Goal: Communication & Community: Answer question/provide support

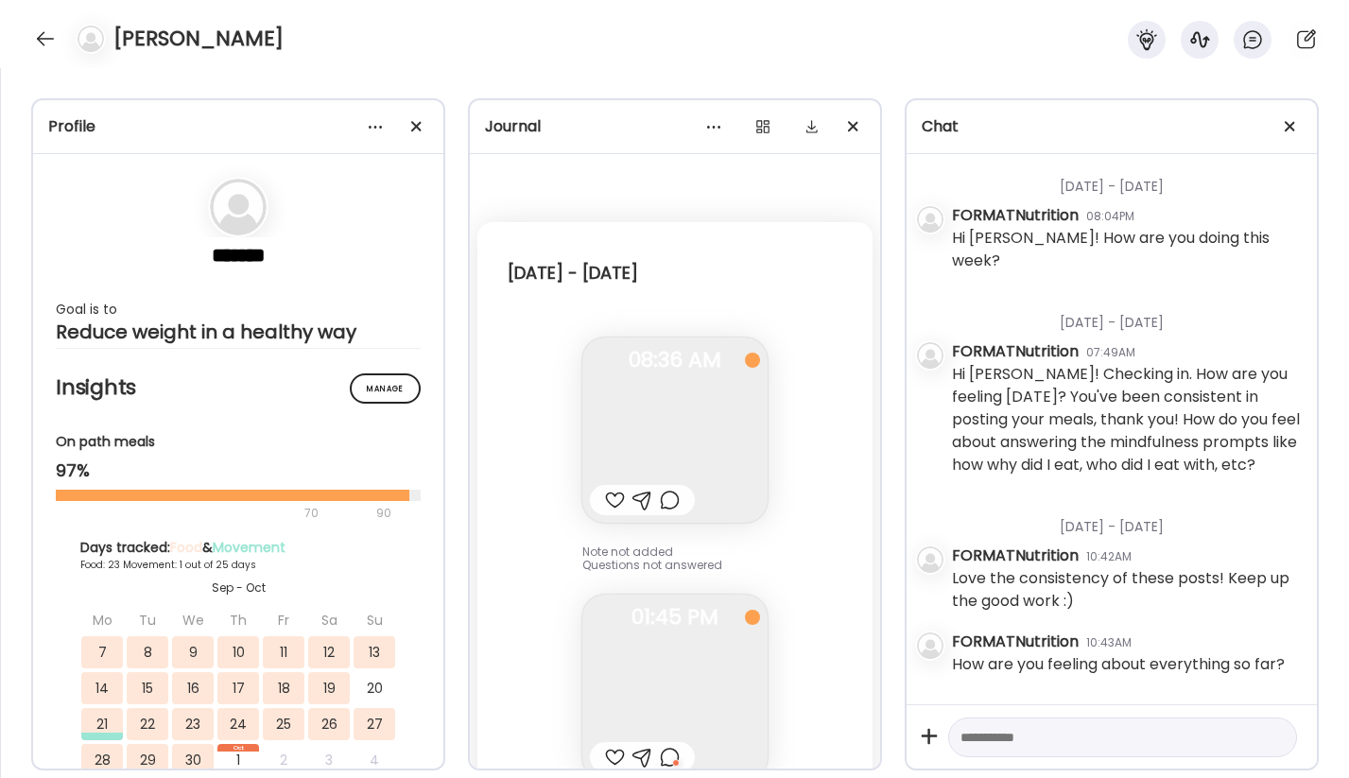
scroll to position [710, 0]
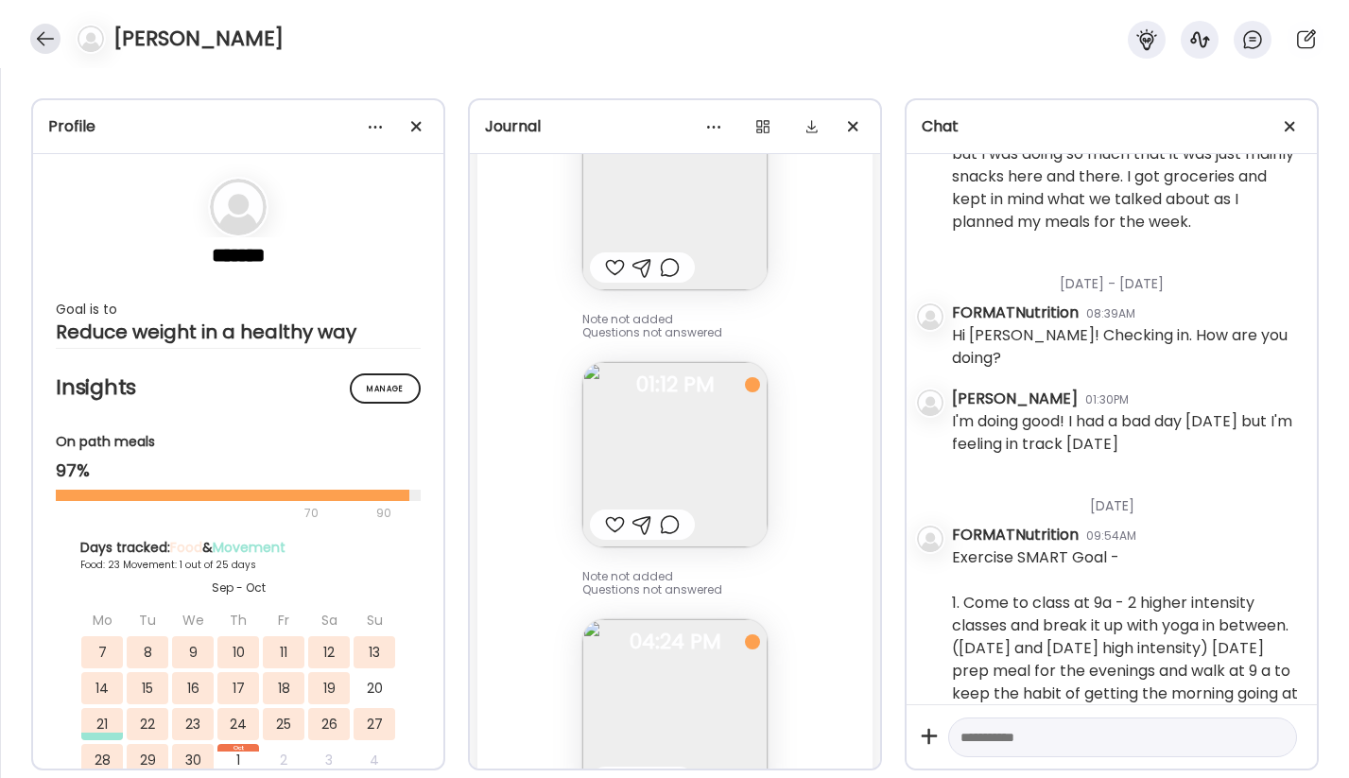
click at [44, 38] on div at bounding box center [45, 39] width 30 height 30
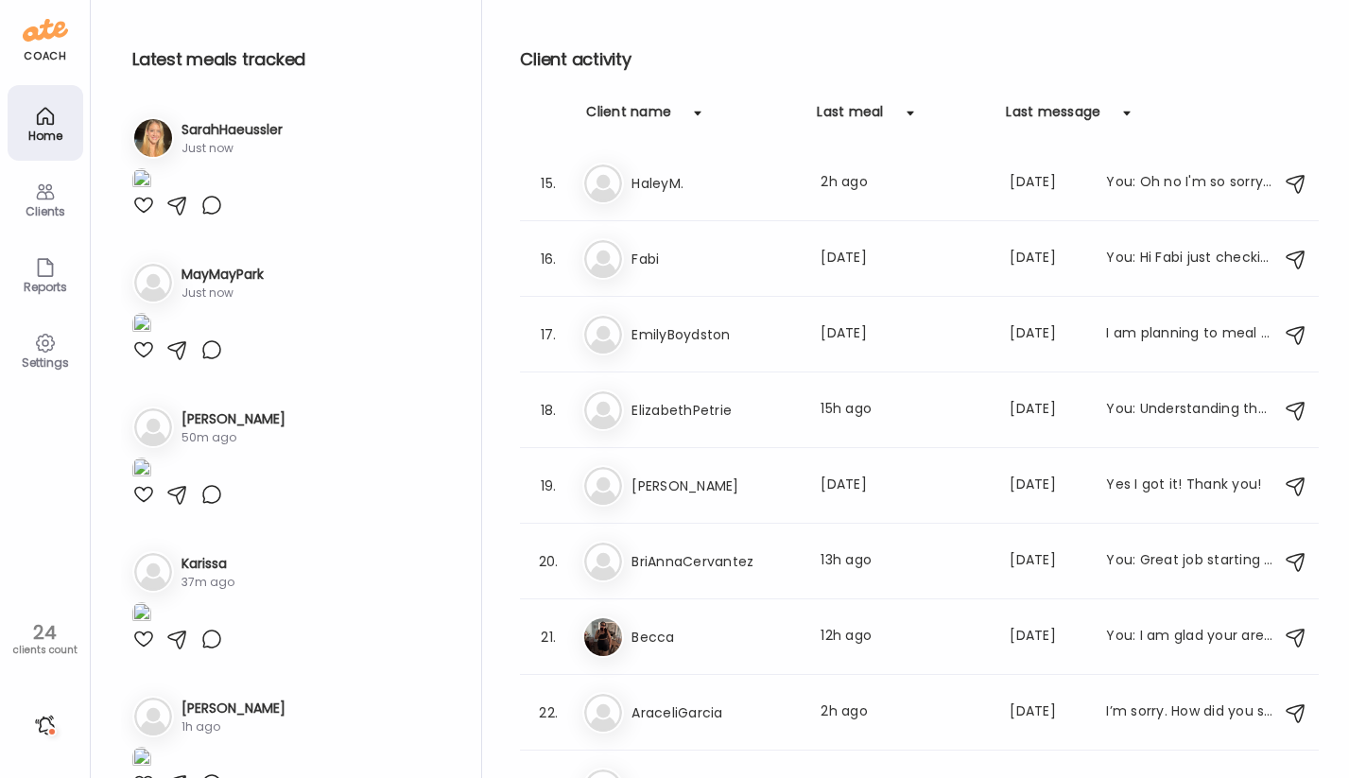
scroll to position [1177, 0]
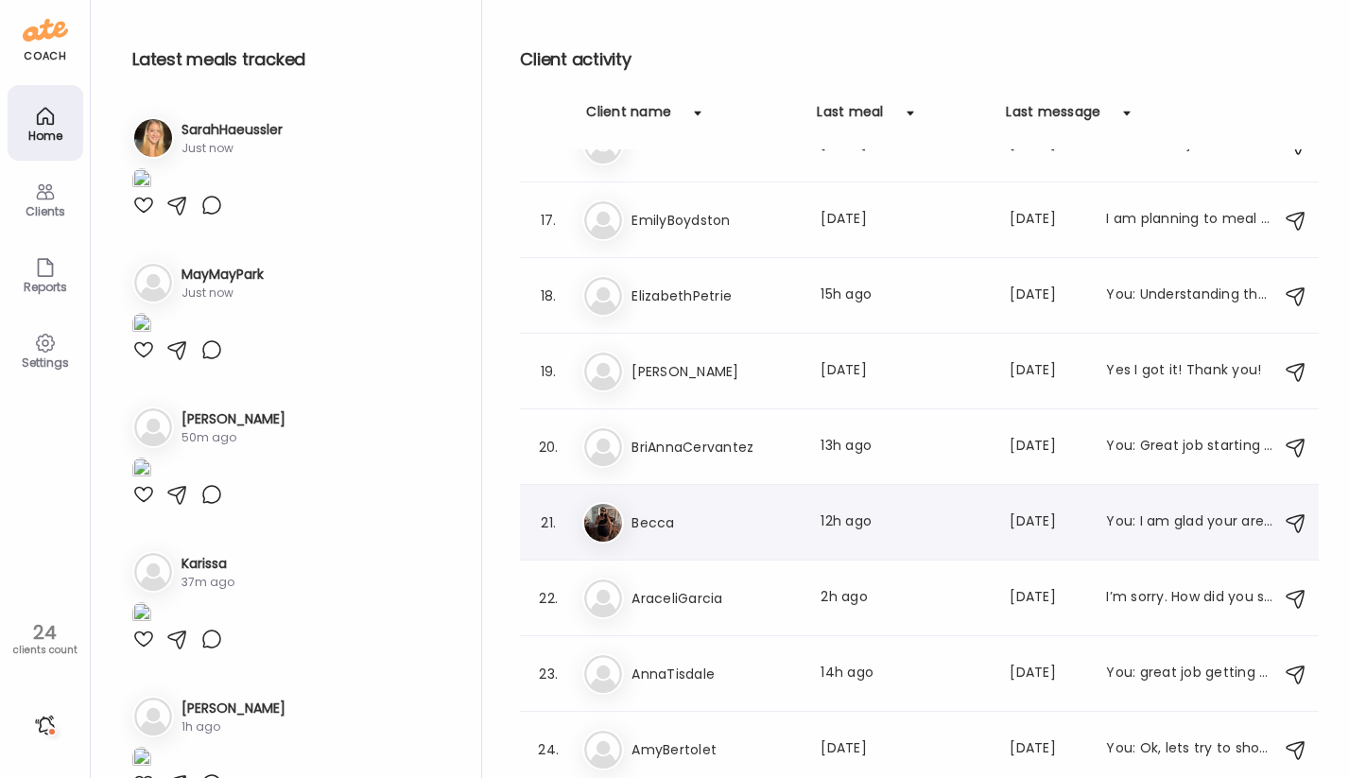
click at [854, 538] on div "Be Becca Last meal: 12h ago Last message: [DATE] You: I am glad your are feelin…" at bounding box center [921, 523] width 679 height 42
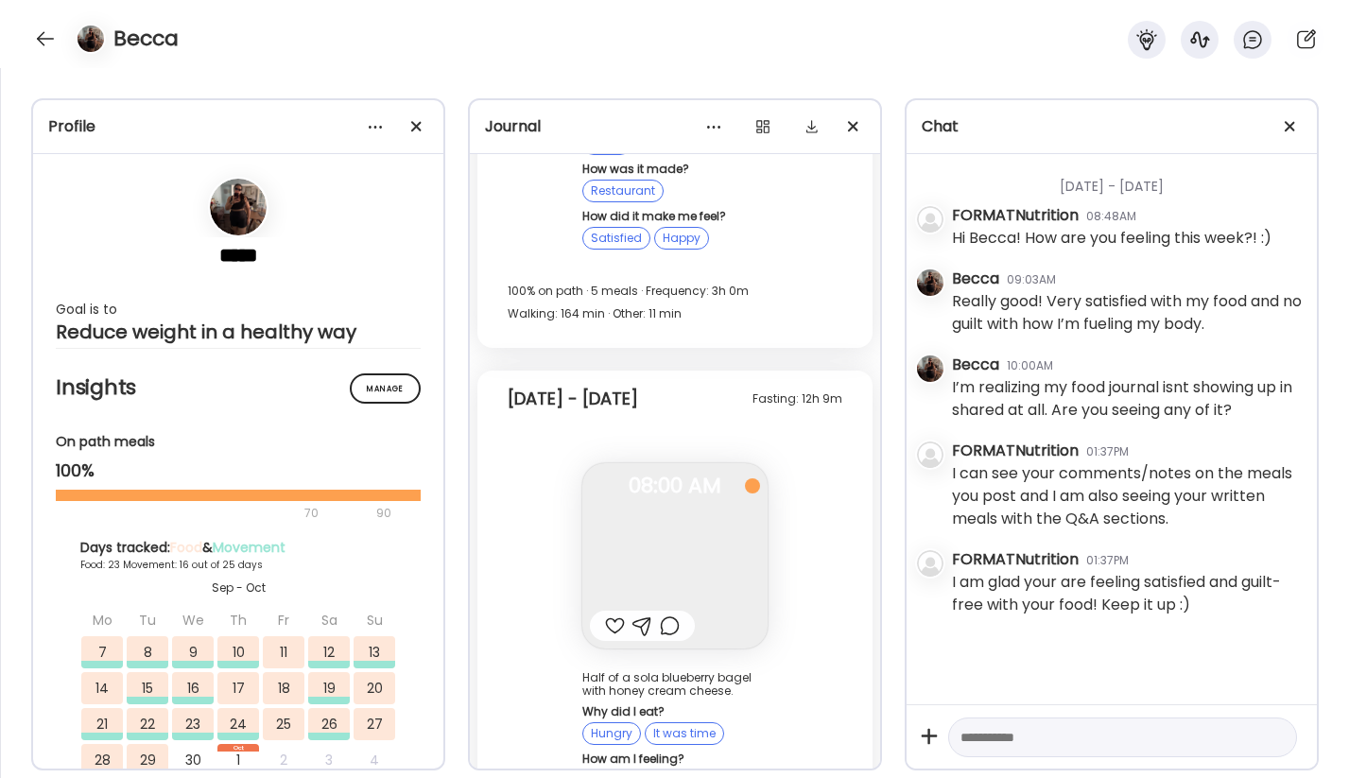
scroll to position [86590, 0]
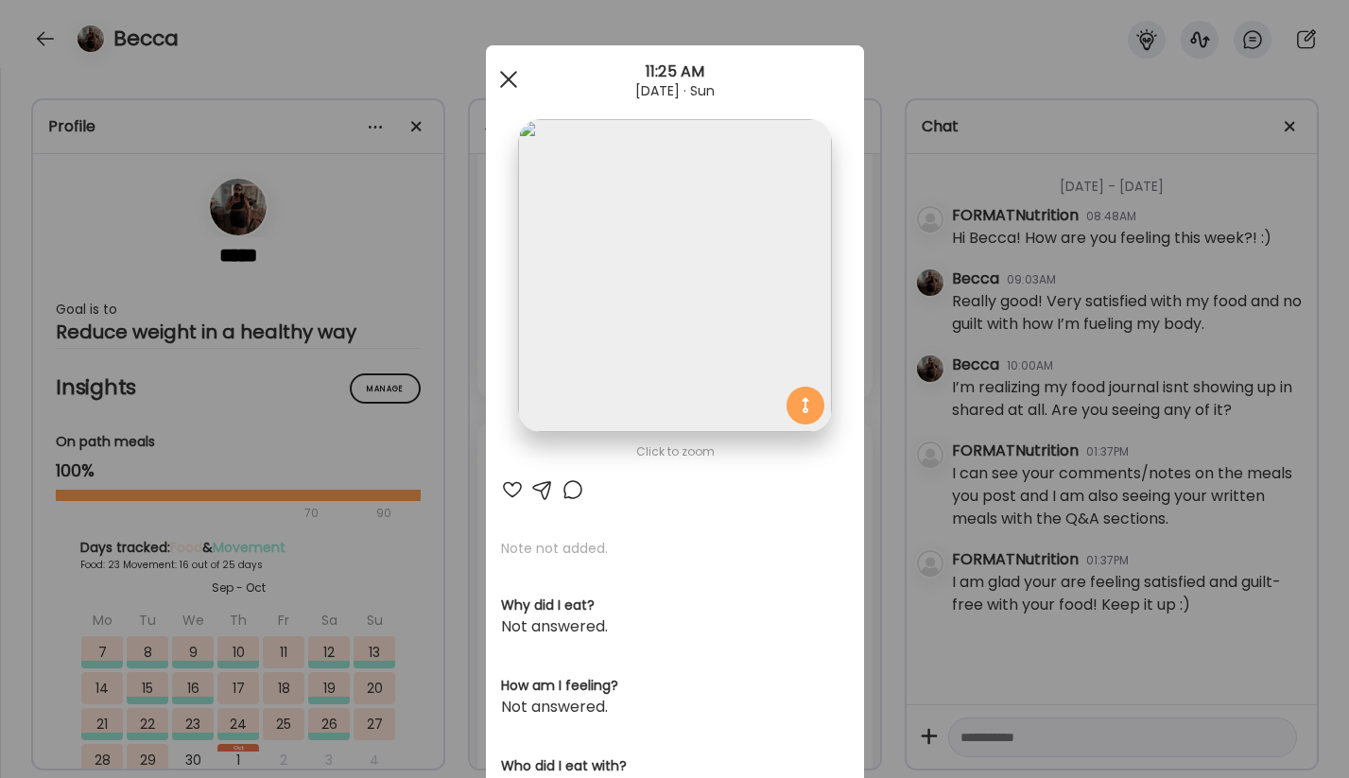
click at [514, 82] on div at bounding box center [509, 79] width 38 height 38
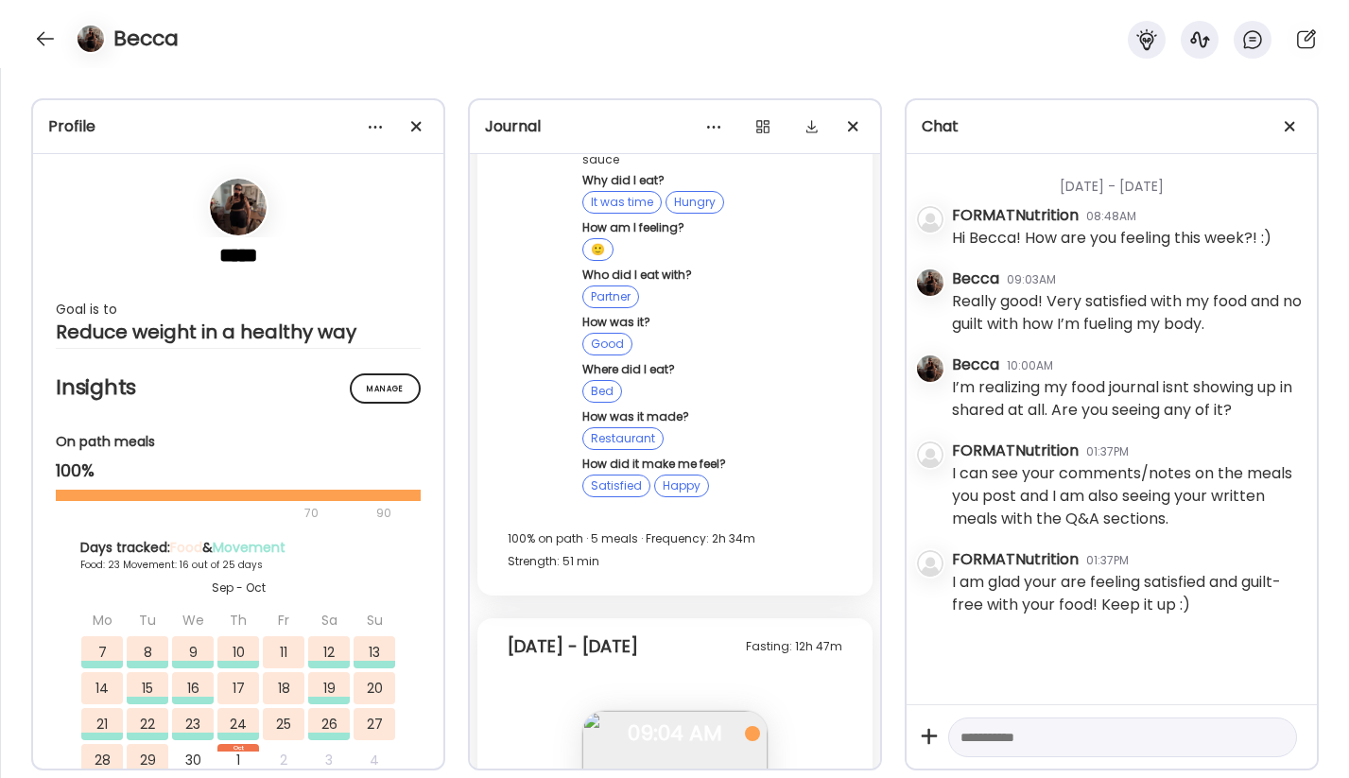
scroll to position [76781, 0]
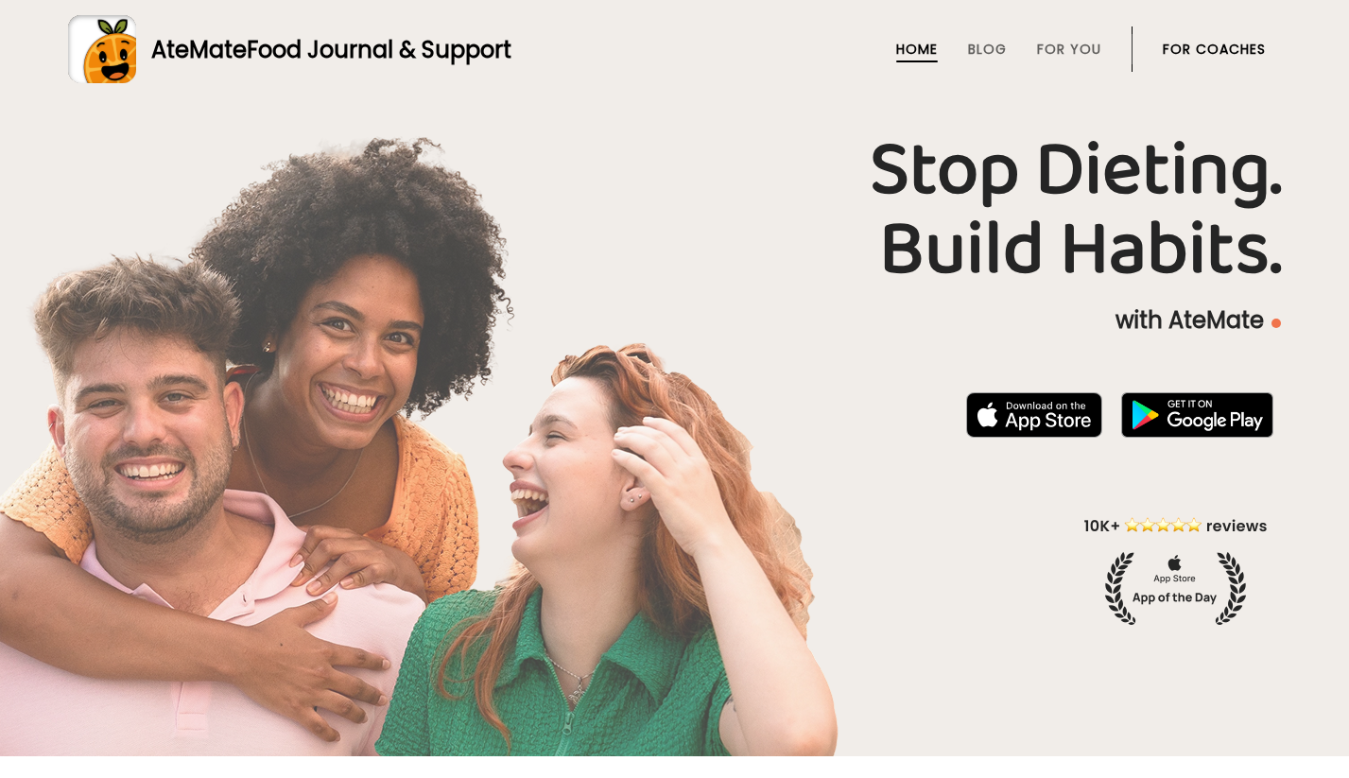
click at [1256, 56] on link "For Coaches" at bounding box center [1213, 49] width 103 height 15
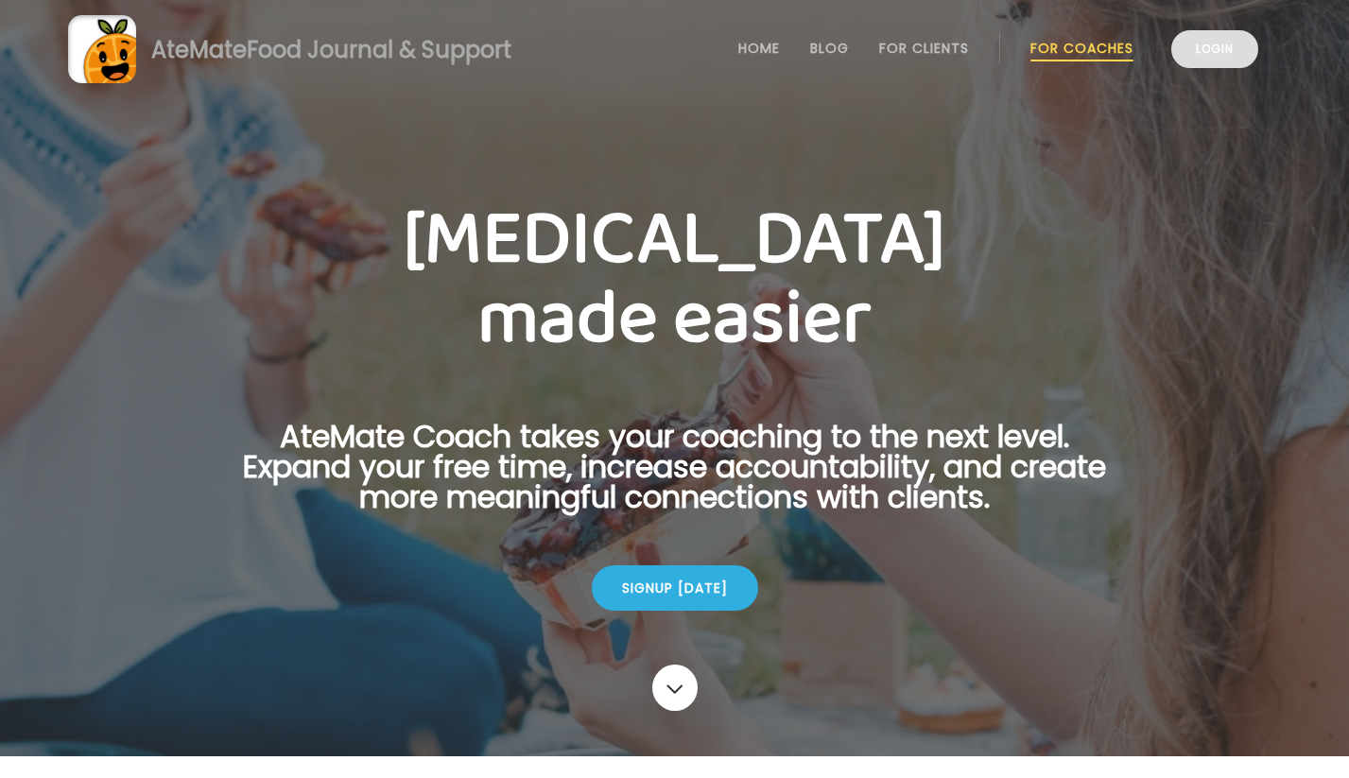
click at [1186, 62] on link "Login" at bounding box center [1214, 49] width 87 height 38
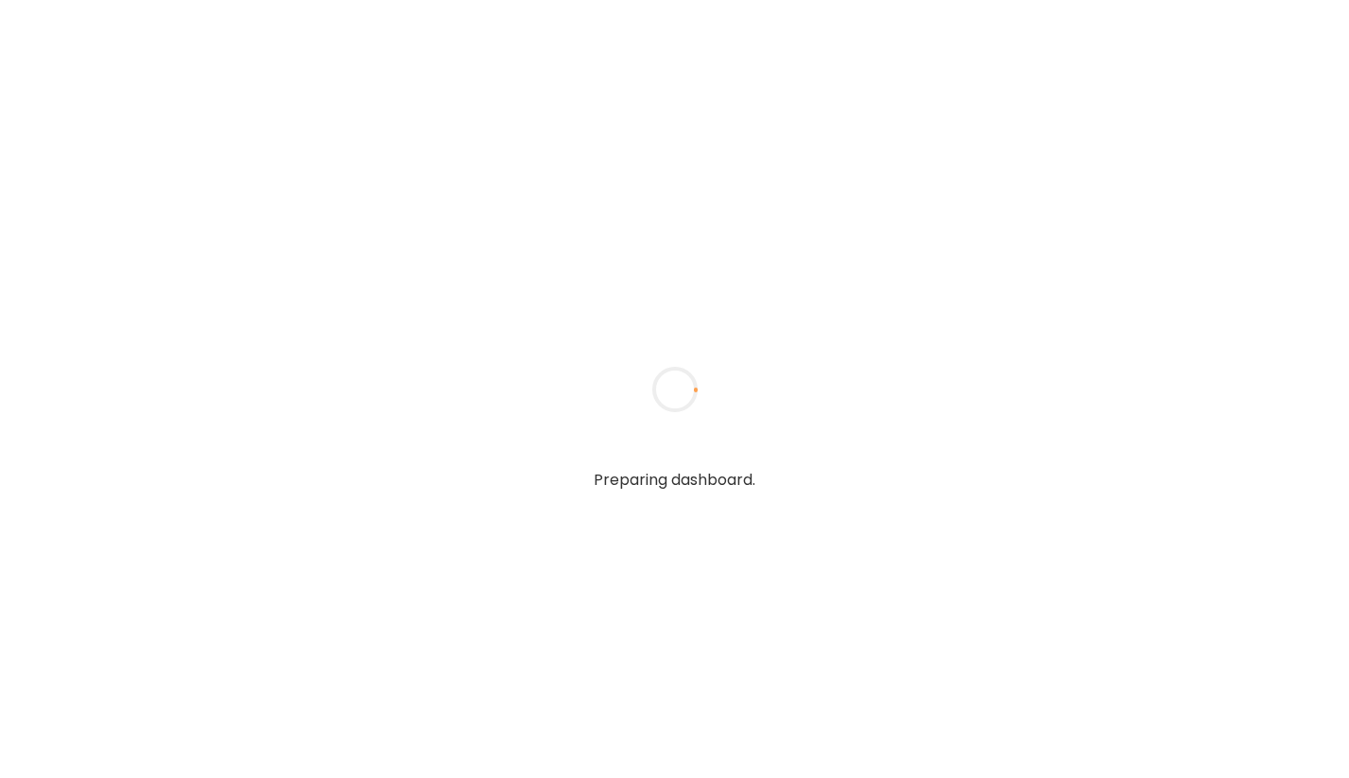
type input "**********"
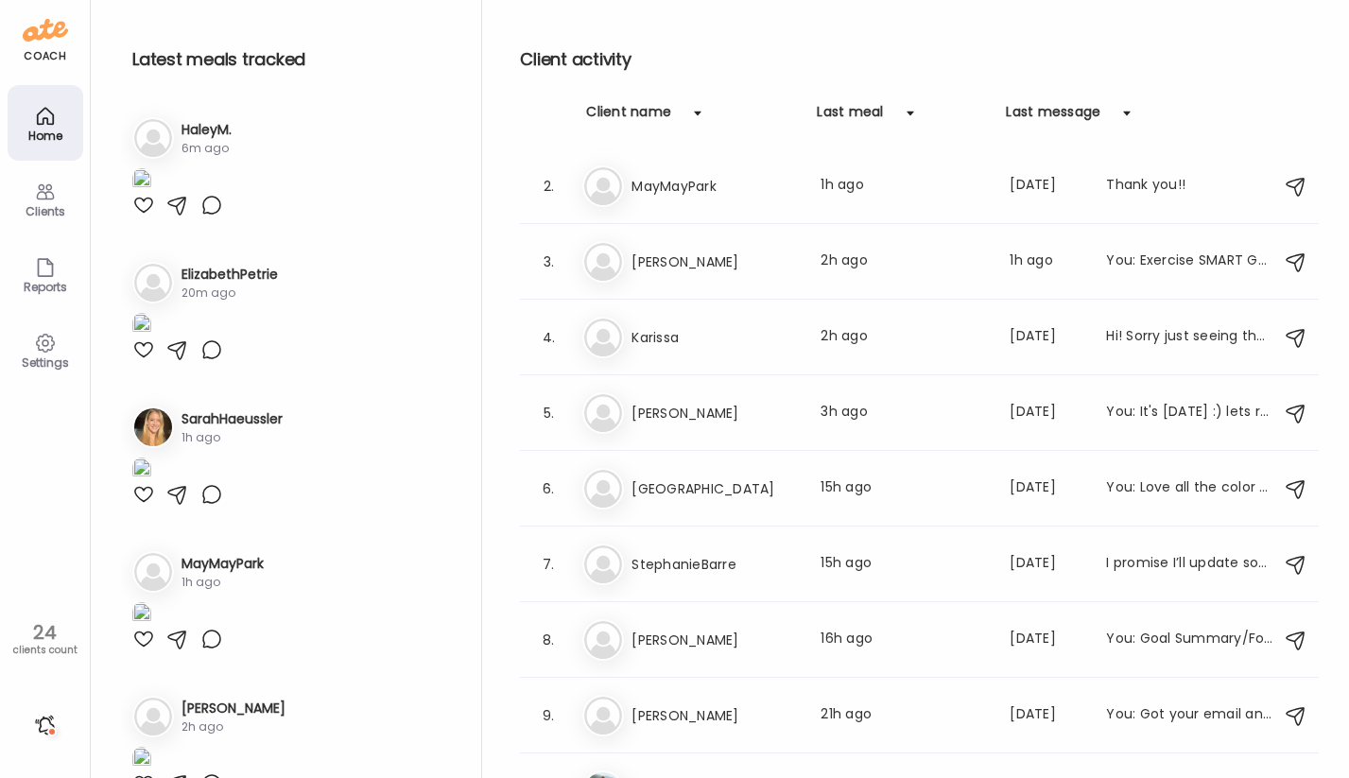
scroll to position [86, 0]
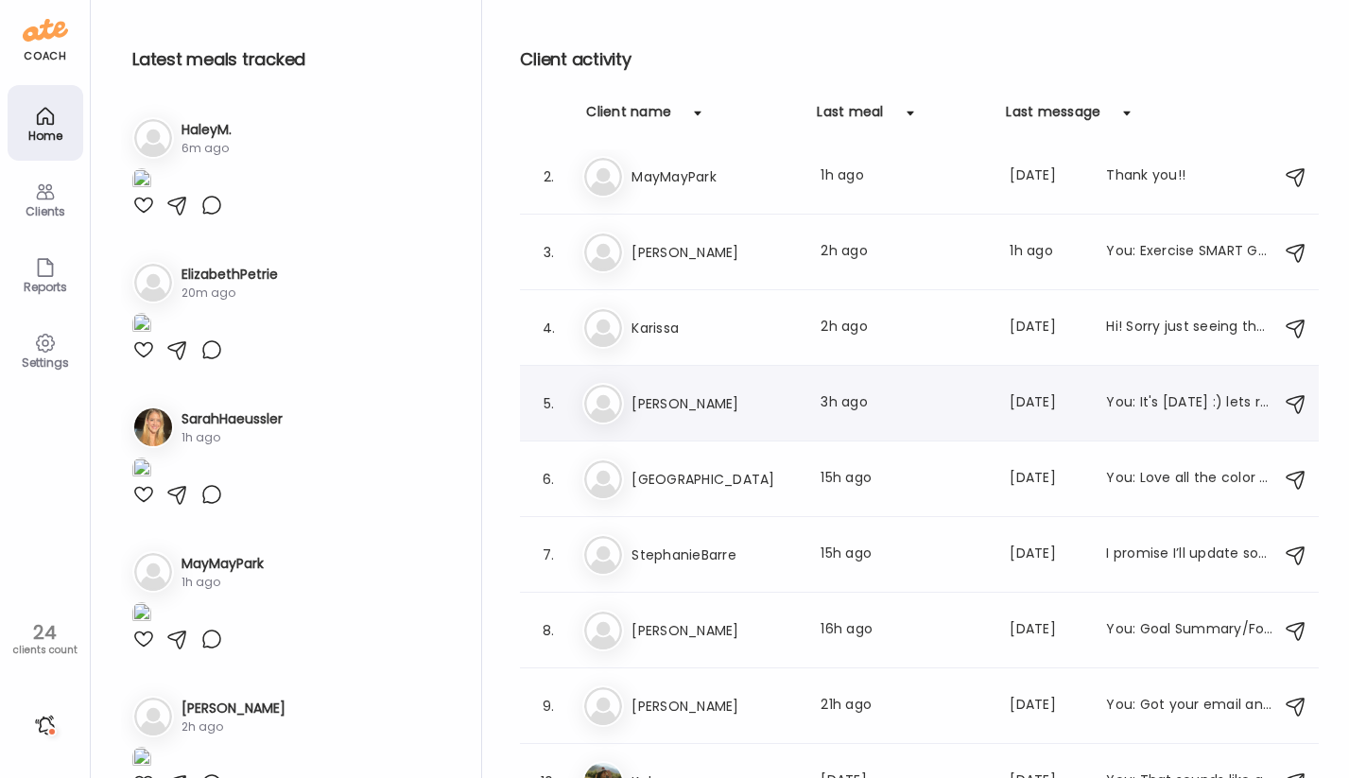
click at [770, 402] on h3 "[PERSON_NAME]" at bounding box center [714, 403] width 166 height 23
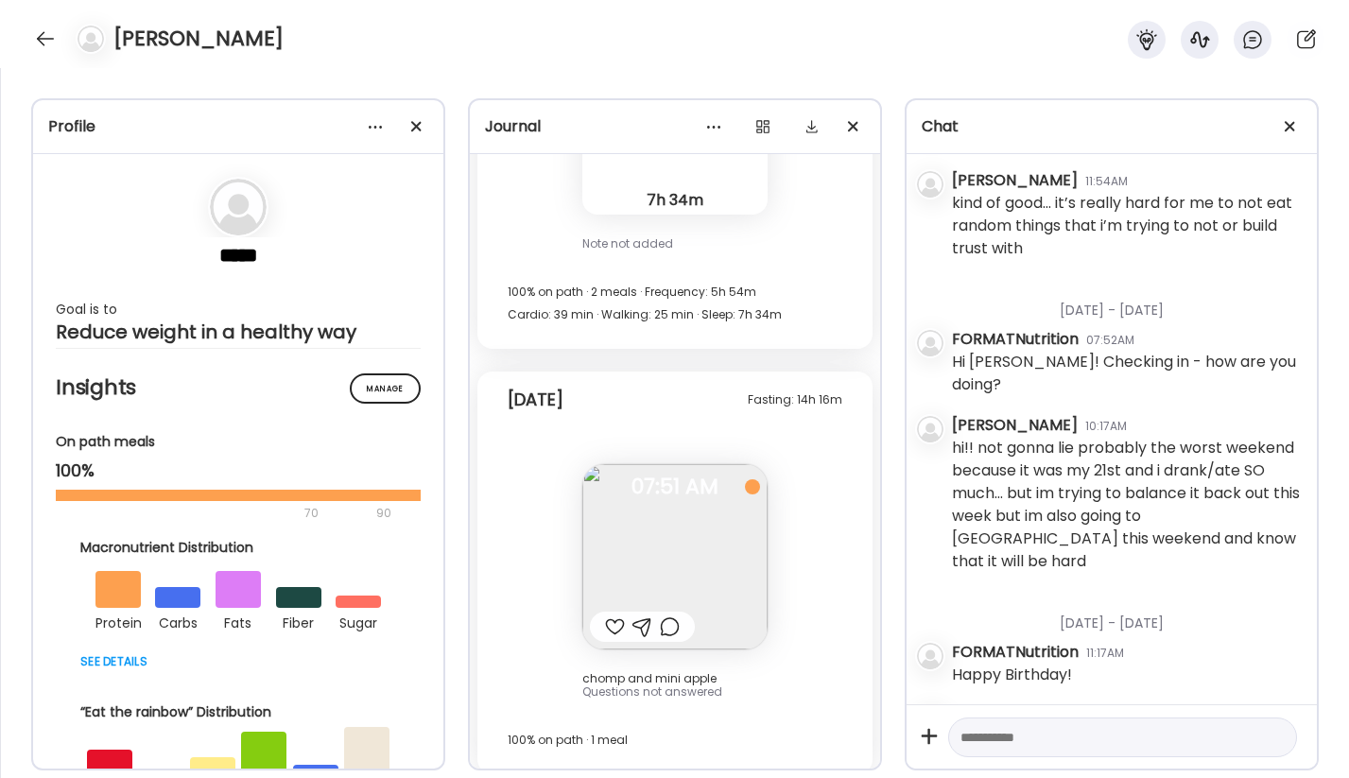
scroll to position [2744, 0]
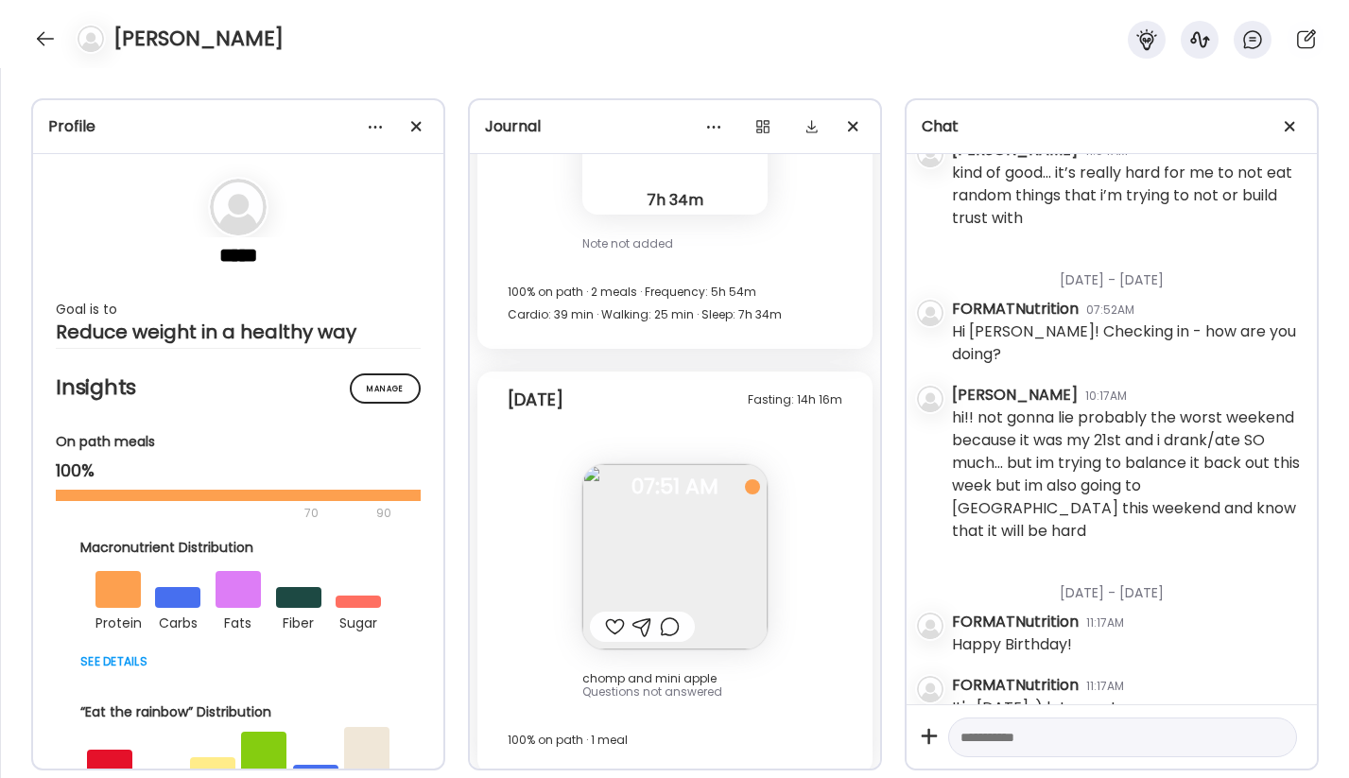
click at [615, 615] on div at bounding box center [615, 626] width 20 height 23
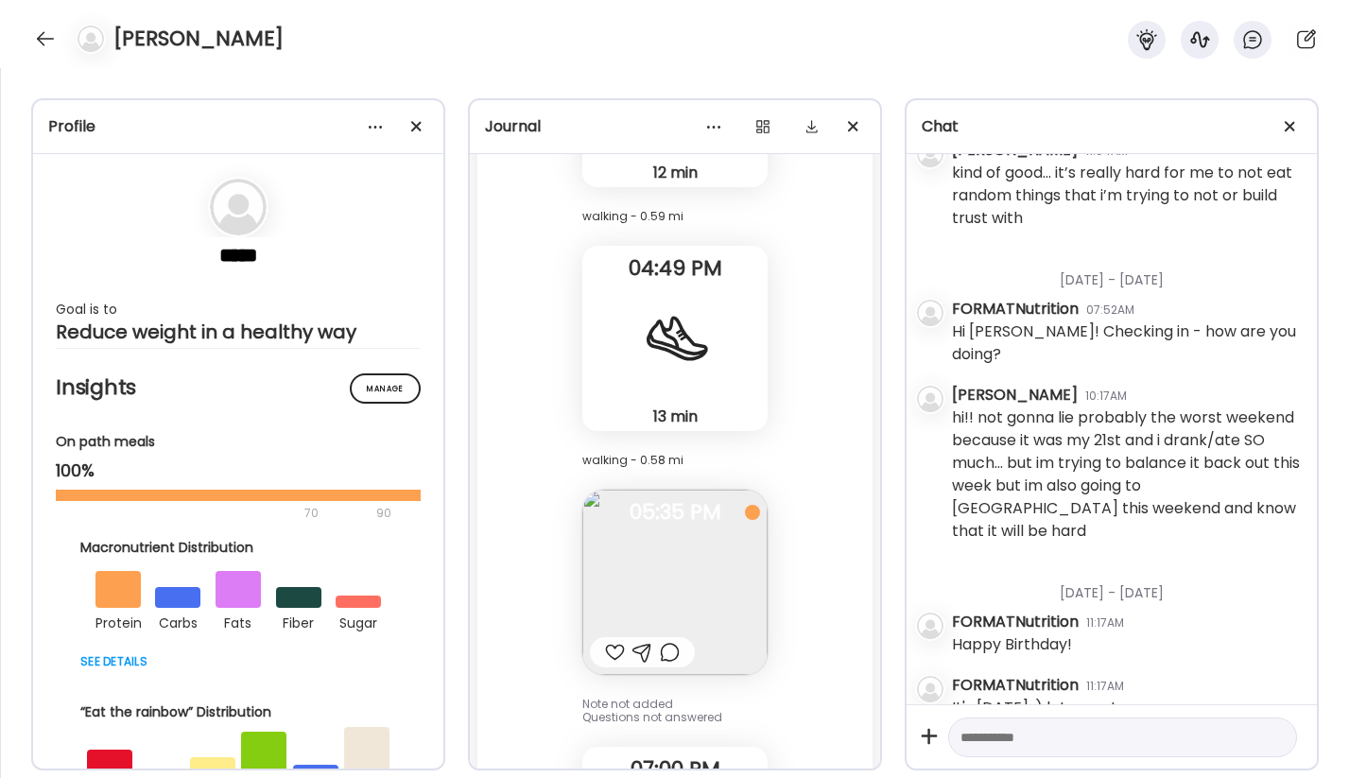
scroll to position [27006, 0]
click at [41, 35] on div at bounding box center [45, 39] width 30 height 30
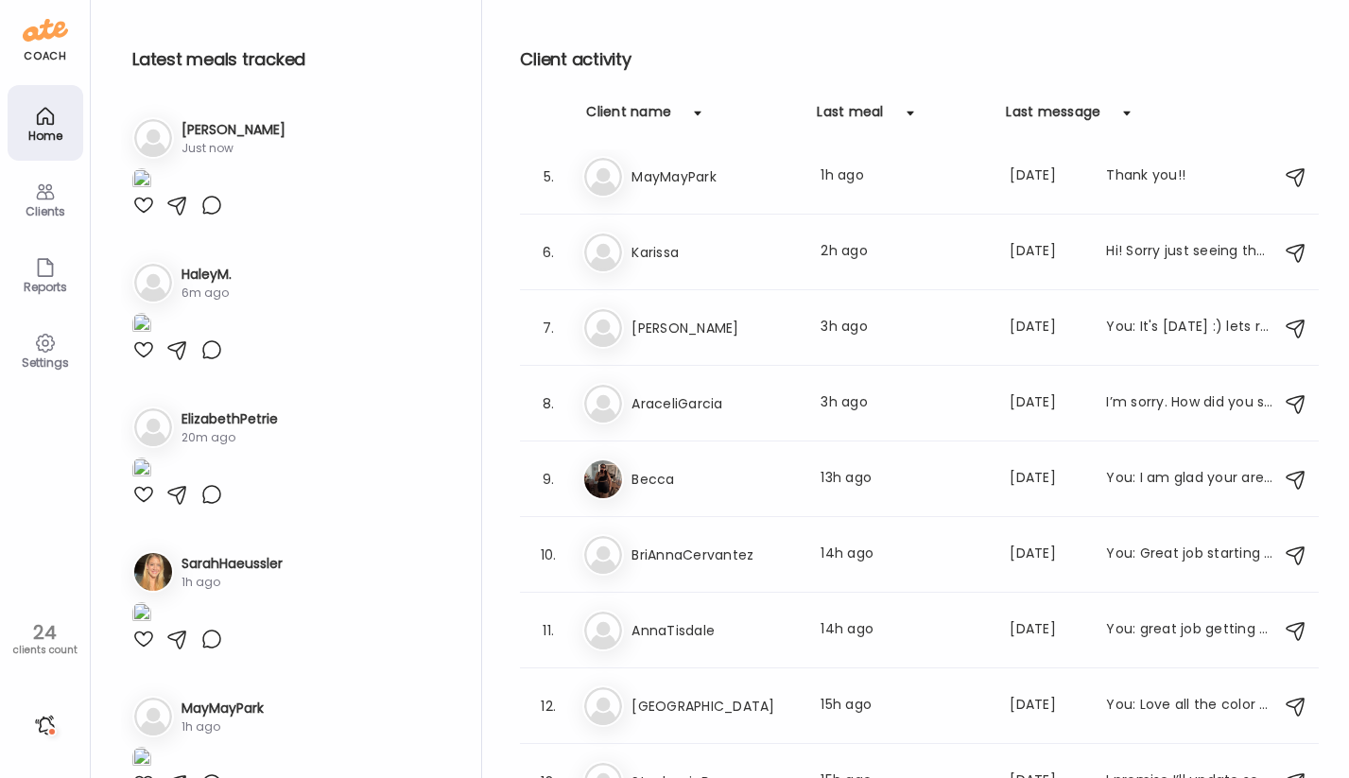
click at [49, 205] on div "Clients" at bounding box center [45, 211] width 68 height 12
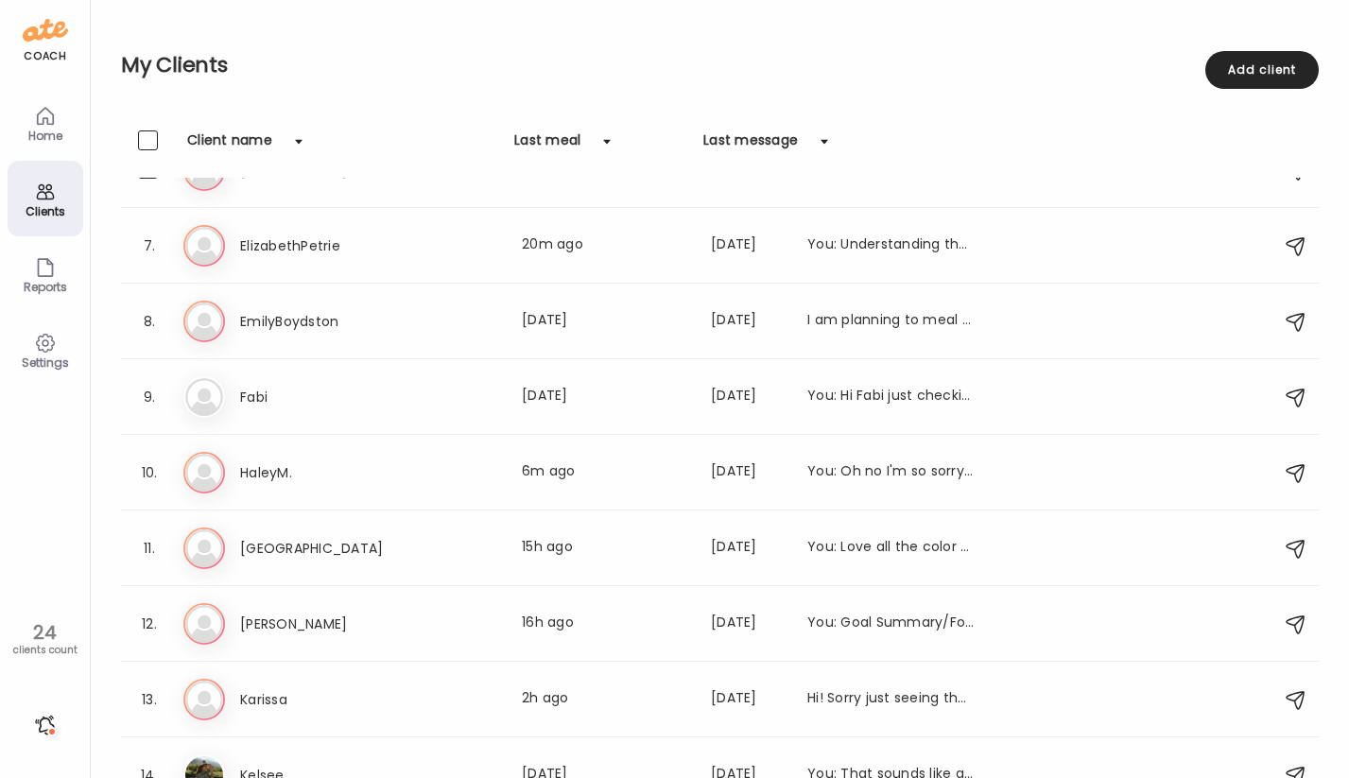
scroll to position [429, 0]
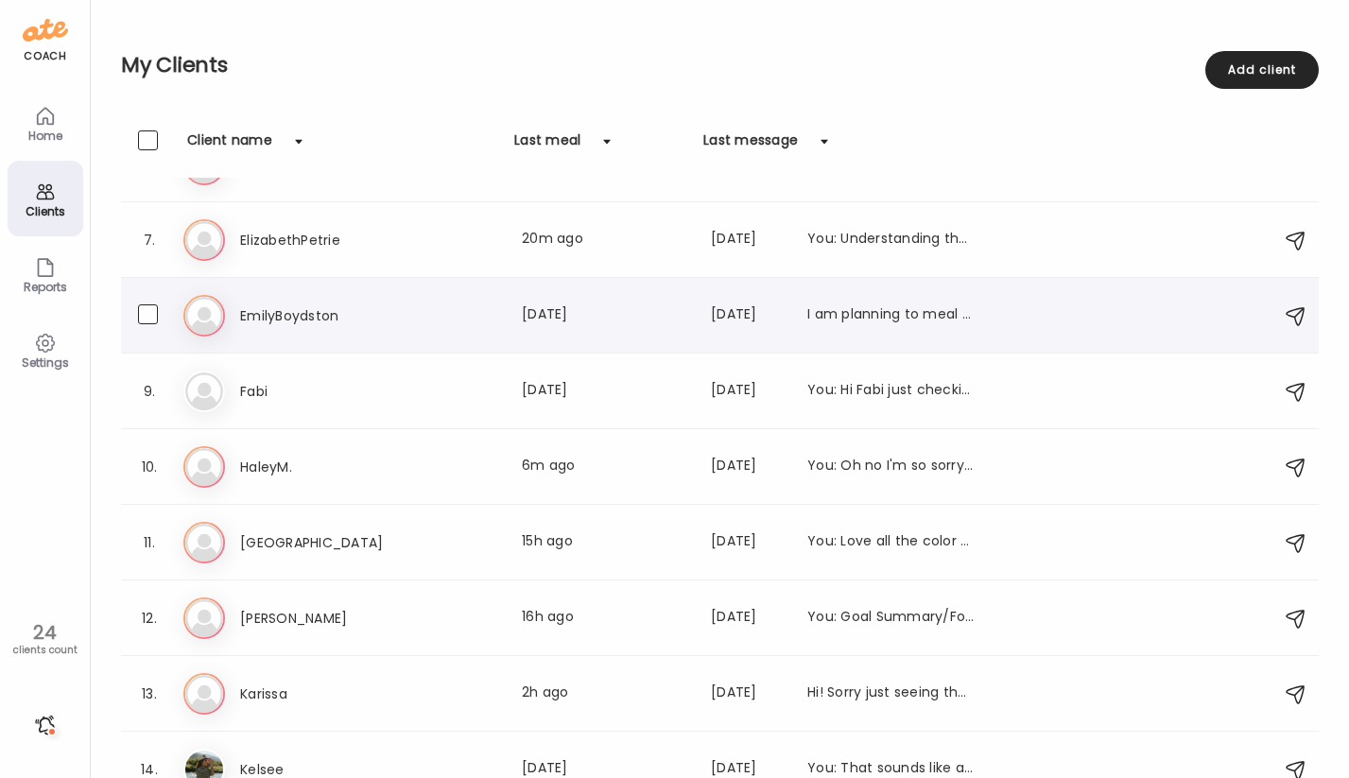
click at [390, 282] on div "8. Em EmilyBoydston Last meal: 8d ago Last message: 44d ago I am planning to me…" at bounding box center [719, 316] width 1197 height 76
click at [392, 253] on div "El ElizabethPetrie Last meal: 20m ago Last message: 20d ago You: Understanding …" at bounding box center [722, 240] width 1078 height 42
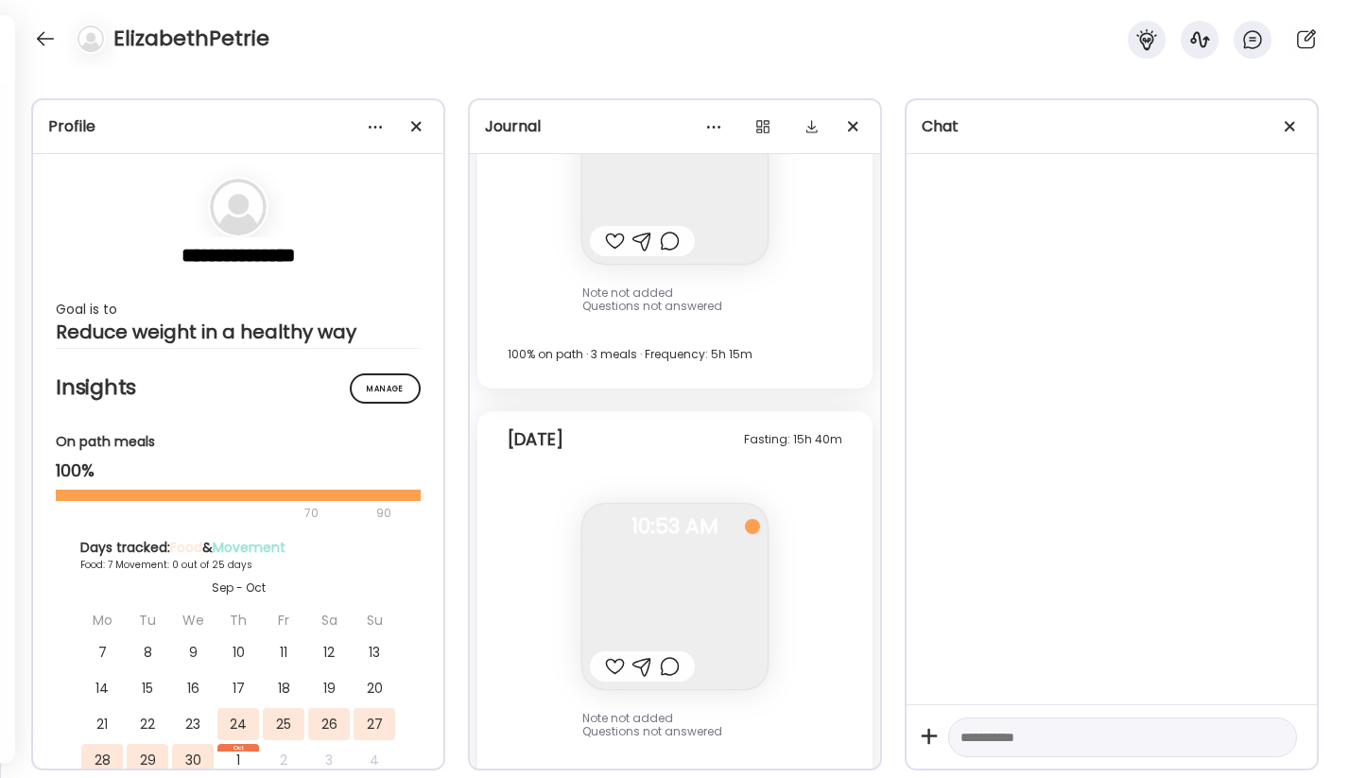
scroll to position [20187, 0]
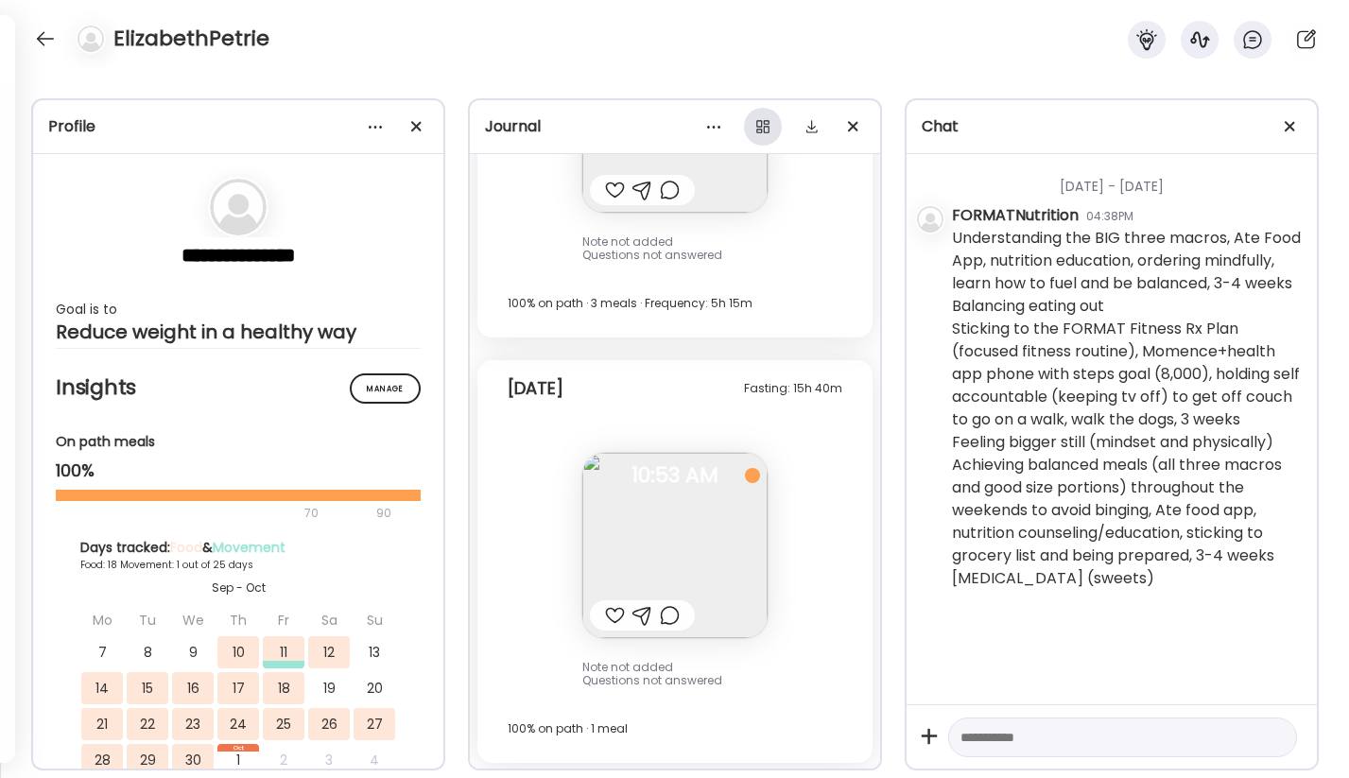
click at [772, 129] on div at bounding box center [763, 127] width 38 height 38
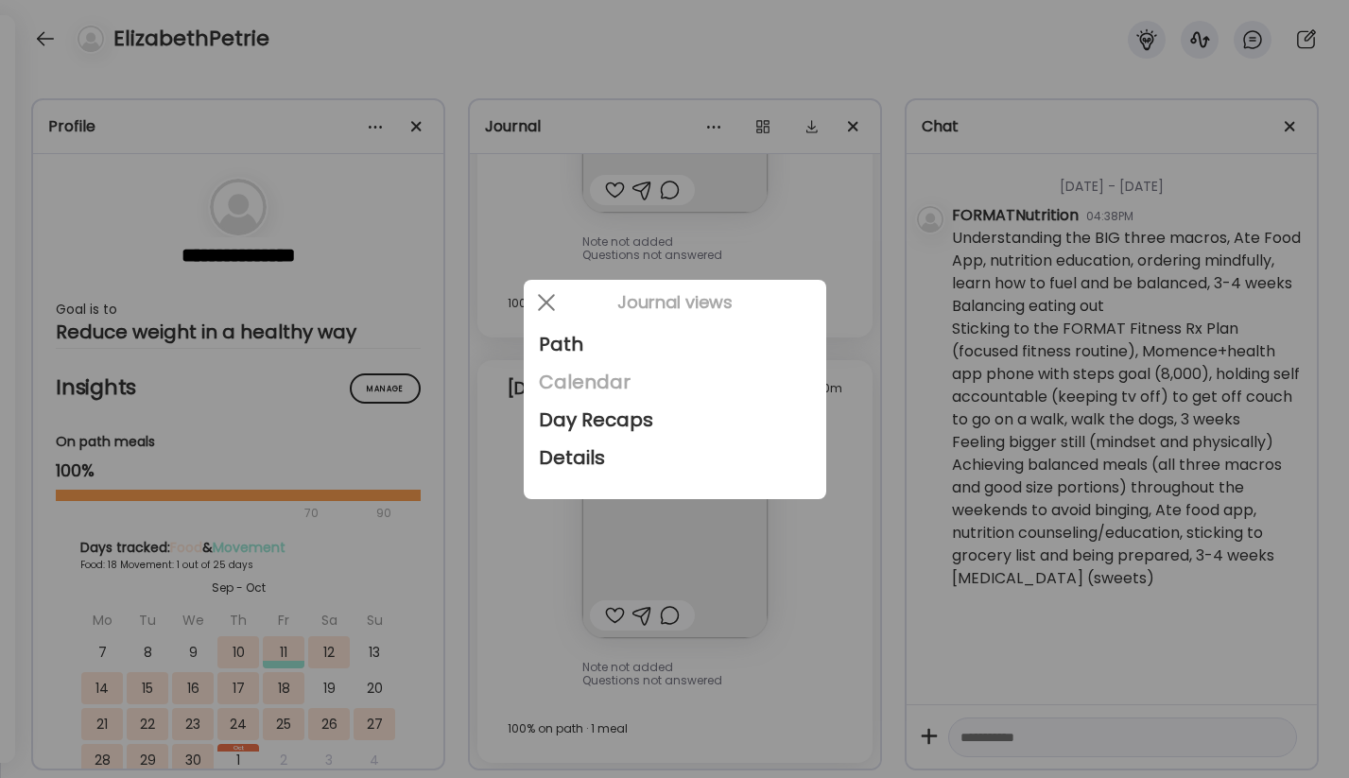
click at [616, 387] on div "Calendar" at bounding box center [675, 382] width 272 height 38
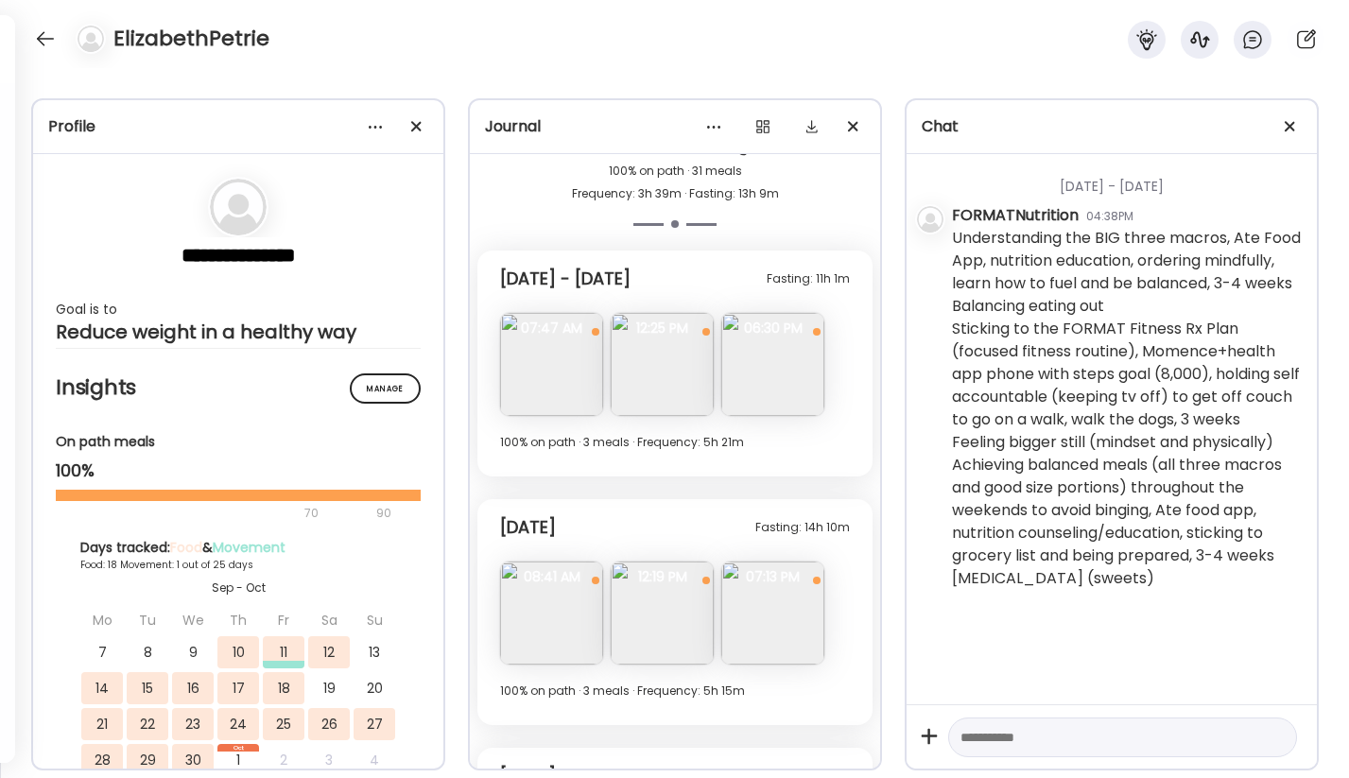
scroll to position [5217, 0]
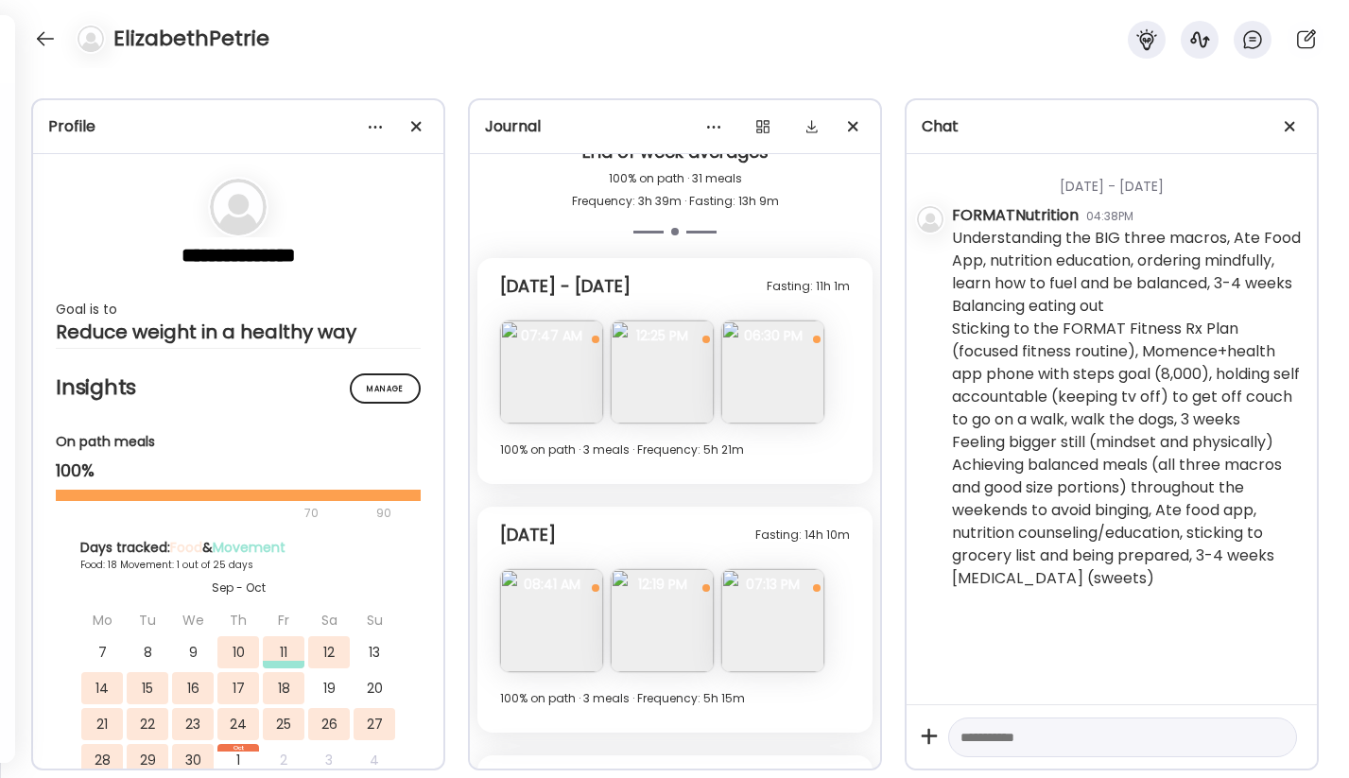
click at [565, 650] on img at bounding box center [551, 620] width 103 height 103
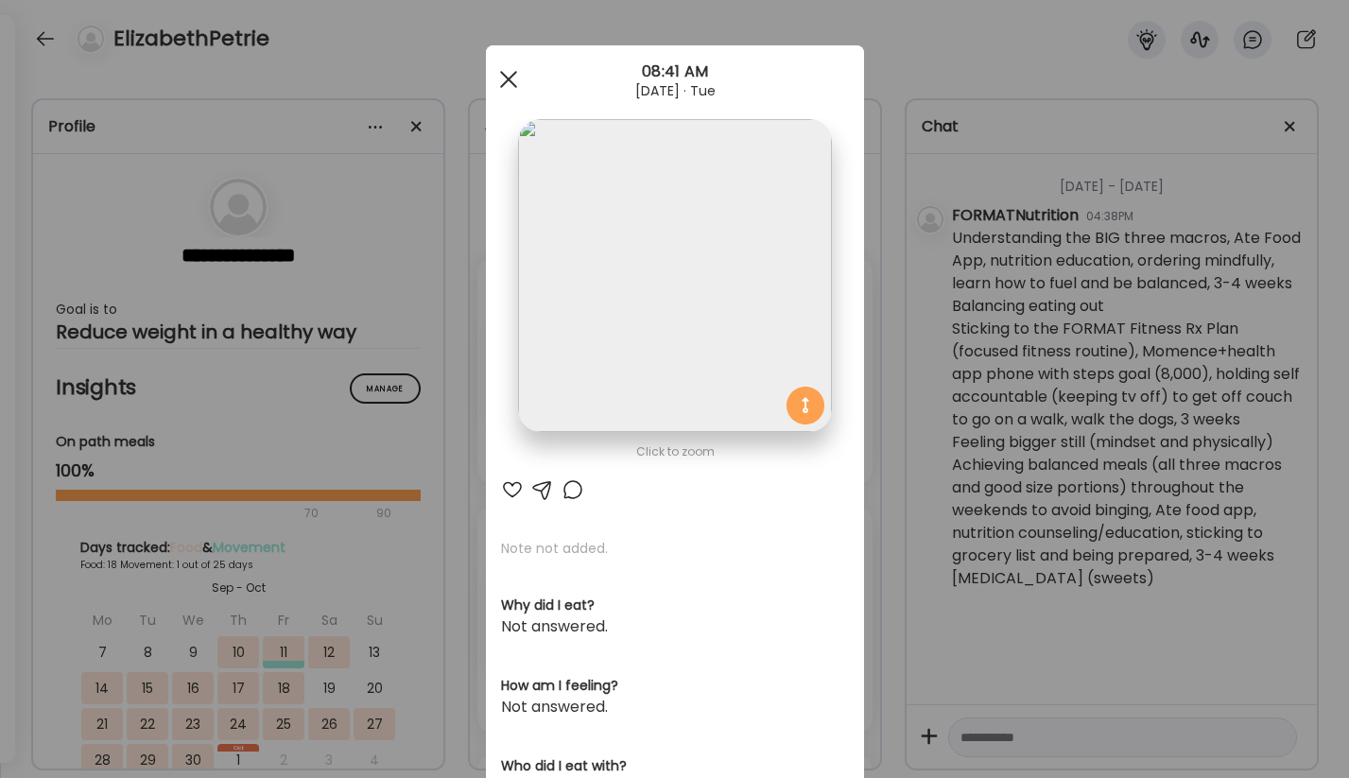
click at [497, 78] on div at bounding box center [509, 79] width 38 height 38
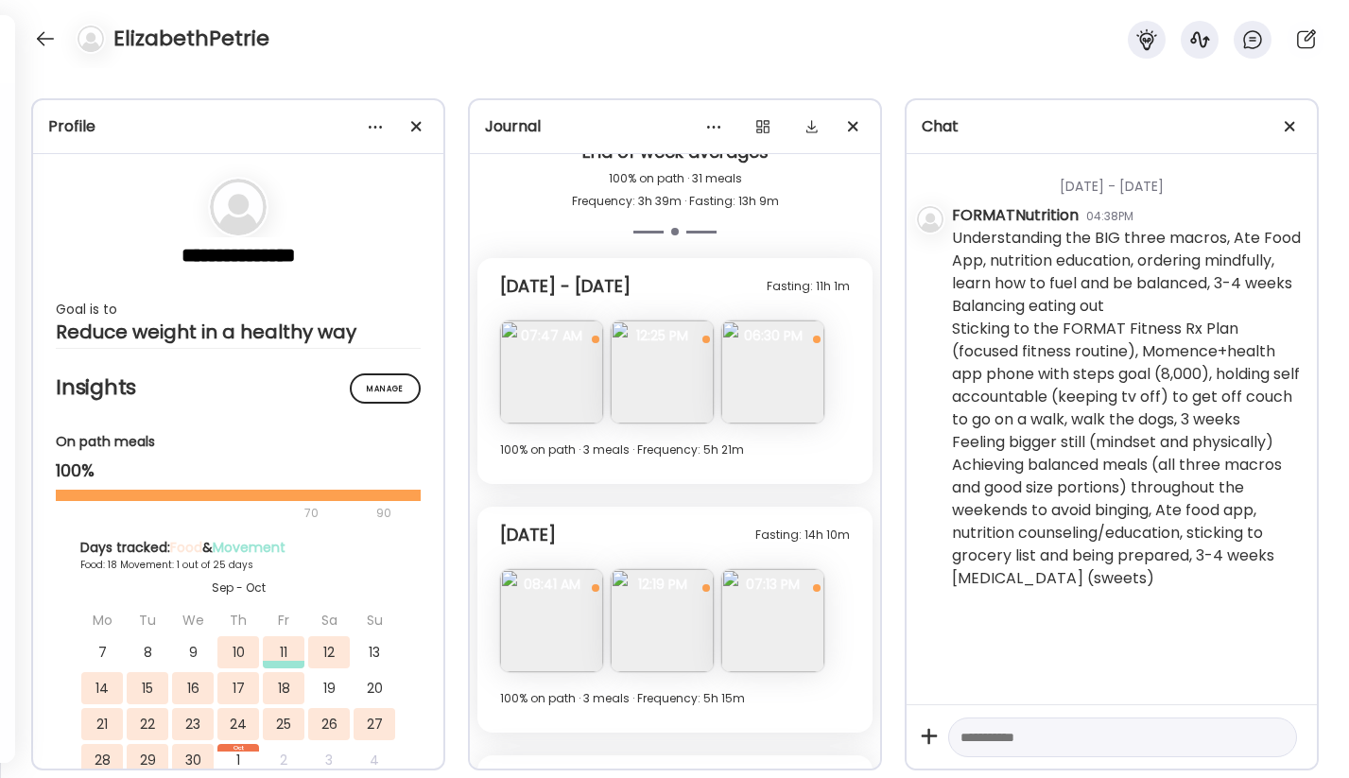
click at [673, 689] on div "100% on path · 3 meals · Frequency: 5h 15m" at bounding box center [675, 698] width 350 height 23
click at [670, 663] on img at bounding box center [661, 620] width 103 height 103
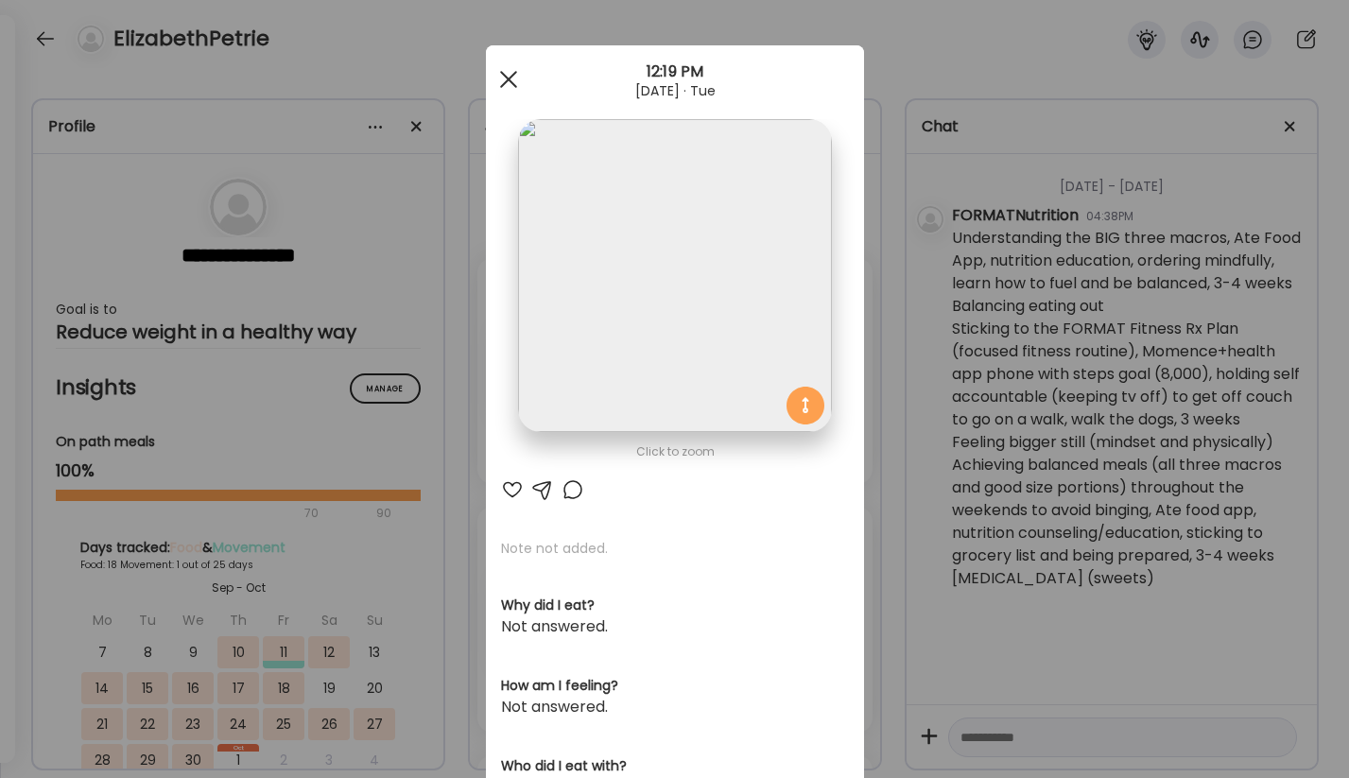
click at [506, 71] on div at bounding box center [509, 79] width 38 height 38
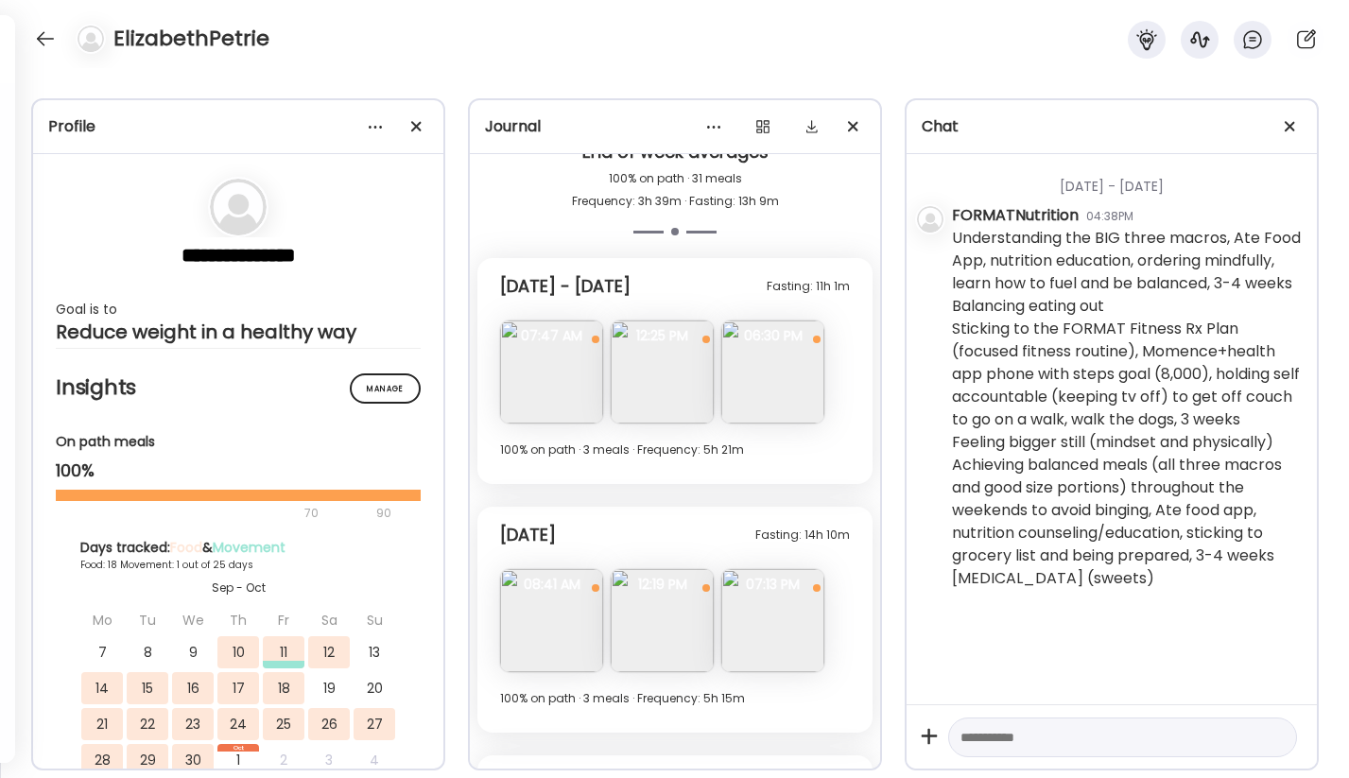
click at [770, 618] on img at bounding box center [772, 620] width 103 height 103
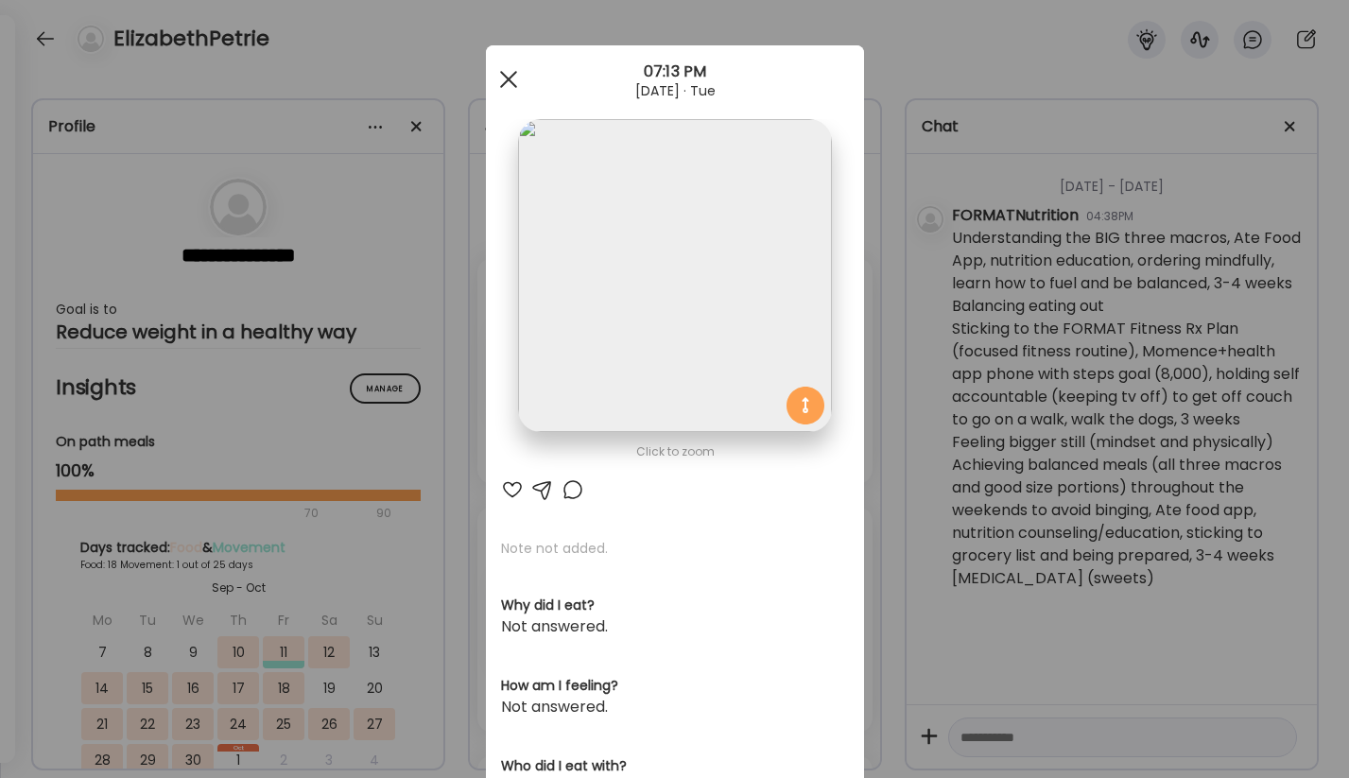
click at [507, 76] on div at bounding box center [509, 79] width 38 height 38
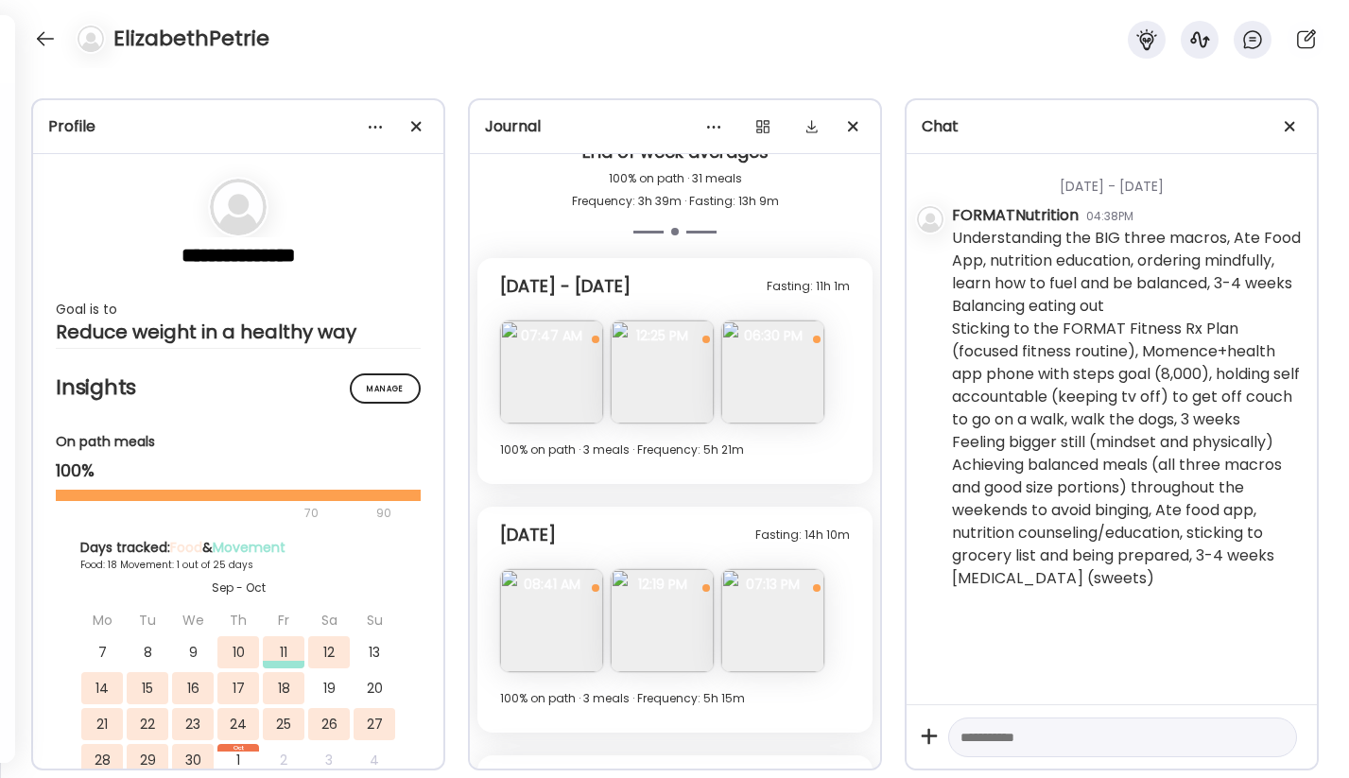
click at [557, 359] on img at bounding box center [551, 371] width 103 height 103
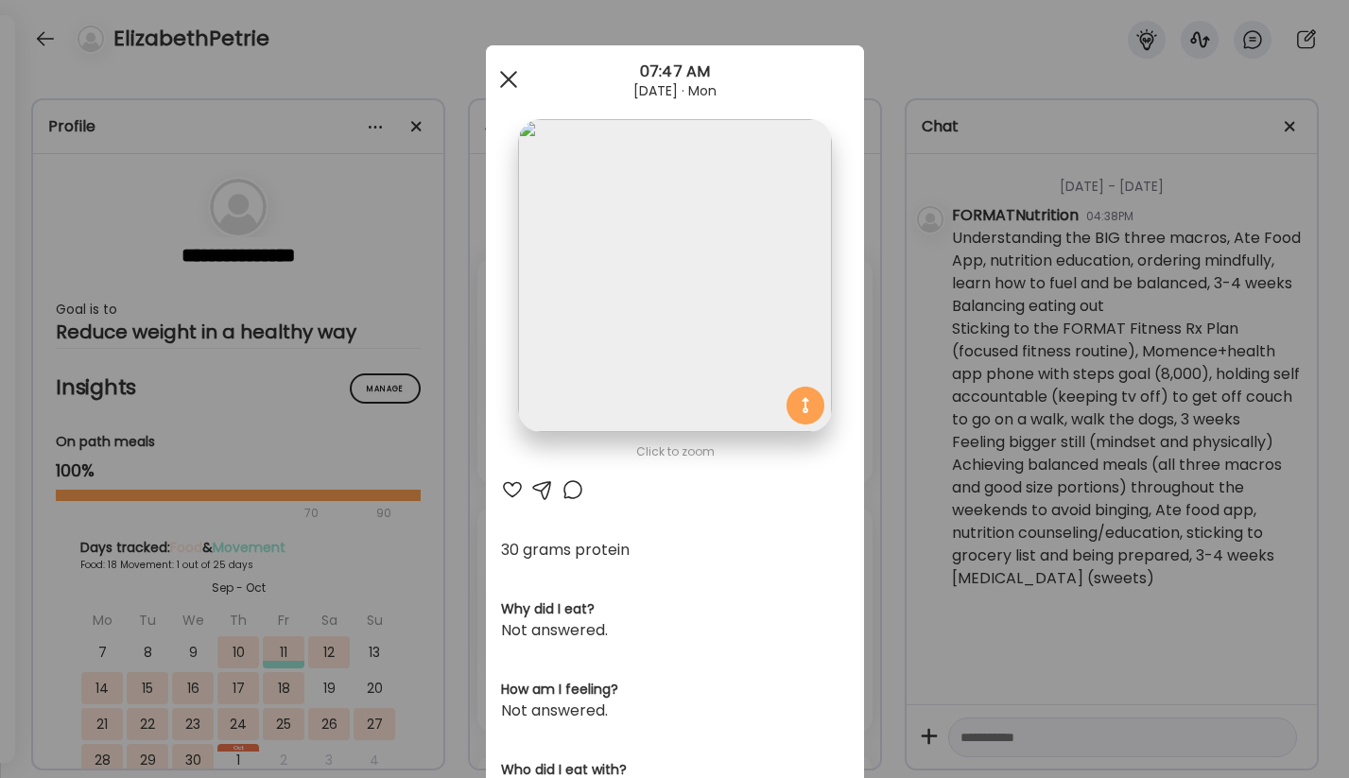
click at [507, 78] on span at bounding box center [507, 79] width 17 height 17
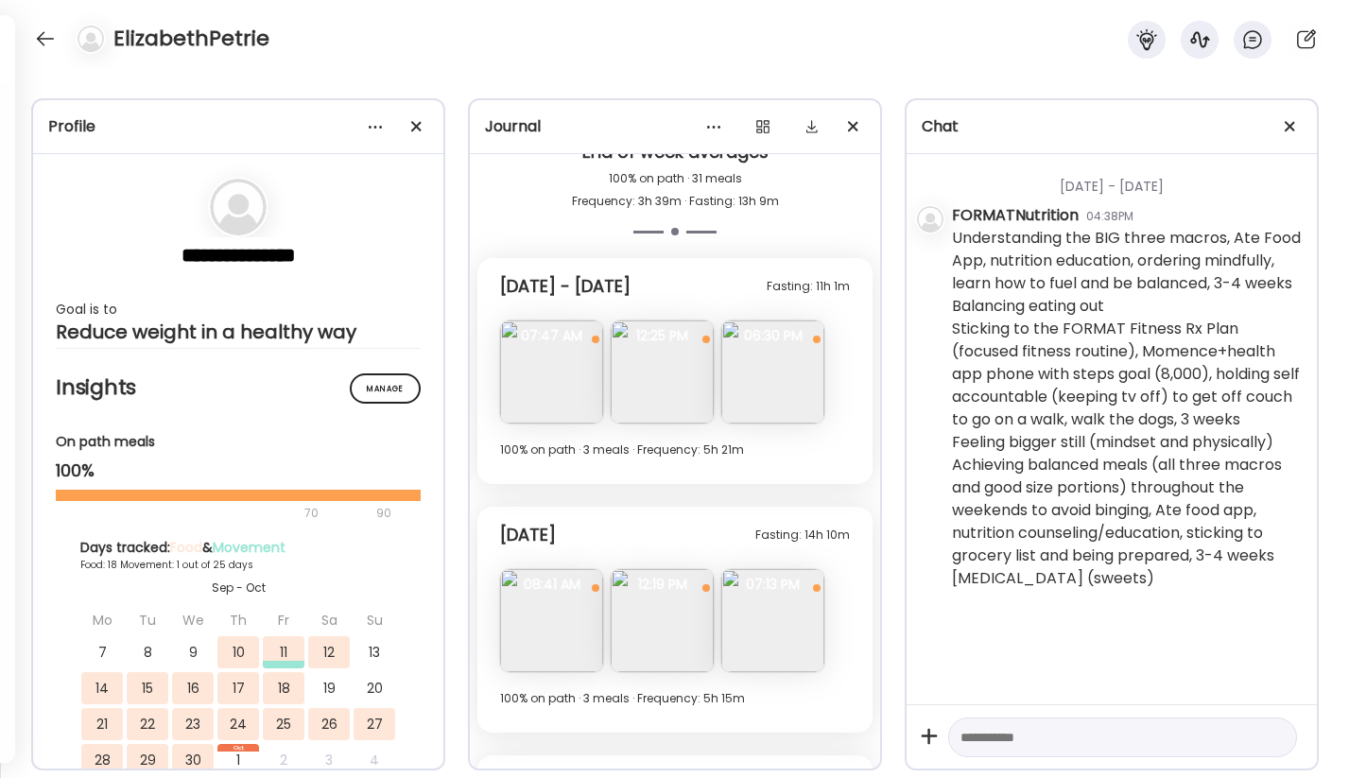
click at [555, 372] on img at bounding box center [551, 371] width 103 height 103
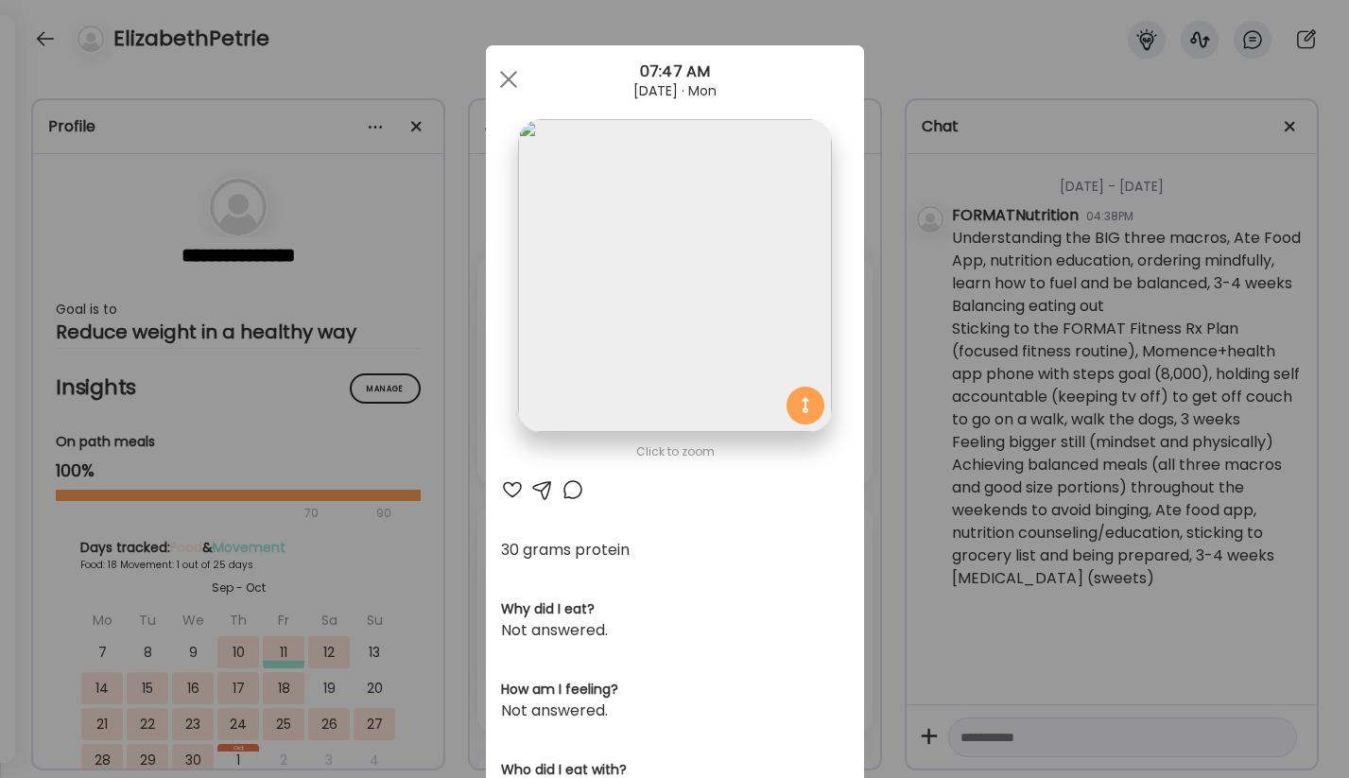
click at [607, 331] on img at bounding box center [674, 275] width 313 height 313
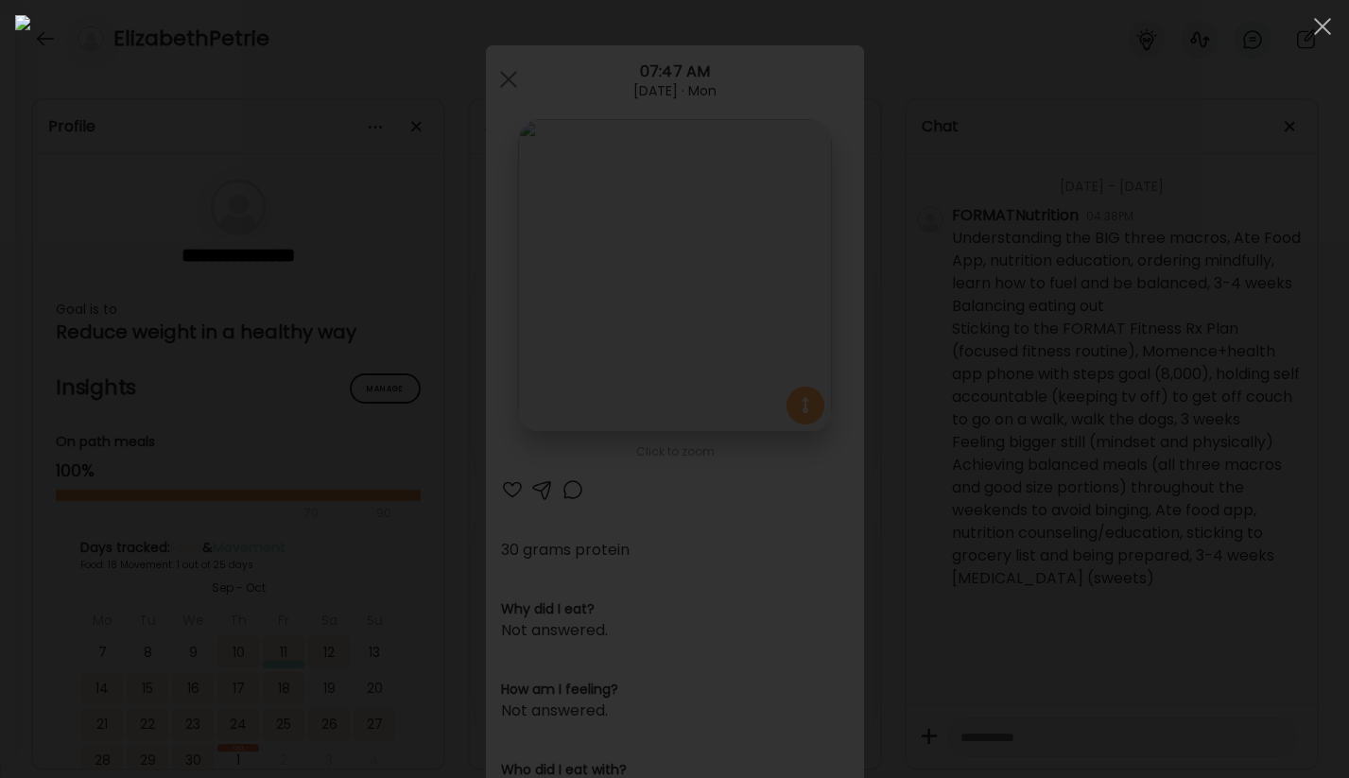
click at [607, 331] on img at bounding box center [674, 388] width 1318 height 747
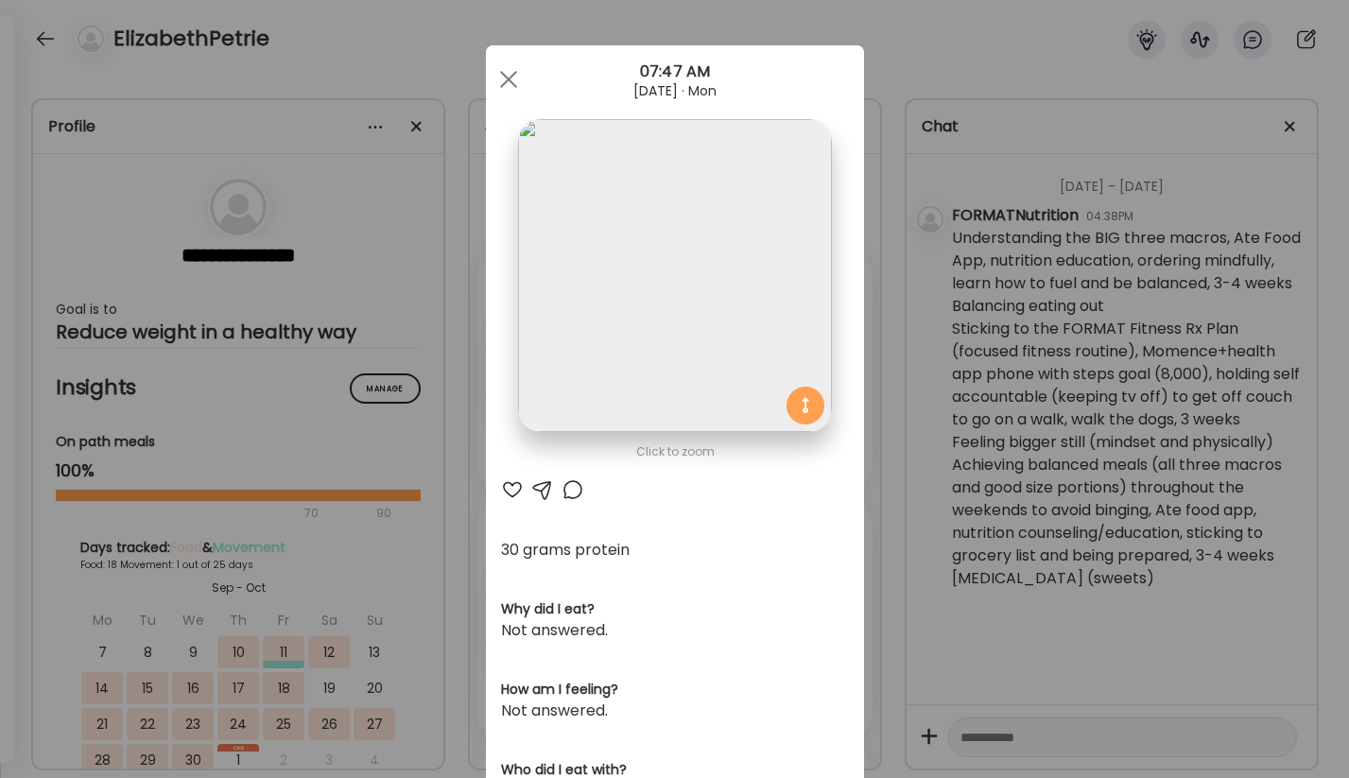
click at [607, 331] on img at bounding box center [674, 275] width 313 height 313
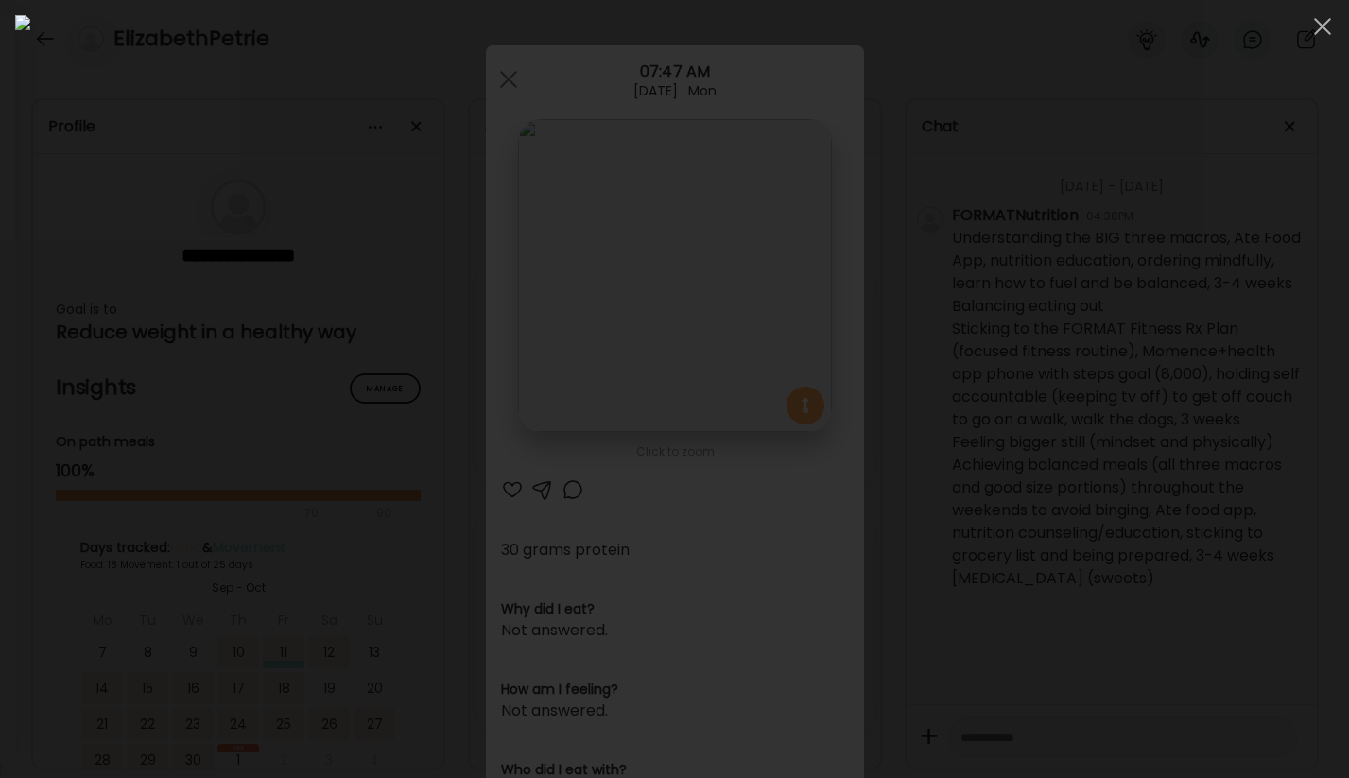
click at [300, 27] on div at bounding box center [674, 388] width 1318 height 747
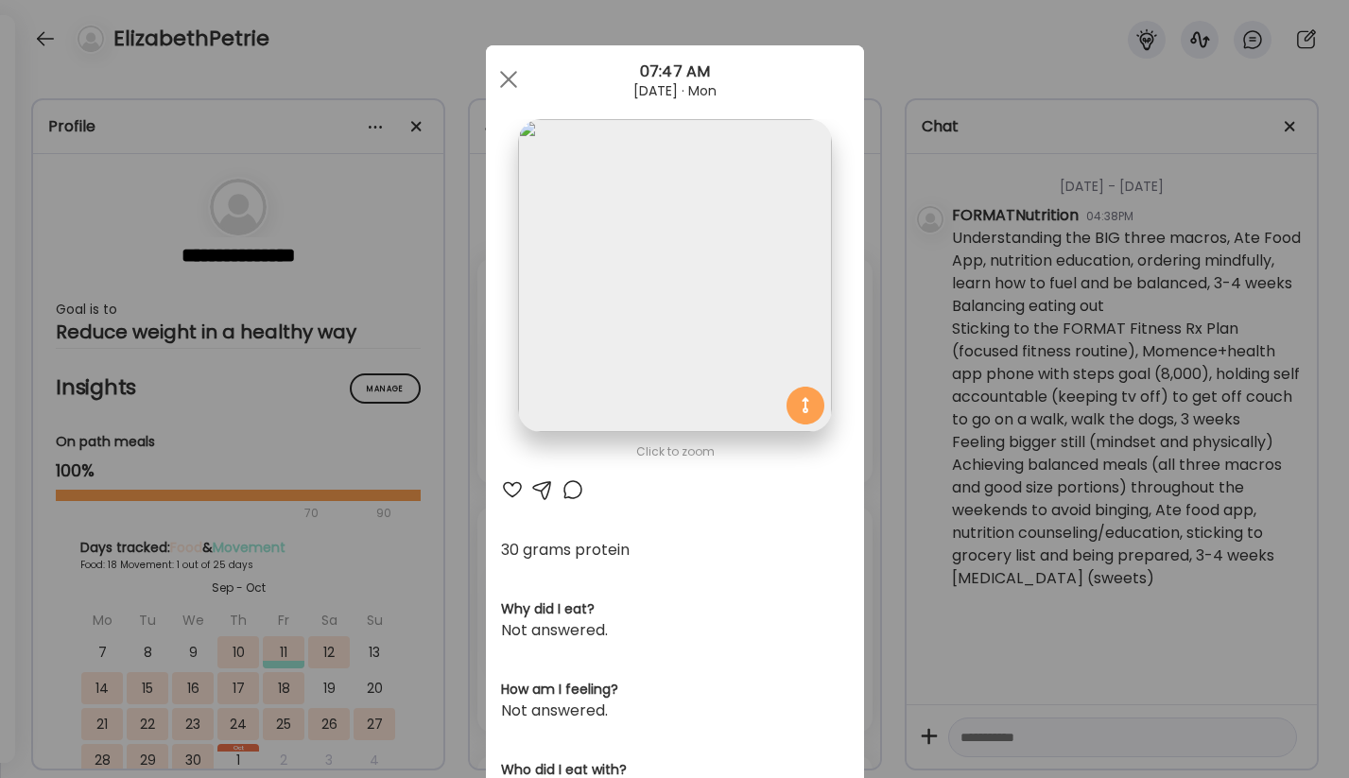
click at [515, 490] on div at bounding box center [512, 489] width 23 height 23
click at [498, 83] on div at bounding box center [509, 79] width 38 height 38
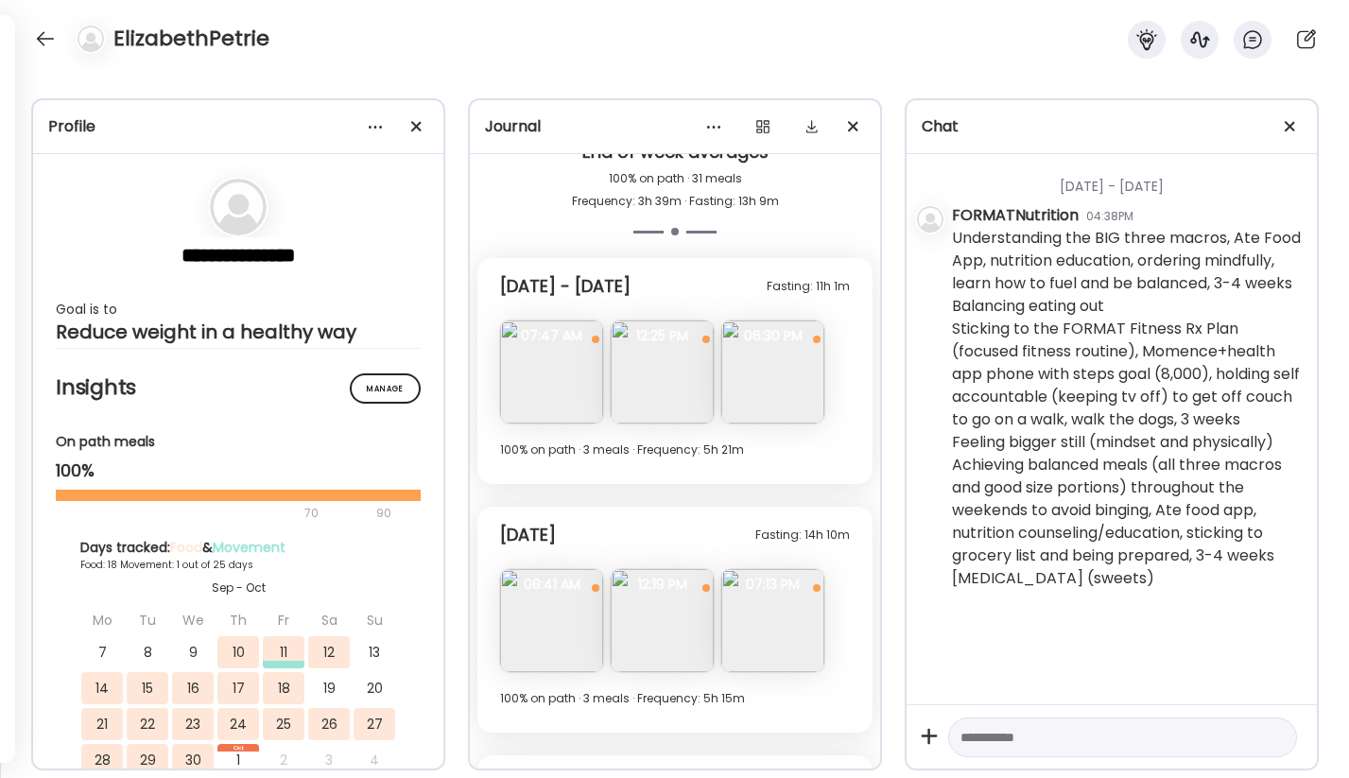
click at [654, 394] on img at bounding box center [661, 371] width 103 height 103
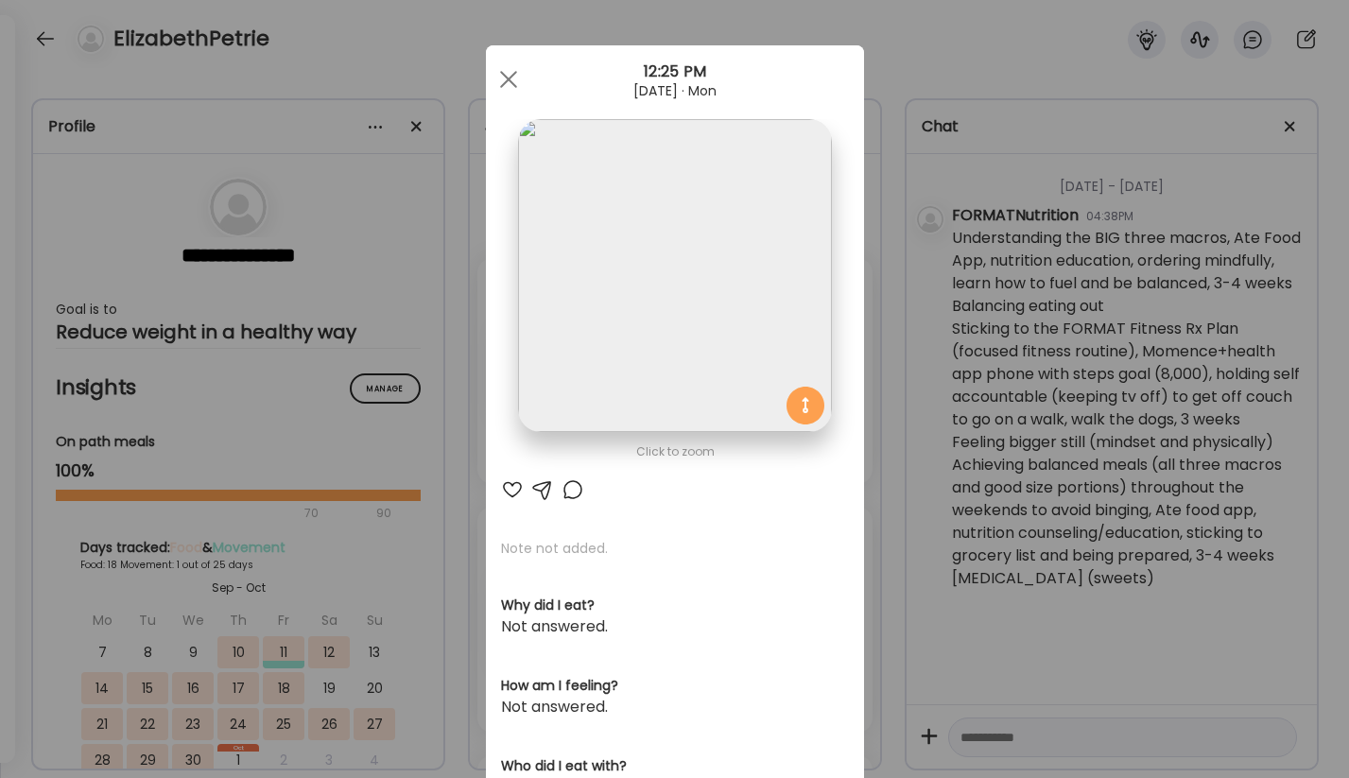
click at [508, 489] on div at bounding box center [512, 489] width 23 height 23
click at [507, 76] on div at bounding box center [509, 79] width 38 height 38
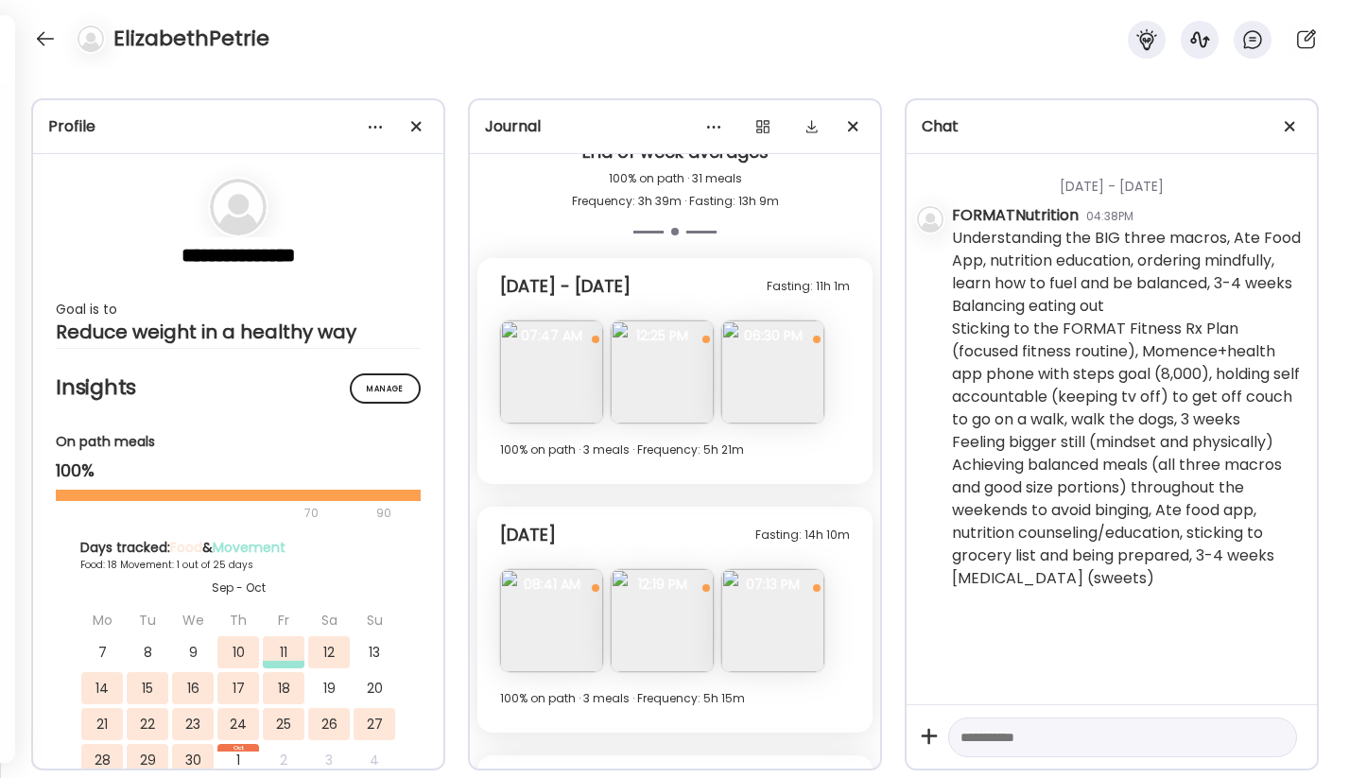
click at [767, 373] on img at bounding box center [772, 371] width 103 height 103
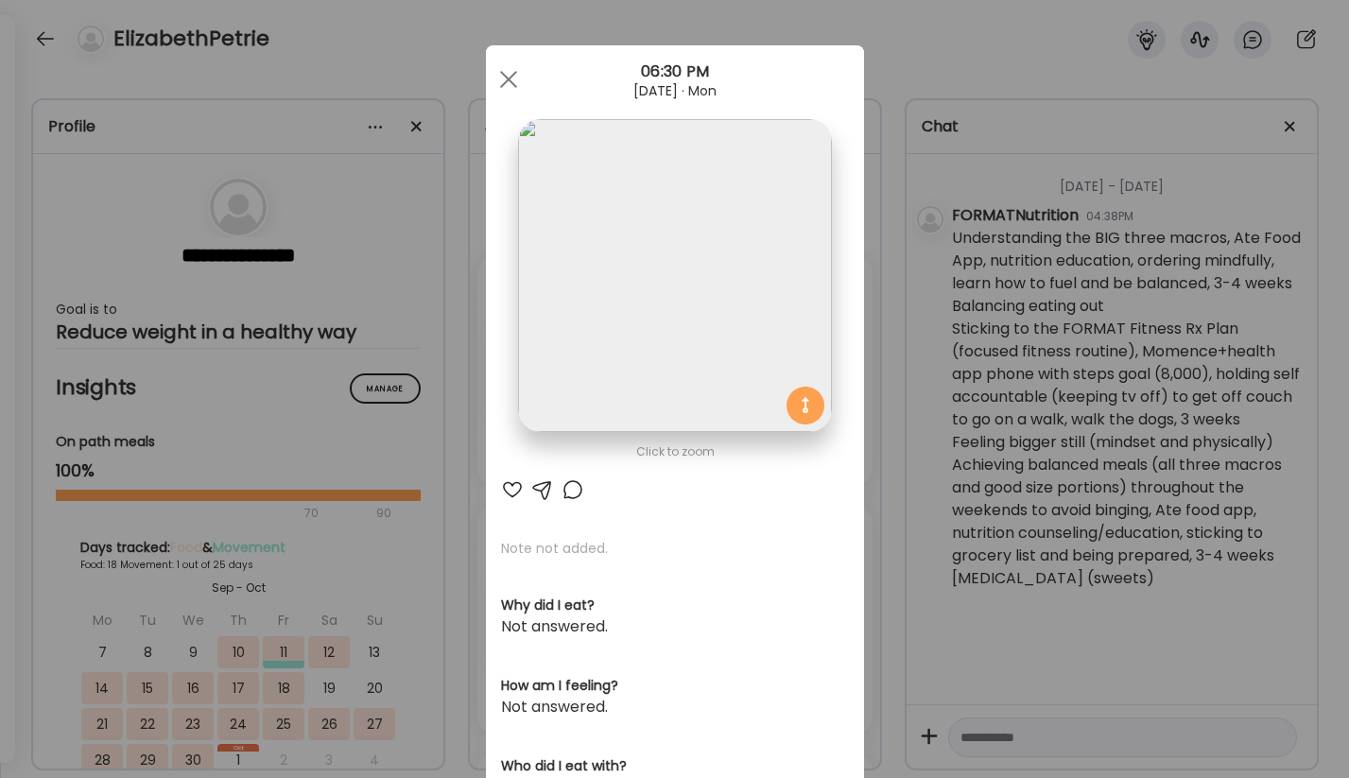
click at [581, 494] on div at bounding box center [572, 489] width 23 height 23
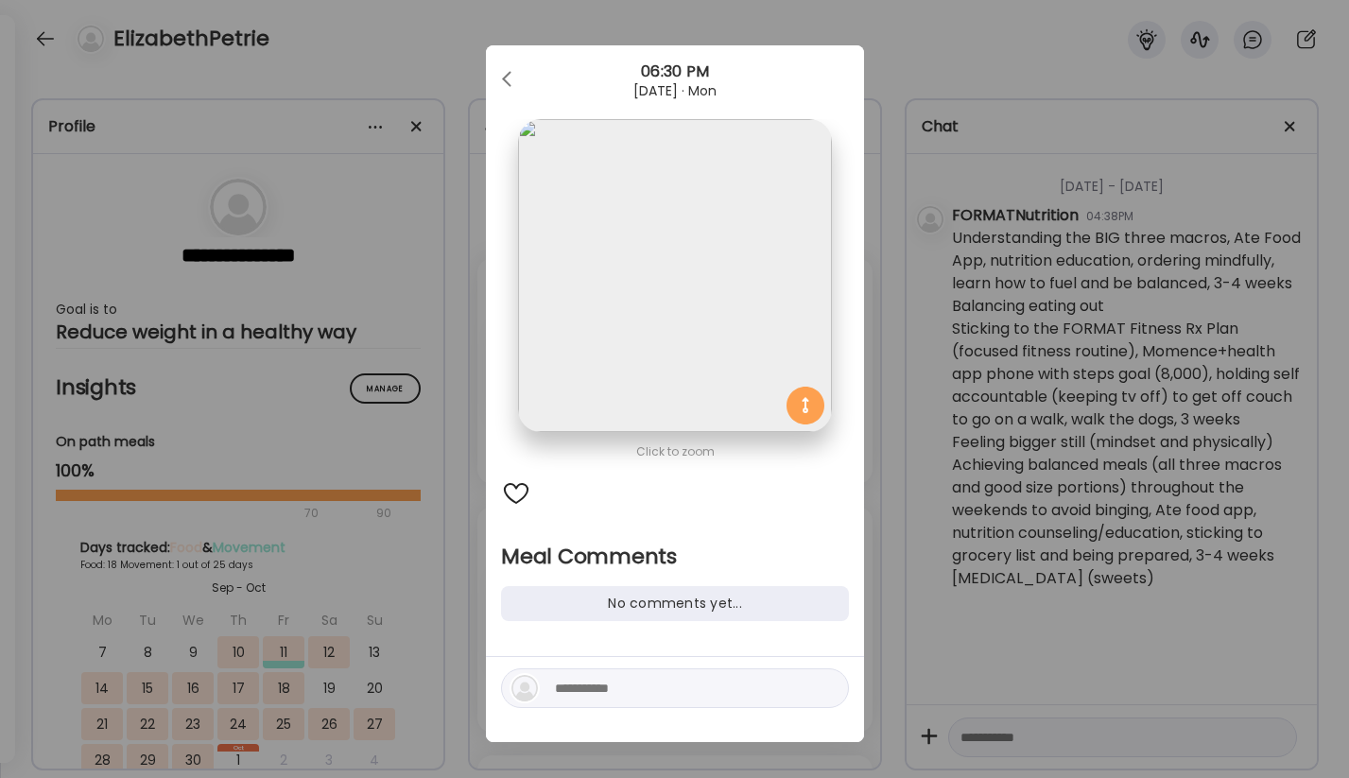
click at [559, 681] on textarea at bounding box center [682, 688] width 255 height 23
type textarea "*******"
click at [823, 697] on div at bounding box center [827, 688] width 26 height 26
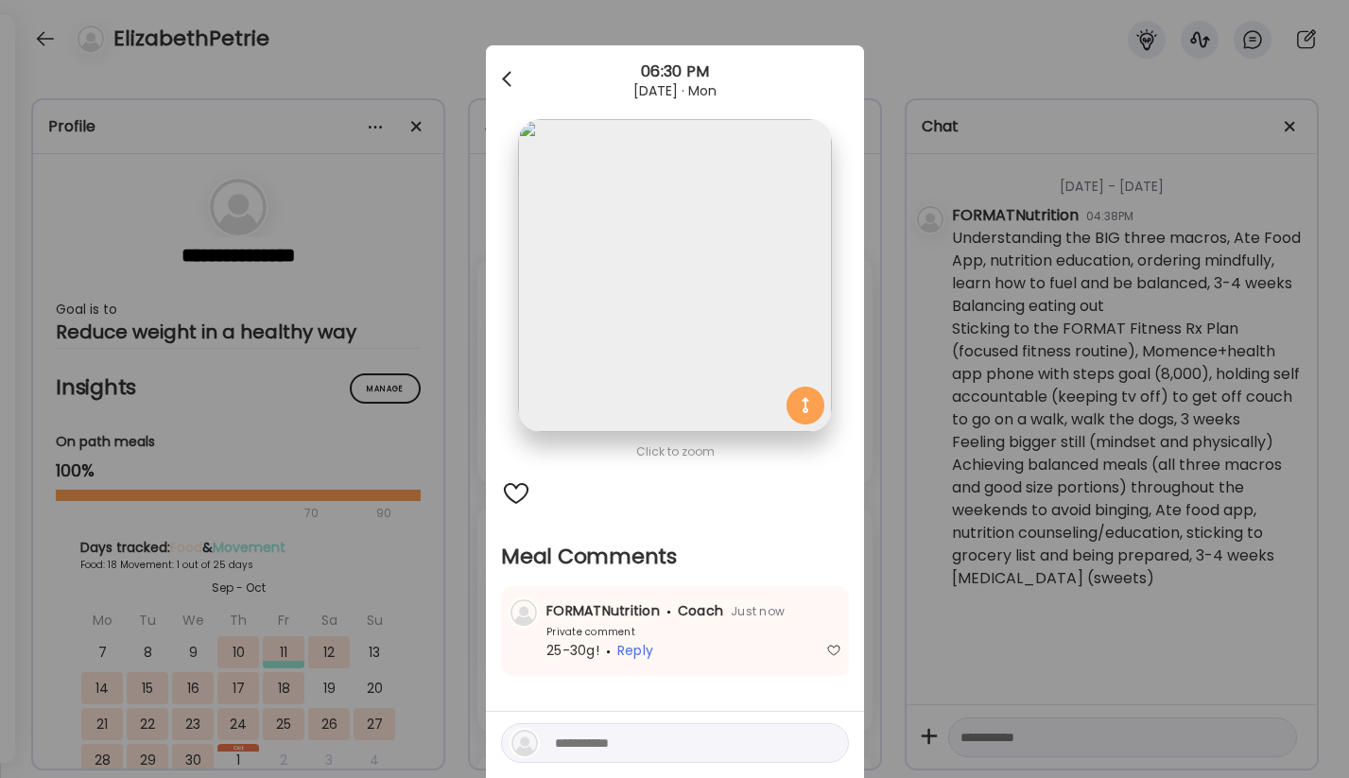
click at [505, 75] on span at bounding box center [506, 75] width 9 height 9
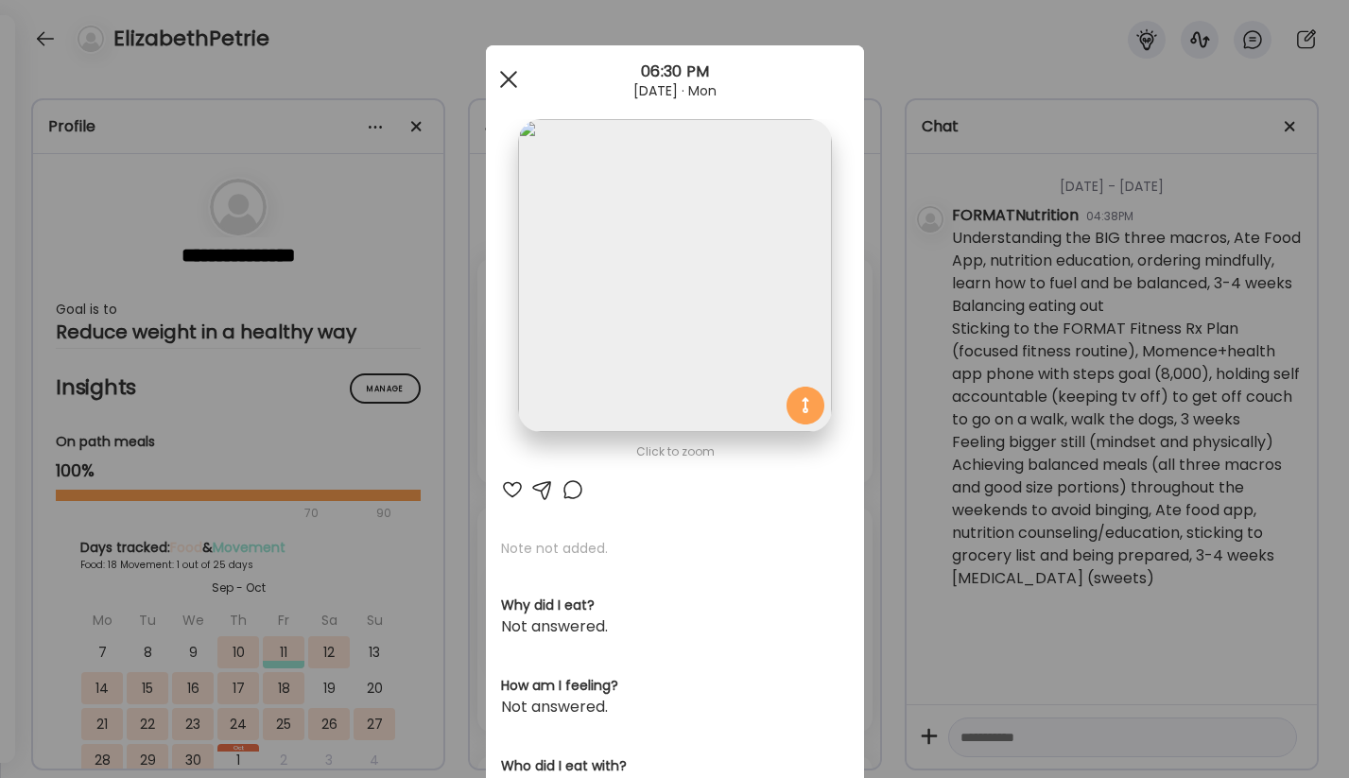
click at [507, 82] on div at bounding box center [509, 79] width 38 height 38
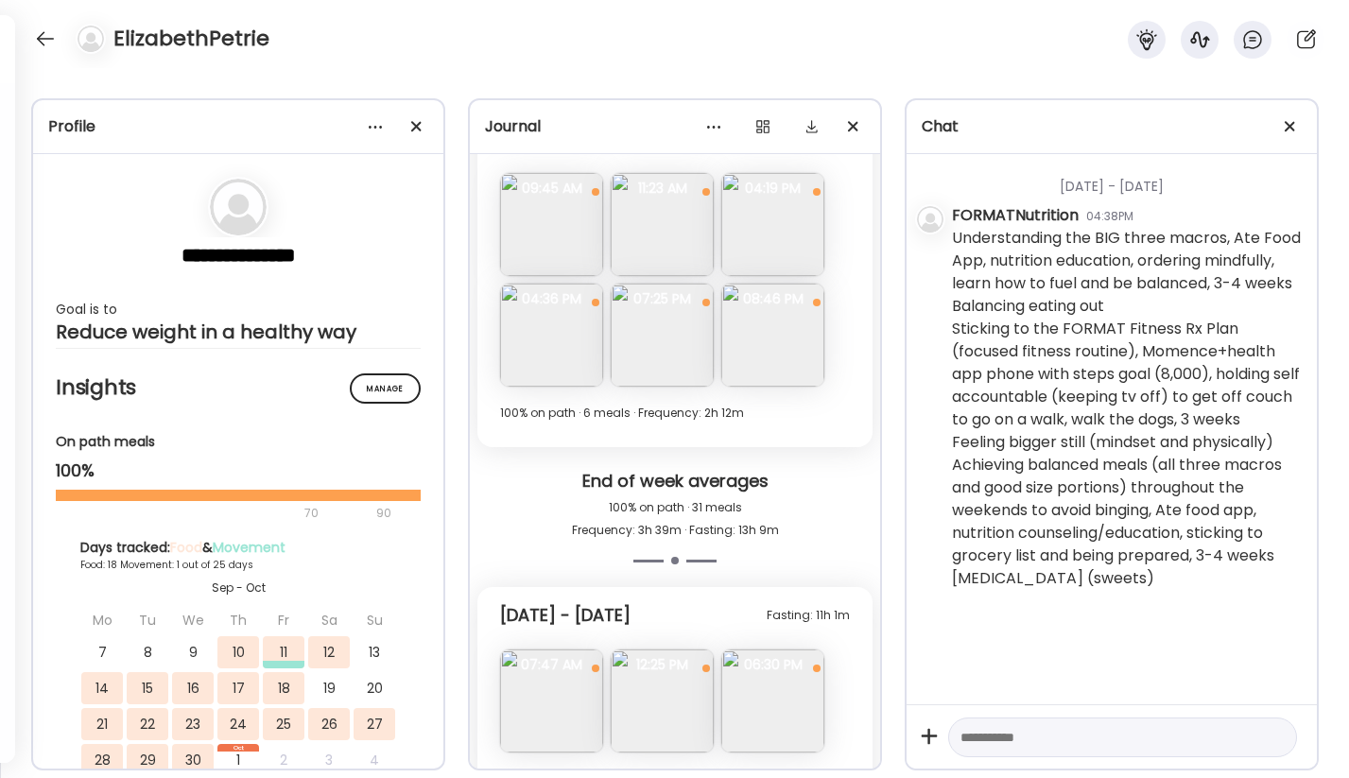
scroll to position [4694, 0]
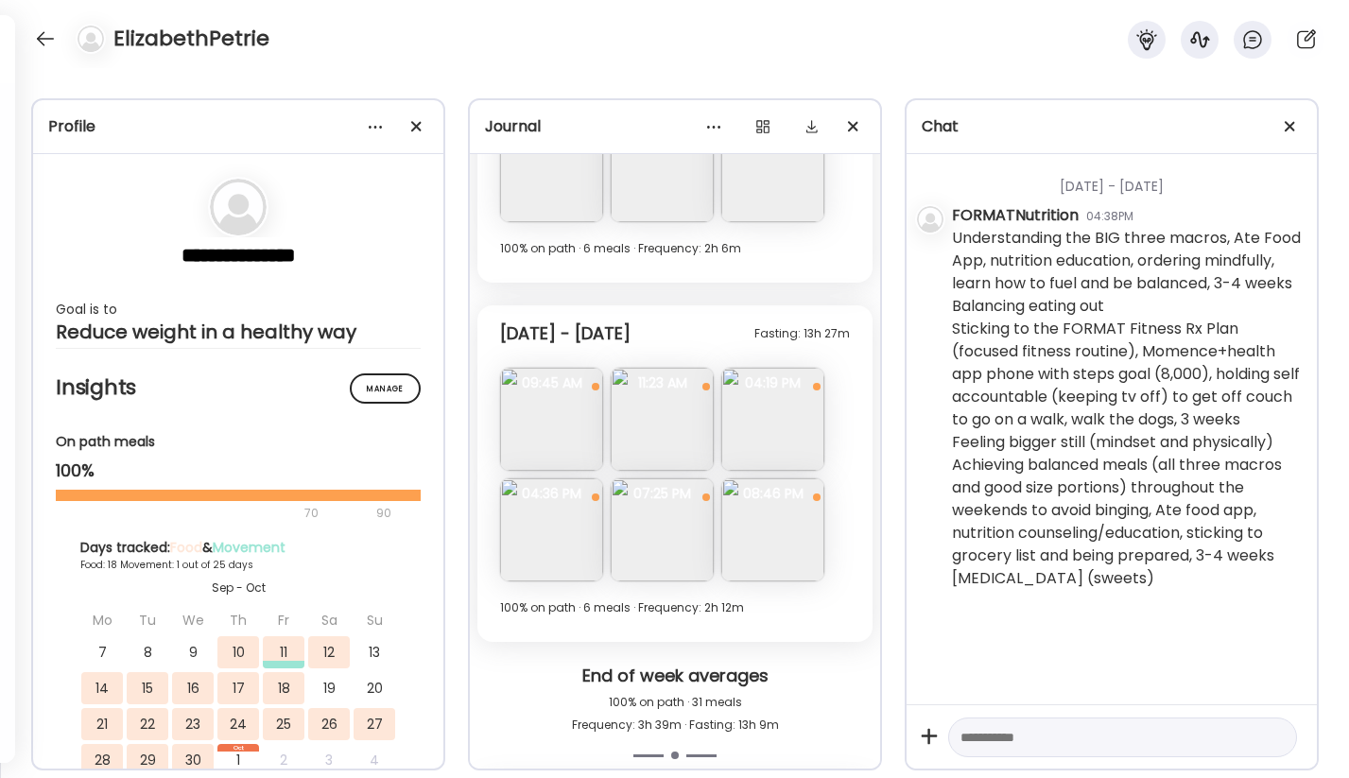
click at [697, 415] on img at bounding box center [661, 419] width 103 height 103
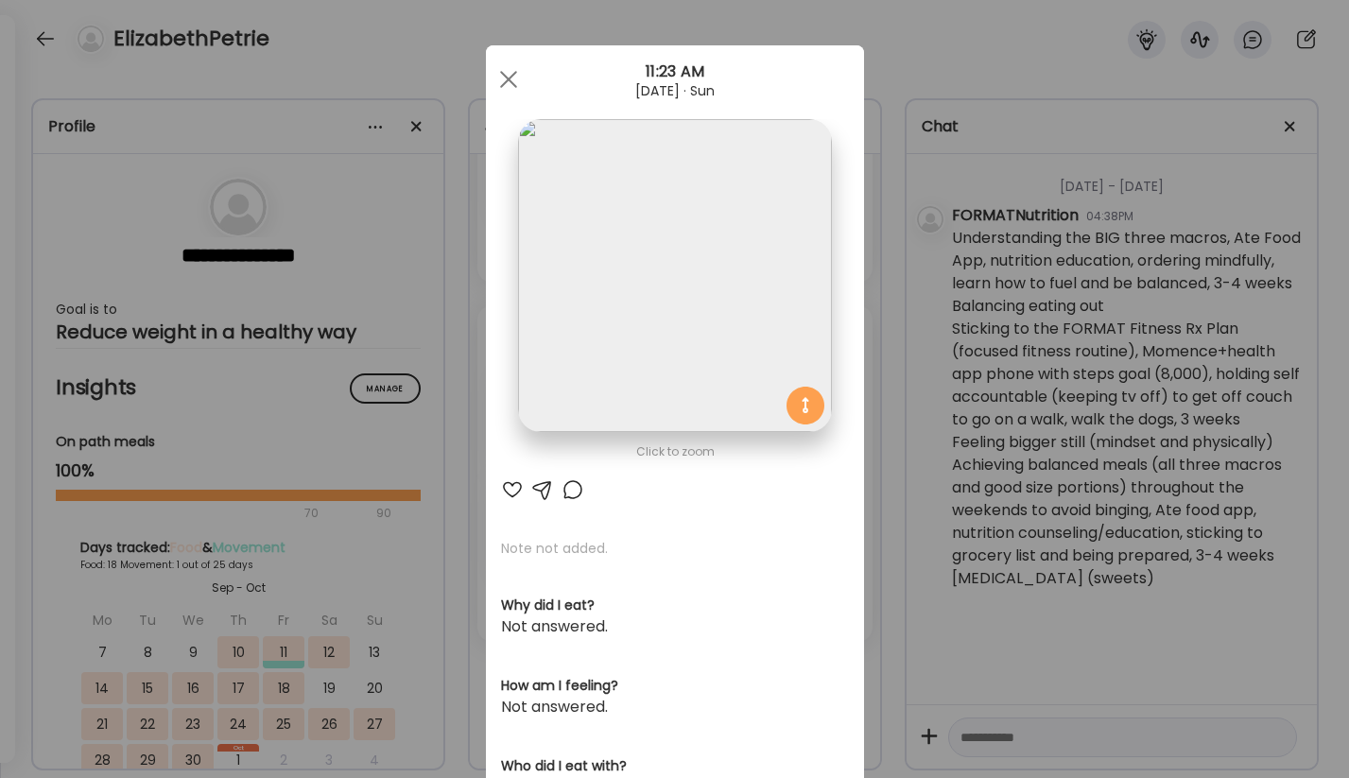
click at [662, 323] on img at bounding box center [674, 275] width 313 height 313
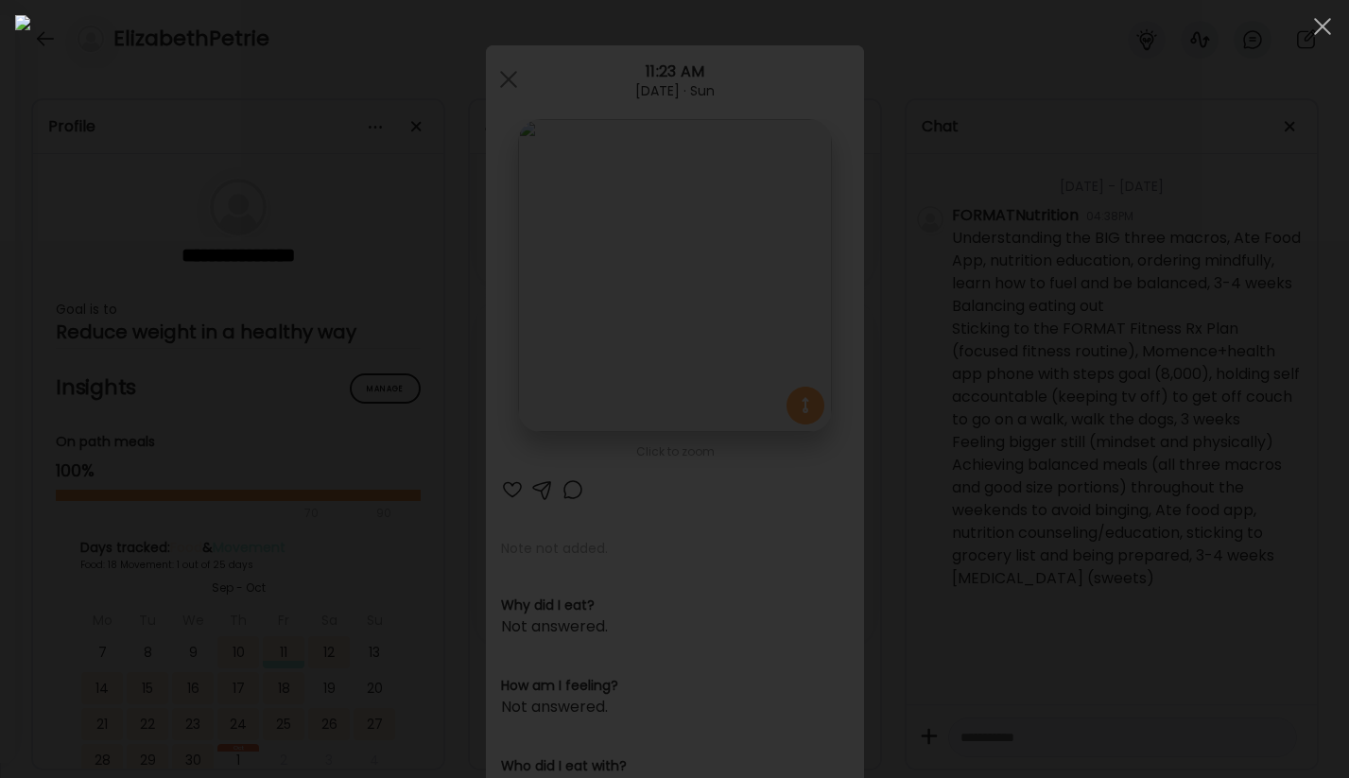
click at [662, 324] on img at bounding box center [674, 388] width 1318 height 747
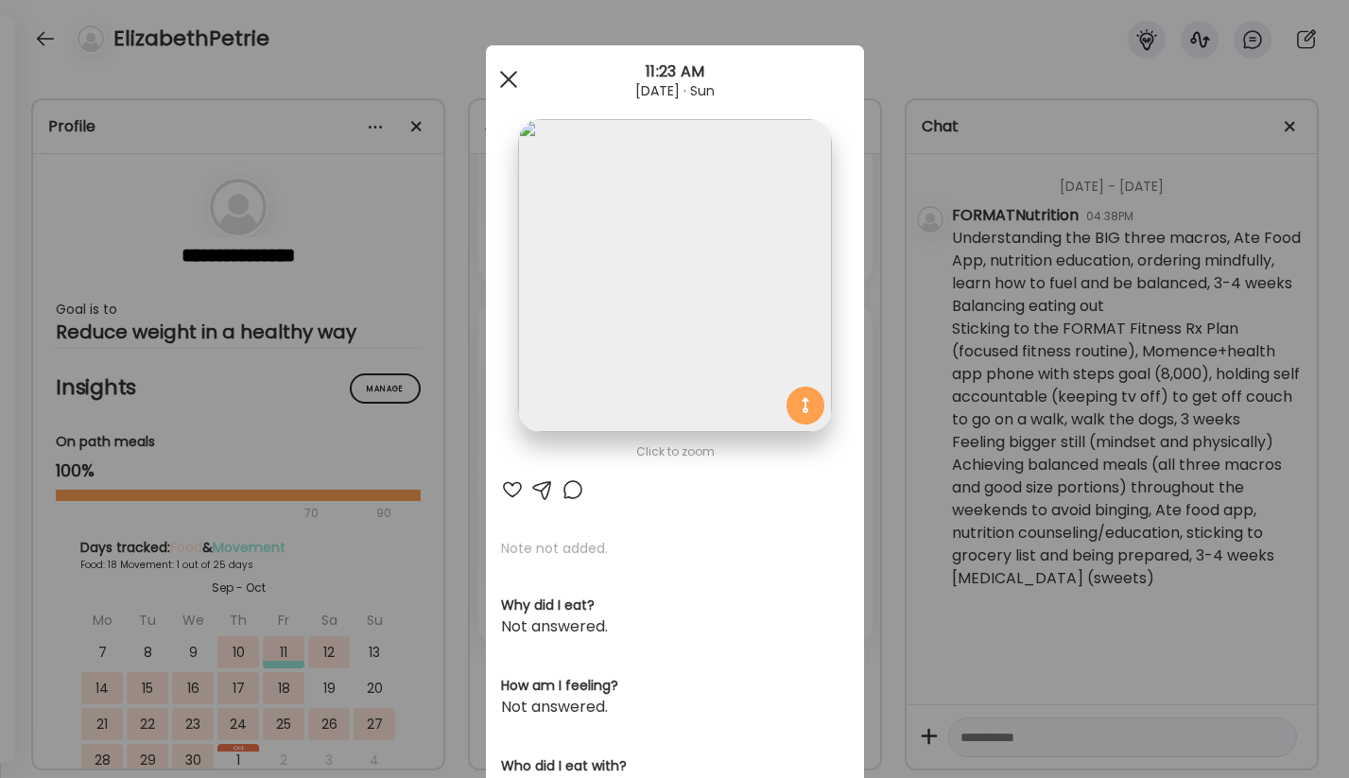
click at [500, 68] on div at bounding box center [509, 79] width 38 height 38
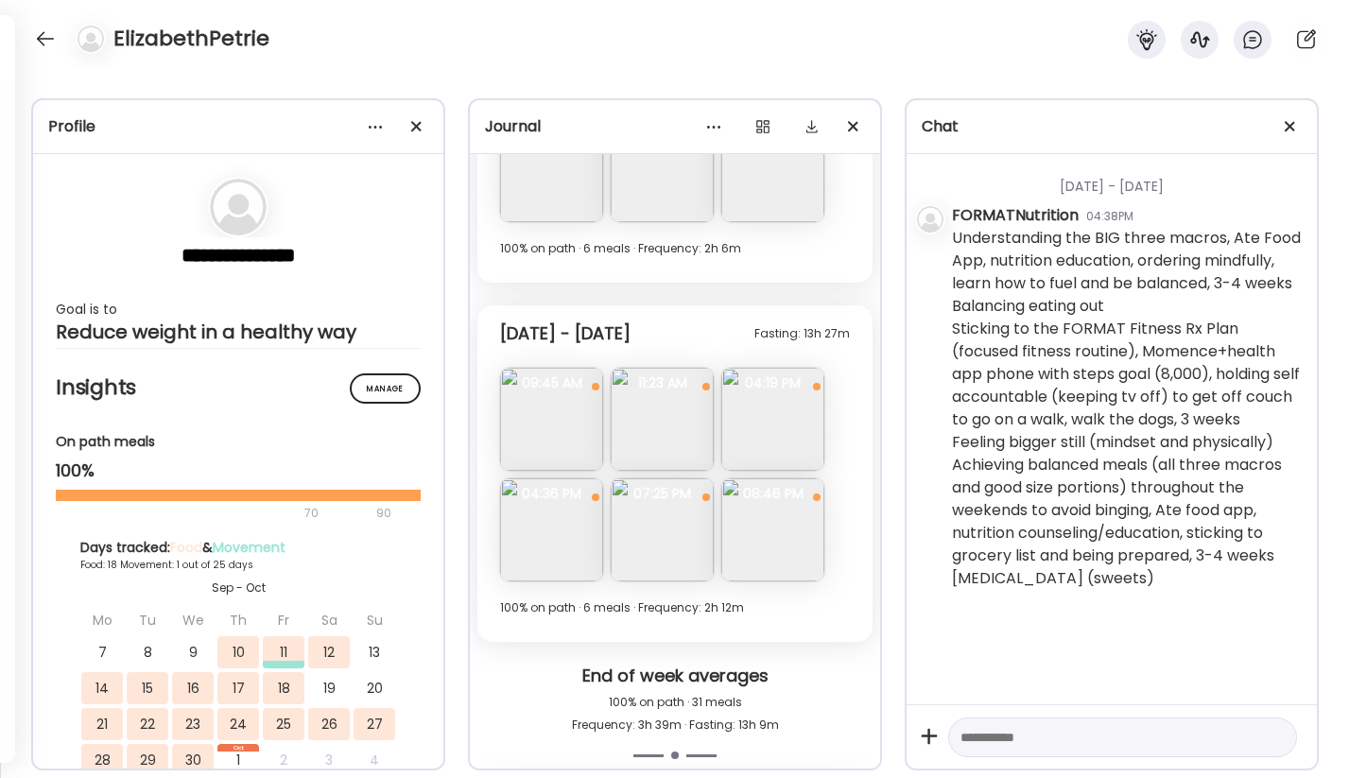
click at [552, 541] on img at bounding box center [551, 529] width 103 height 103
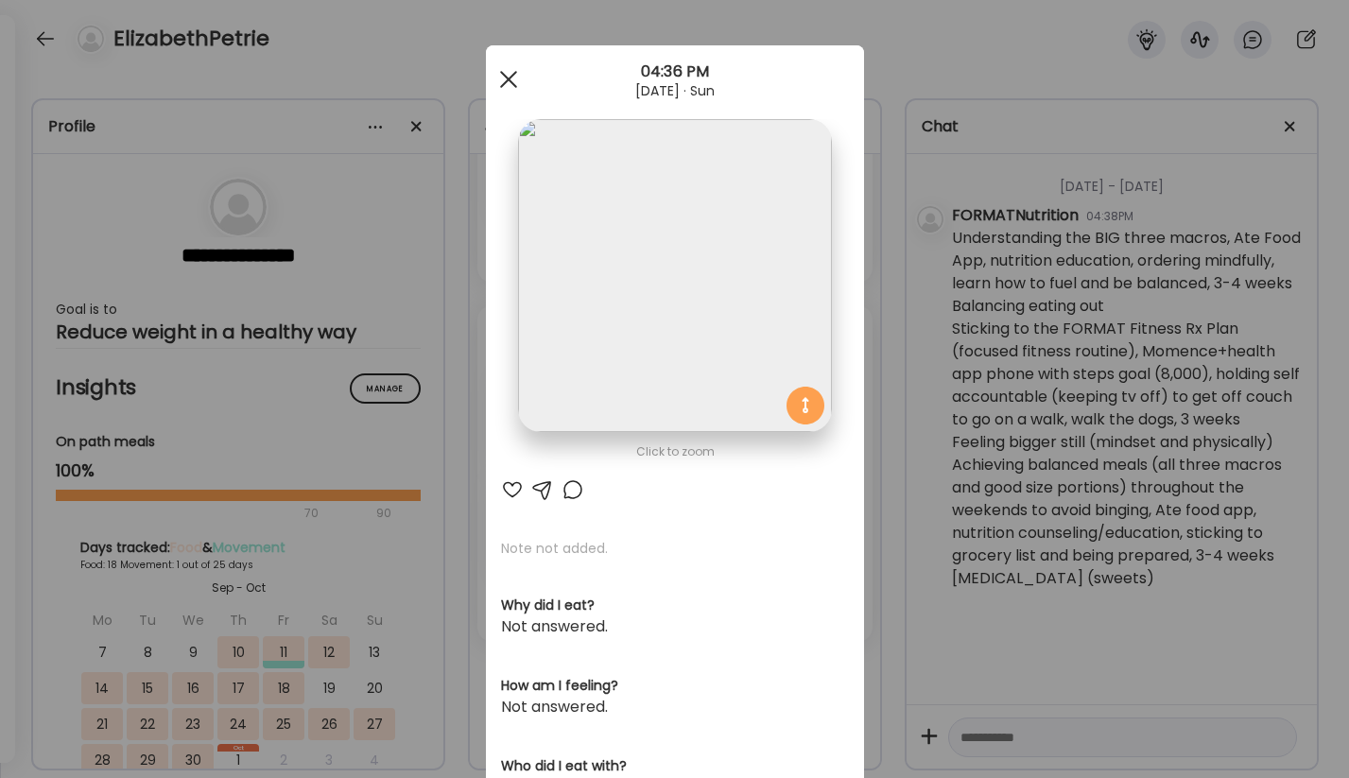
click at [504, 80] on span at bounding box center [507, 79] width 17 height 17
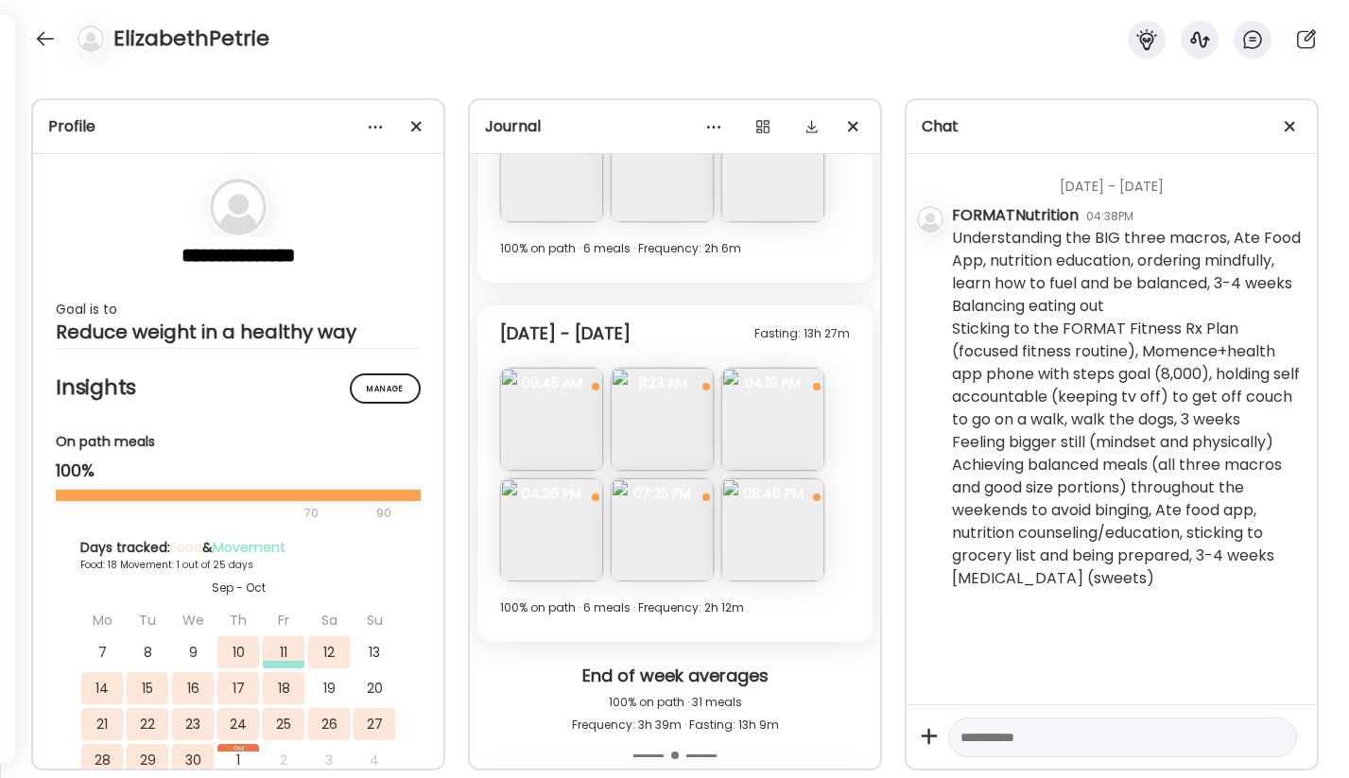
click at [660, 528] on img at bounding box center [661, 529] width 103 height 103
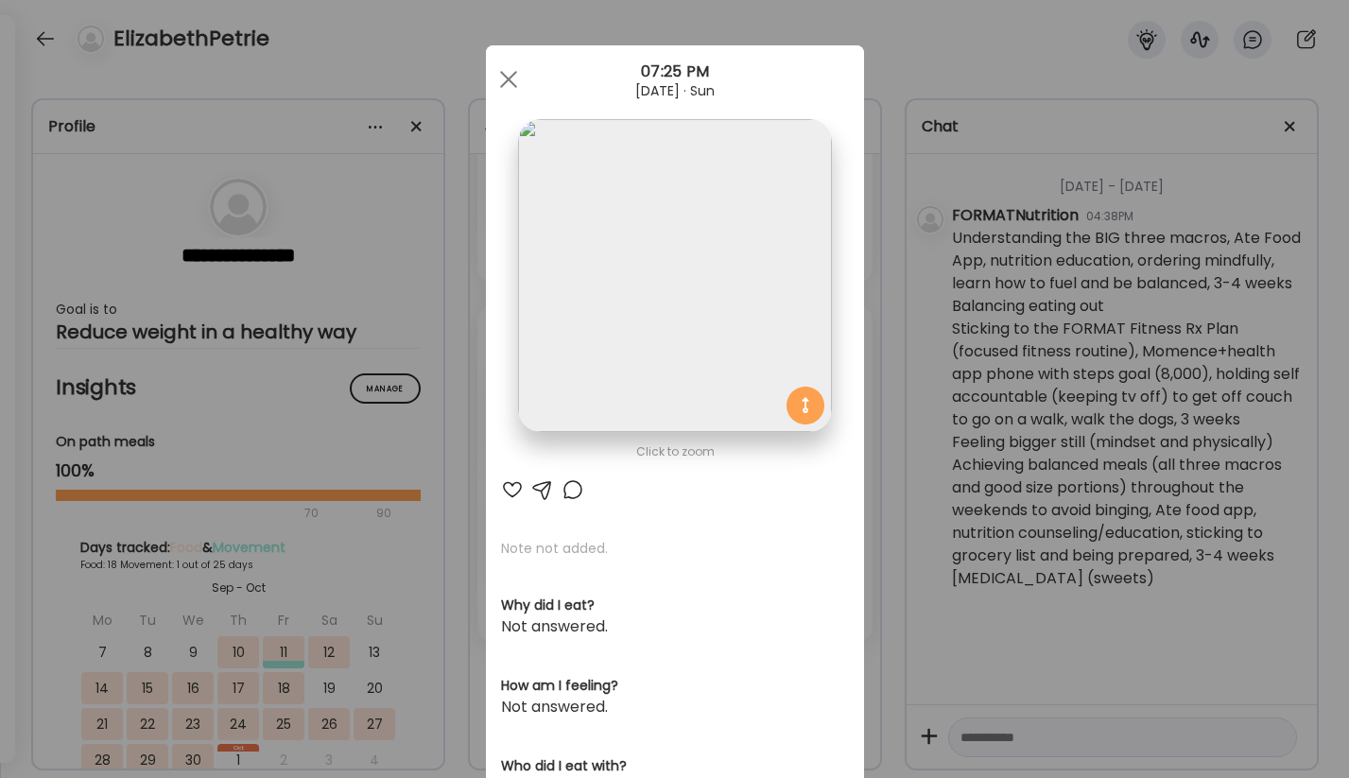
click at [572, 482] on div at bounding box center [572, 489] width 23 height 23
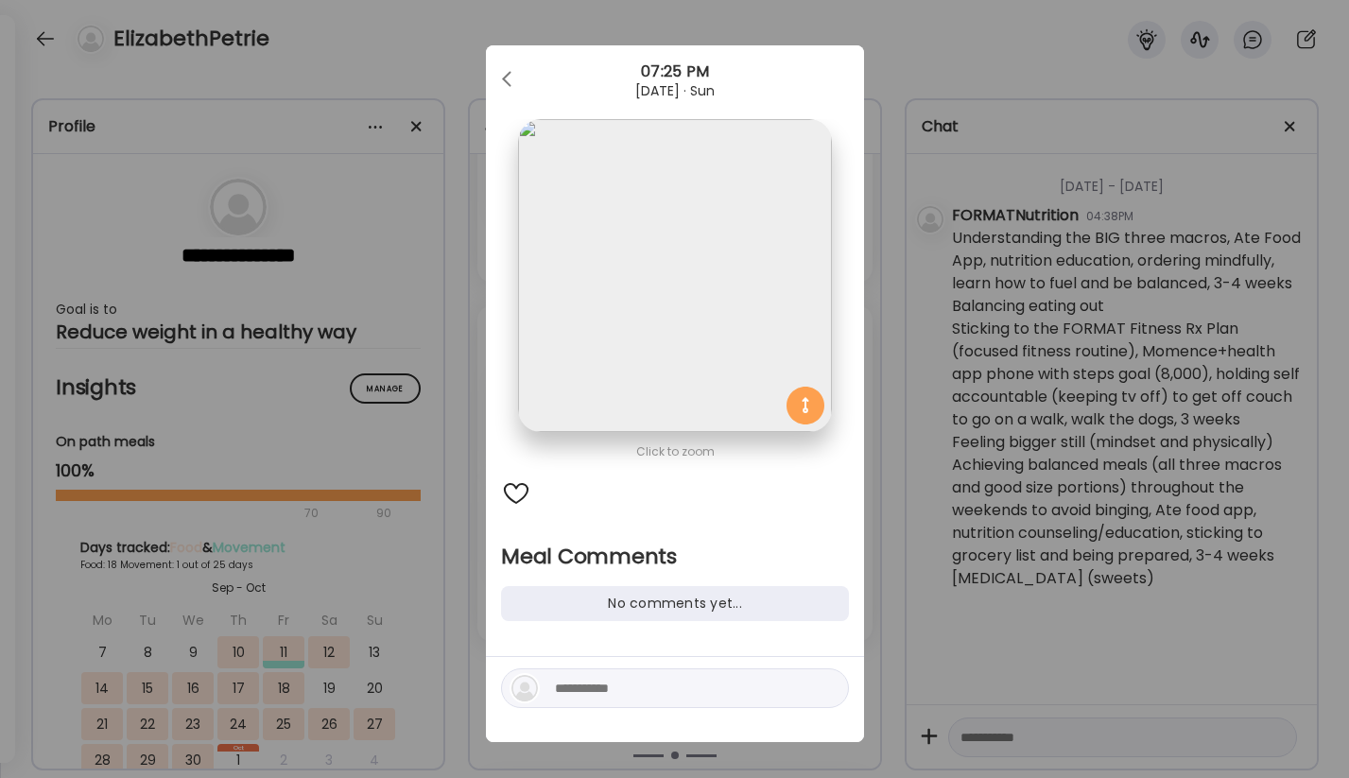
click at [639, 695] on textarea at bounding box center [682, 688] width 255 height 23
type textarea "**********"
click at [822, 686] on div at bounding box center [827, 688] width 26 height 26
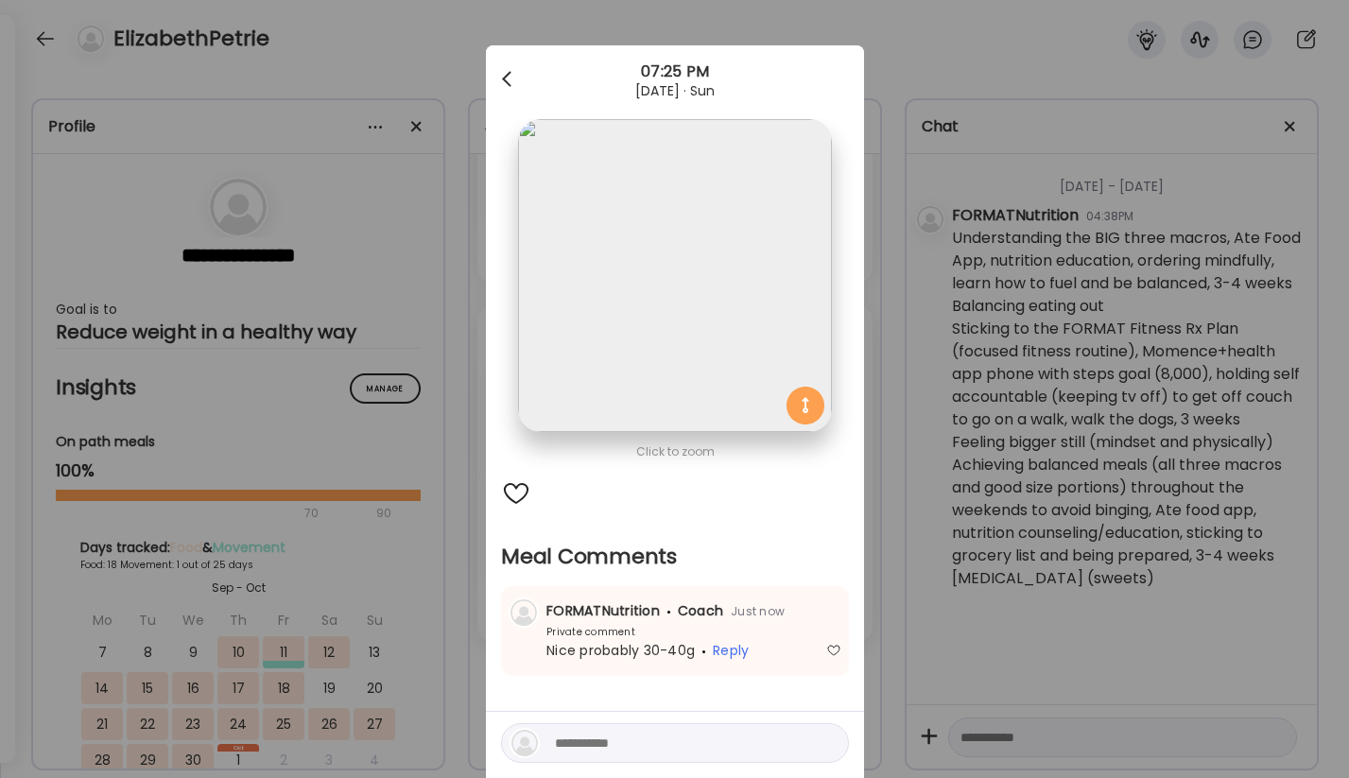
click at [502, 78] on span at bounding box center [506, 75] width 9 height 9
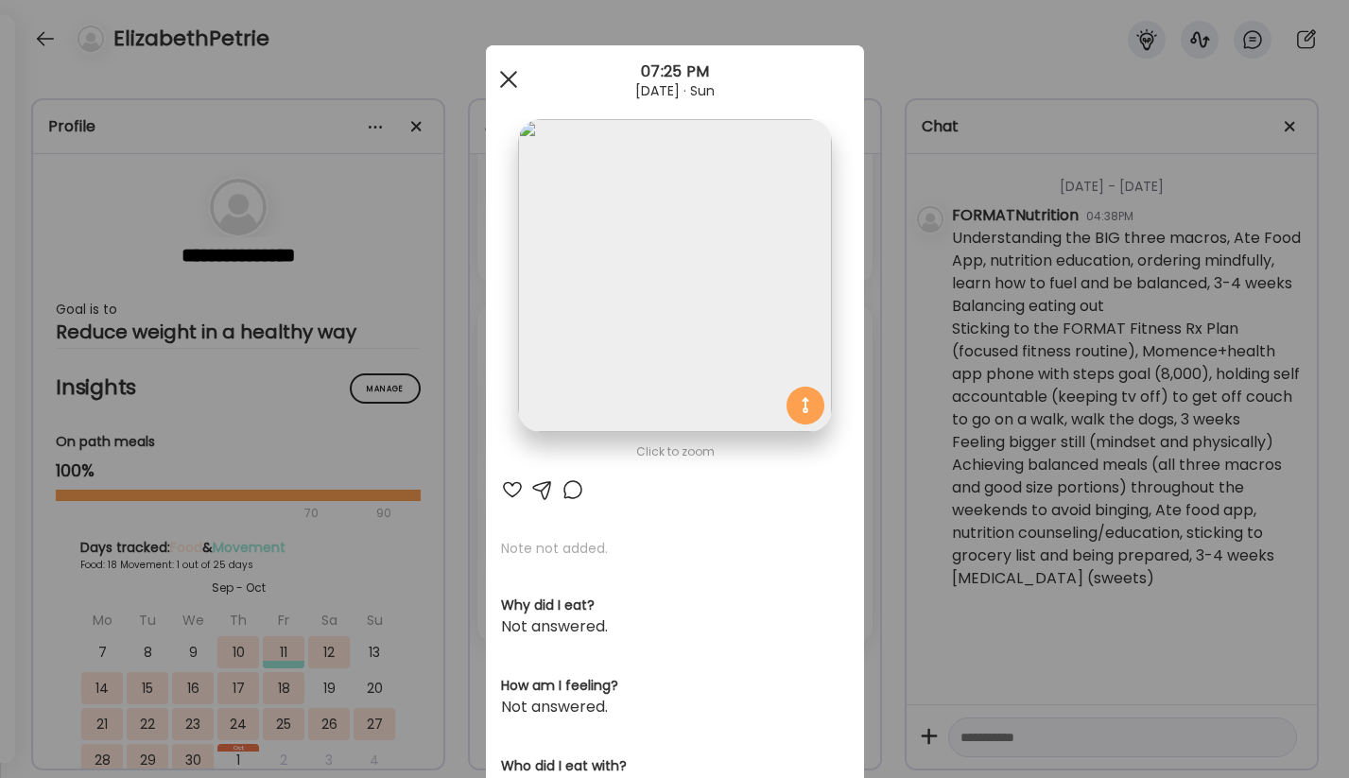
click at [502, 72] on span at bounding box center [507, 79] width 17 height 17
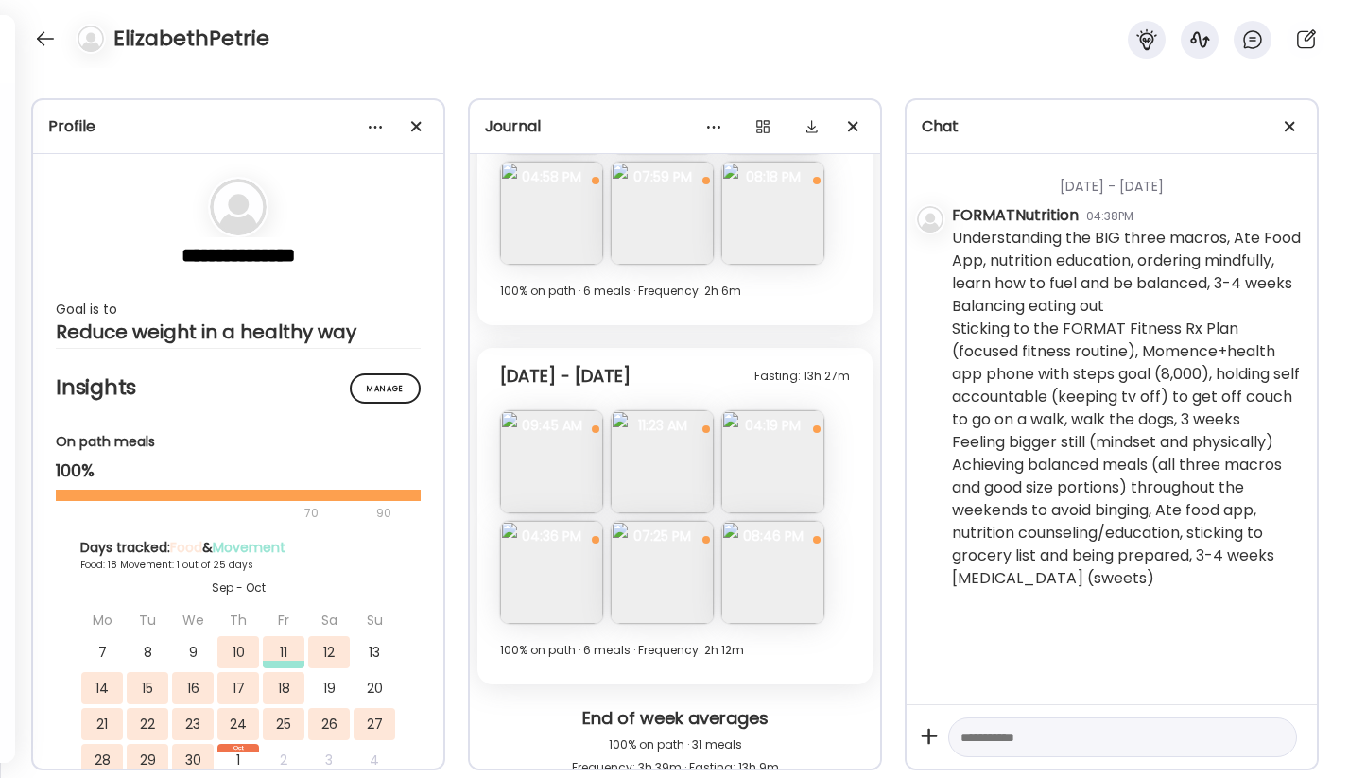
scroll to position [4649, 0]
click at [771, 579] on img at bounding box center [772, 574] width 103 height 103
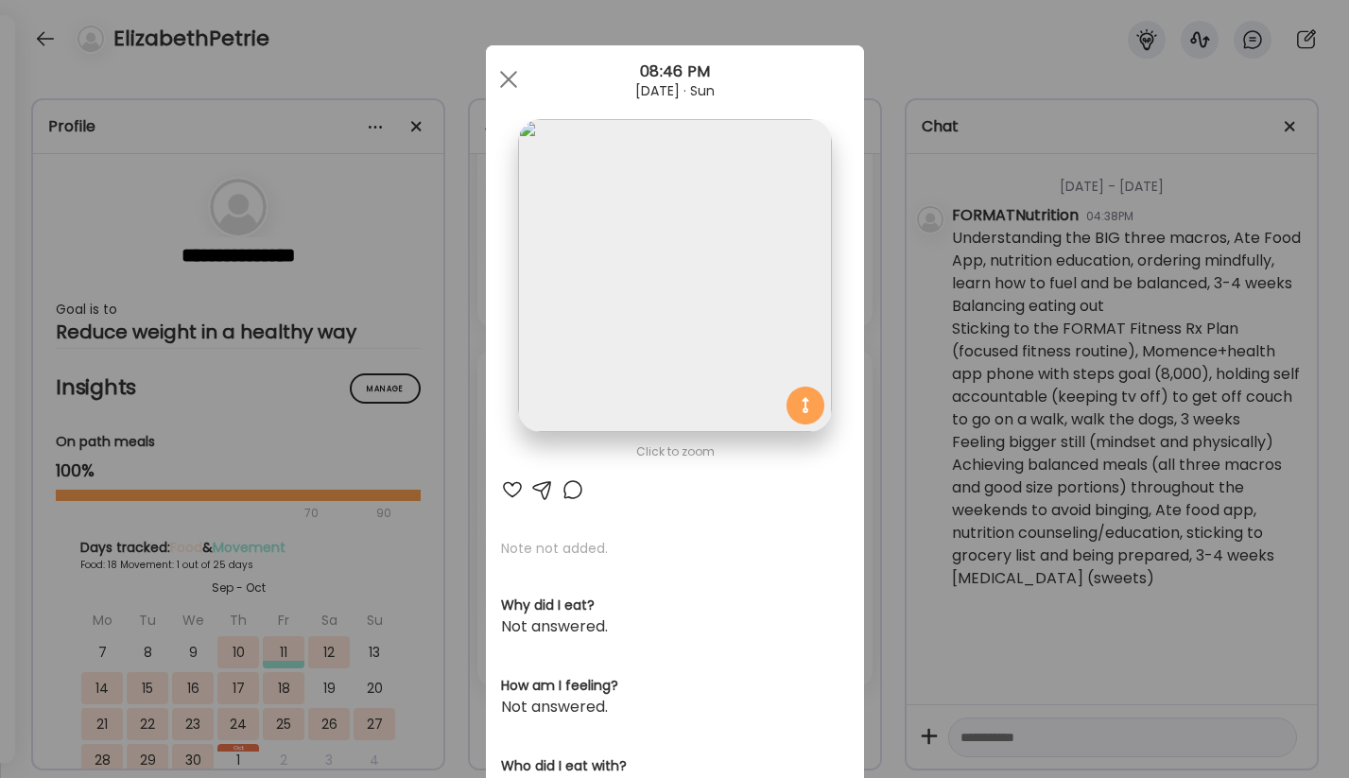
click at [575, 493] on div at bounding box center [572, 489] width 23 height 23
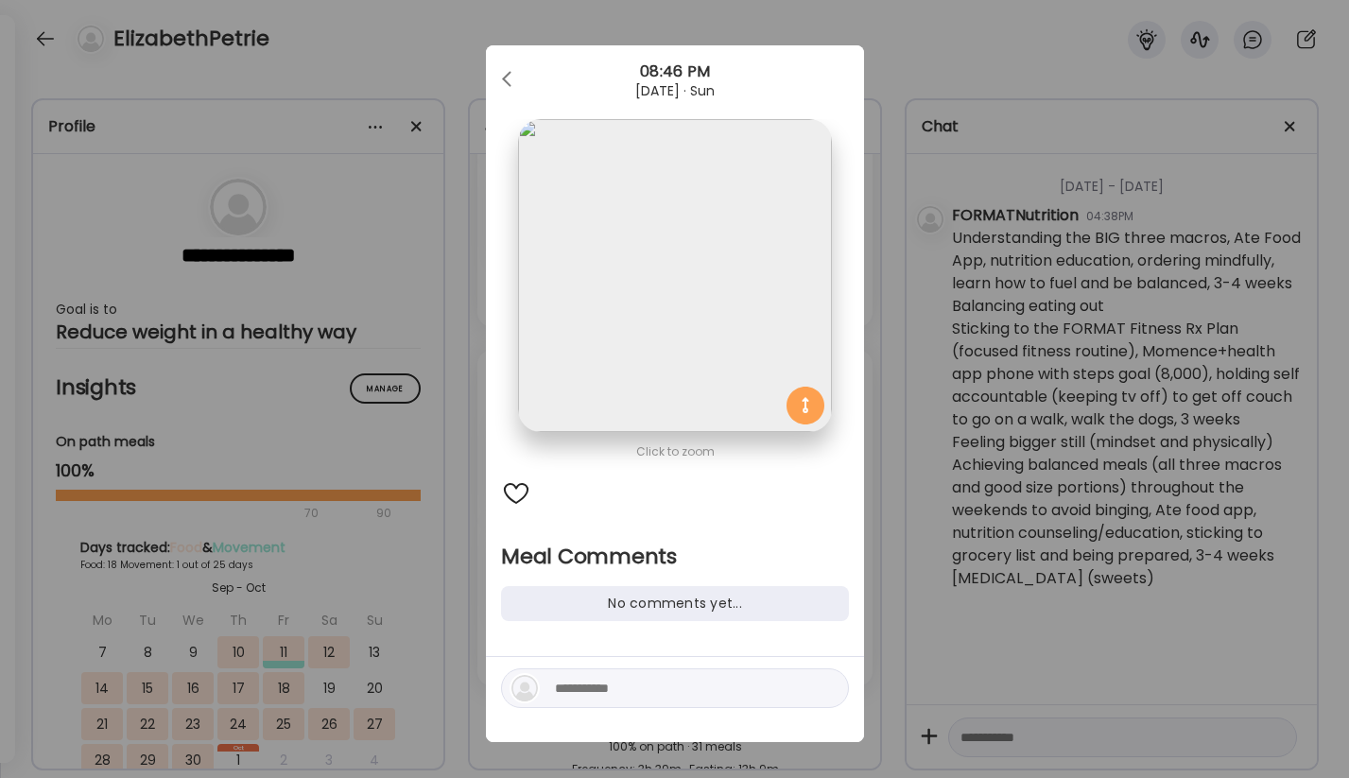
click at [602, 684] on textarea at bounding box center [682, 688] width 255 height 23
type textarea "**********"
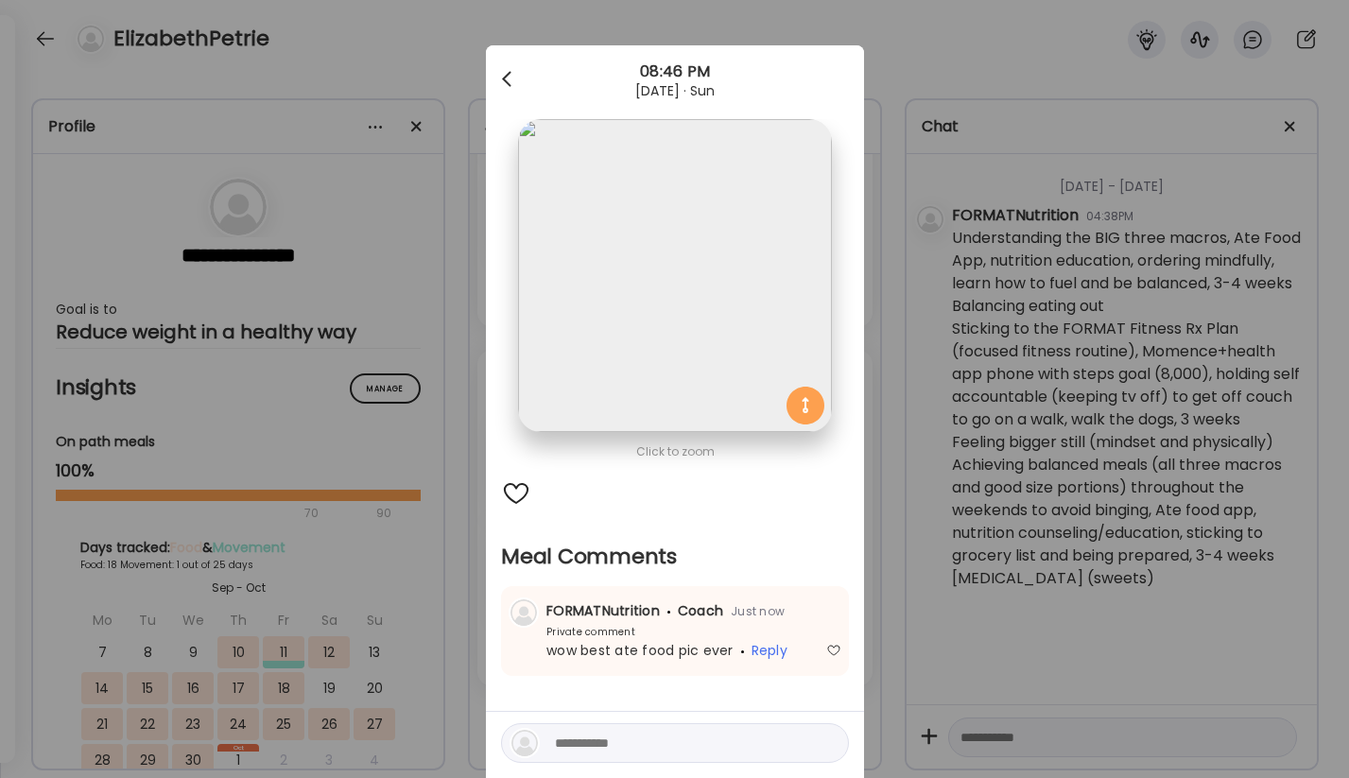
click at [510, 78] on div at bounding box center [509, 79] width 38 height 38
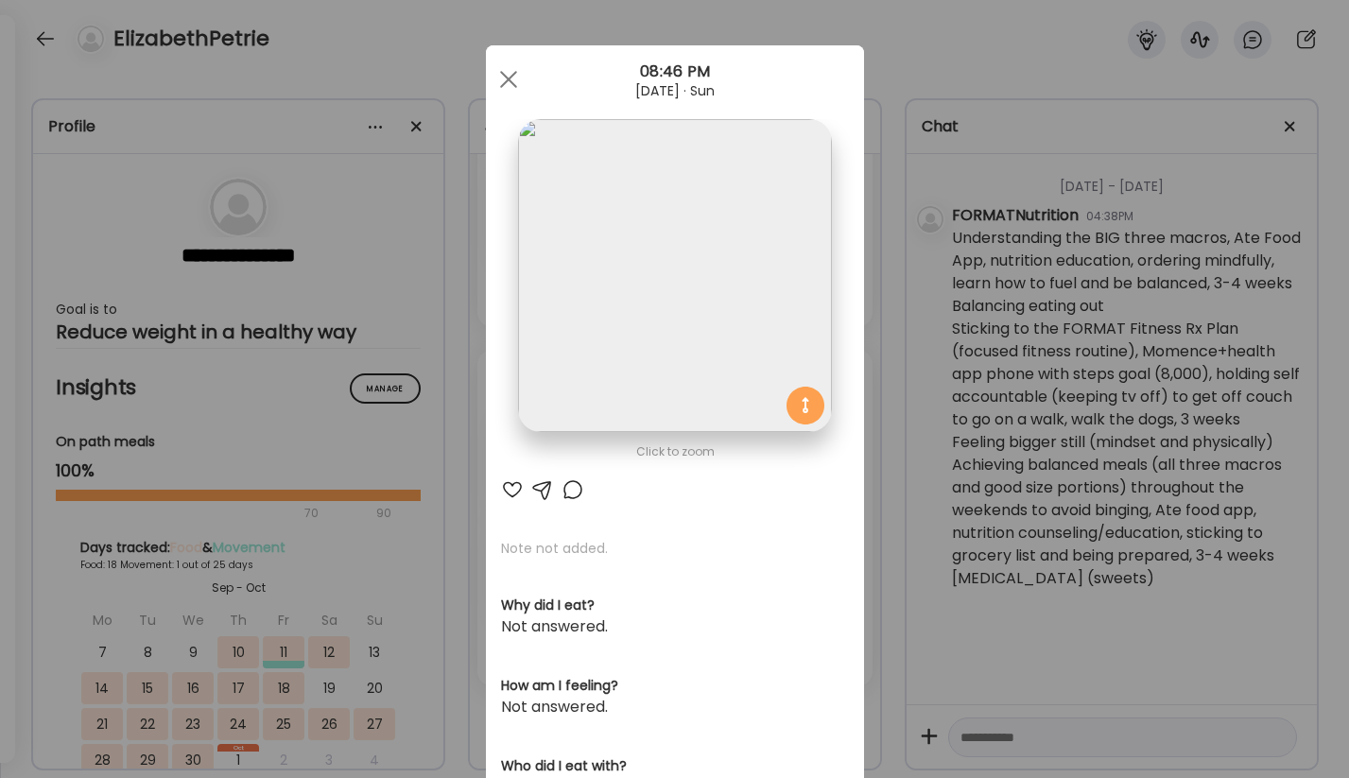
click at [510, 78] on div at bounding box center [509, 79] width 38 height 38
click at [507, 77] on div at bounding box center [509, 79] width 38 height 38
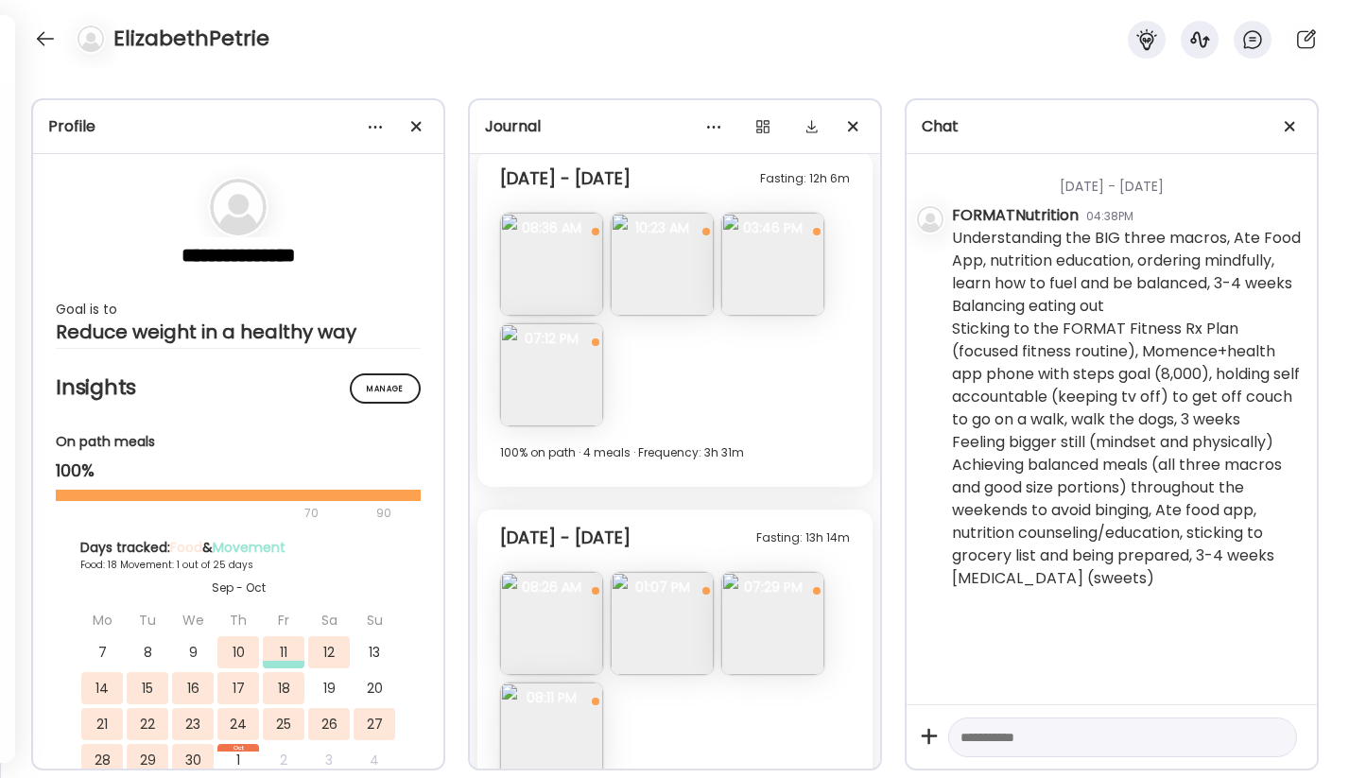
scroll to position [3656, 0]
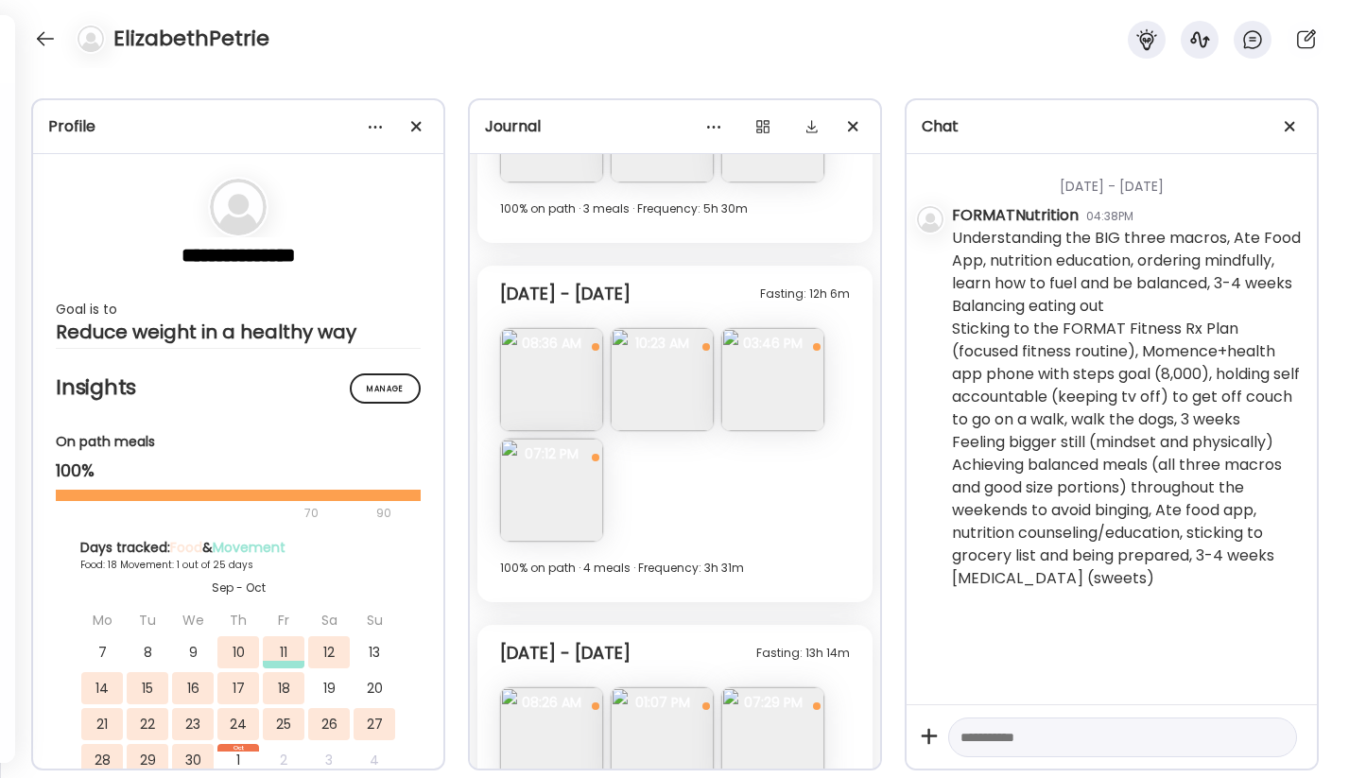
click at [654, 377] on img at bounding box center [661, 379] width 103 height 103
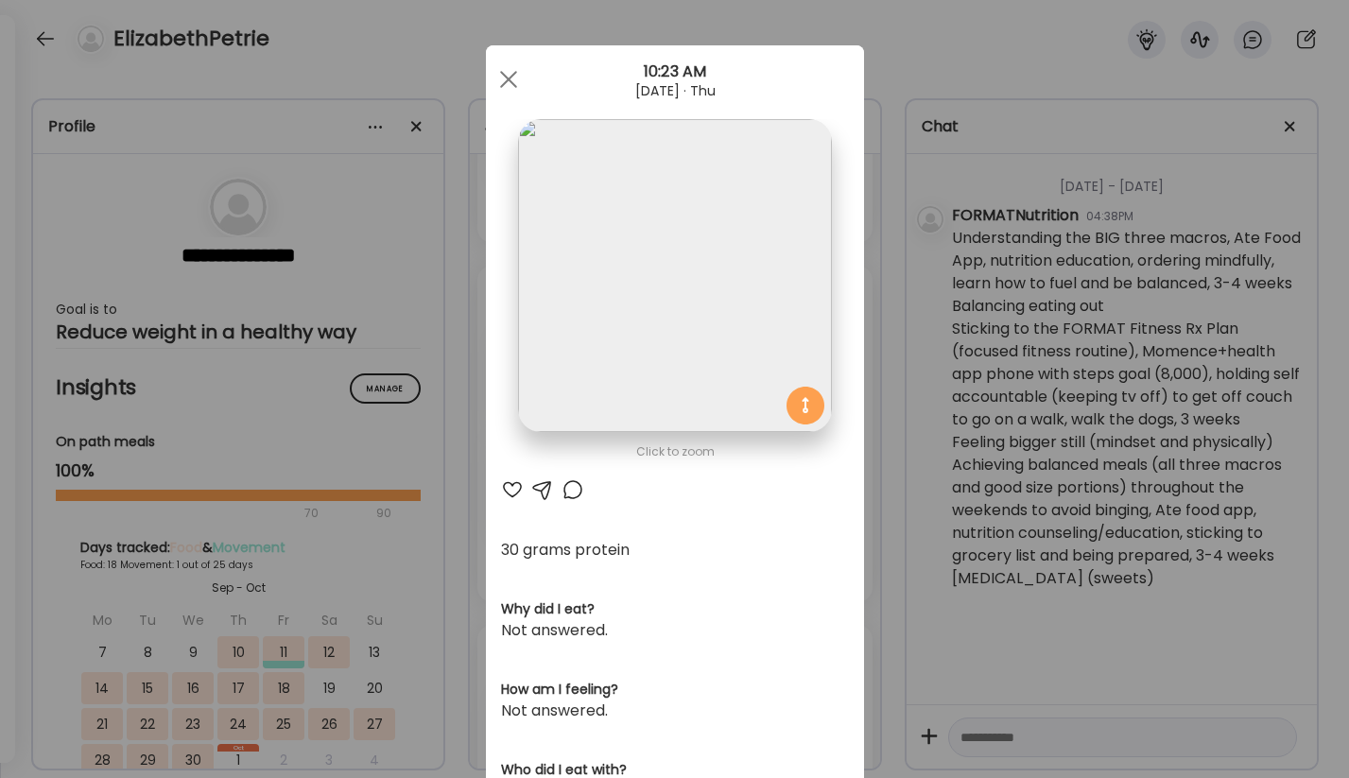
click at [618, 332] on img at bounding box center [674, 275] width 313 height 313
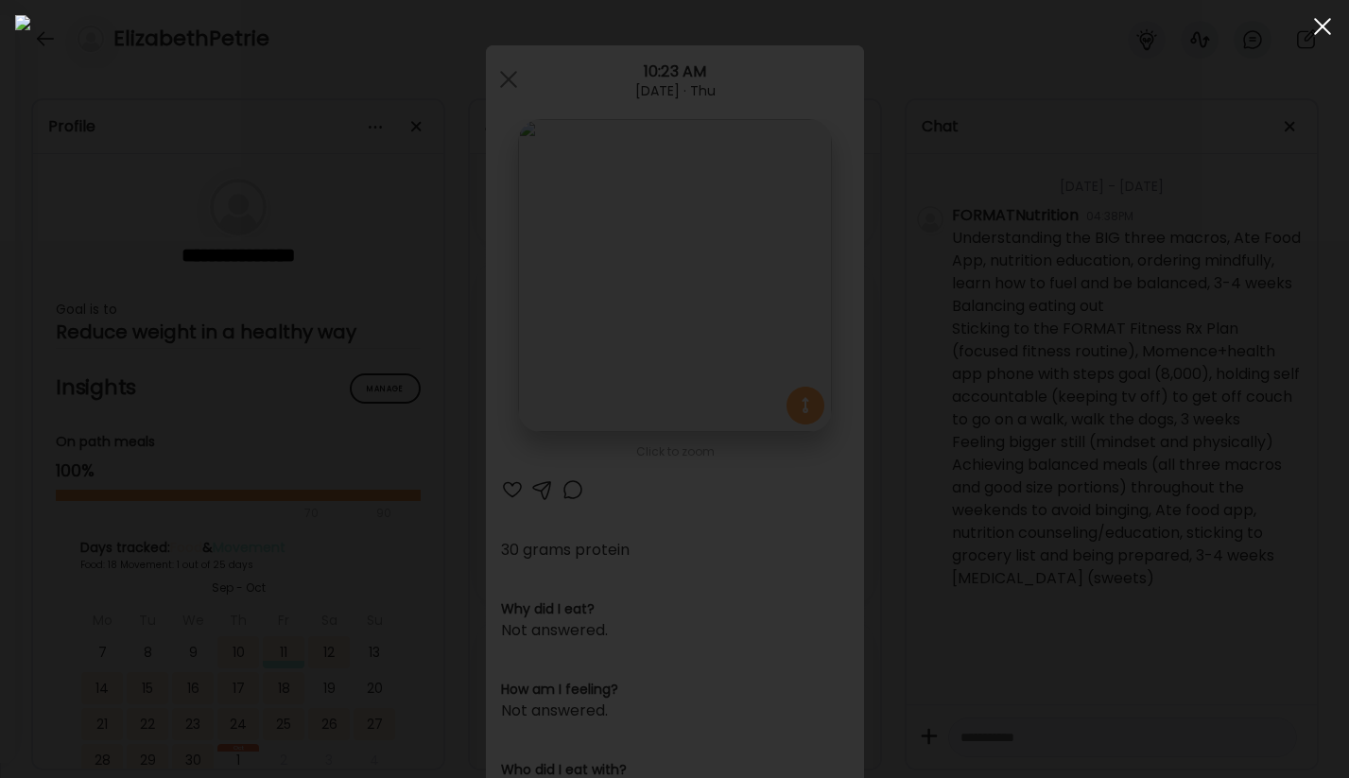
click at [1323, 35] on div at bounding box center [1322, 27] width 38 height 38
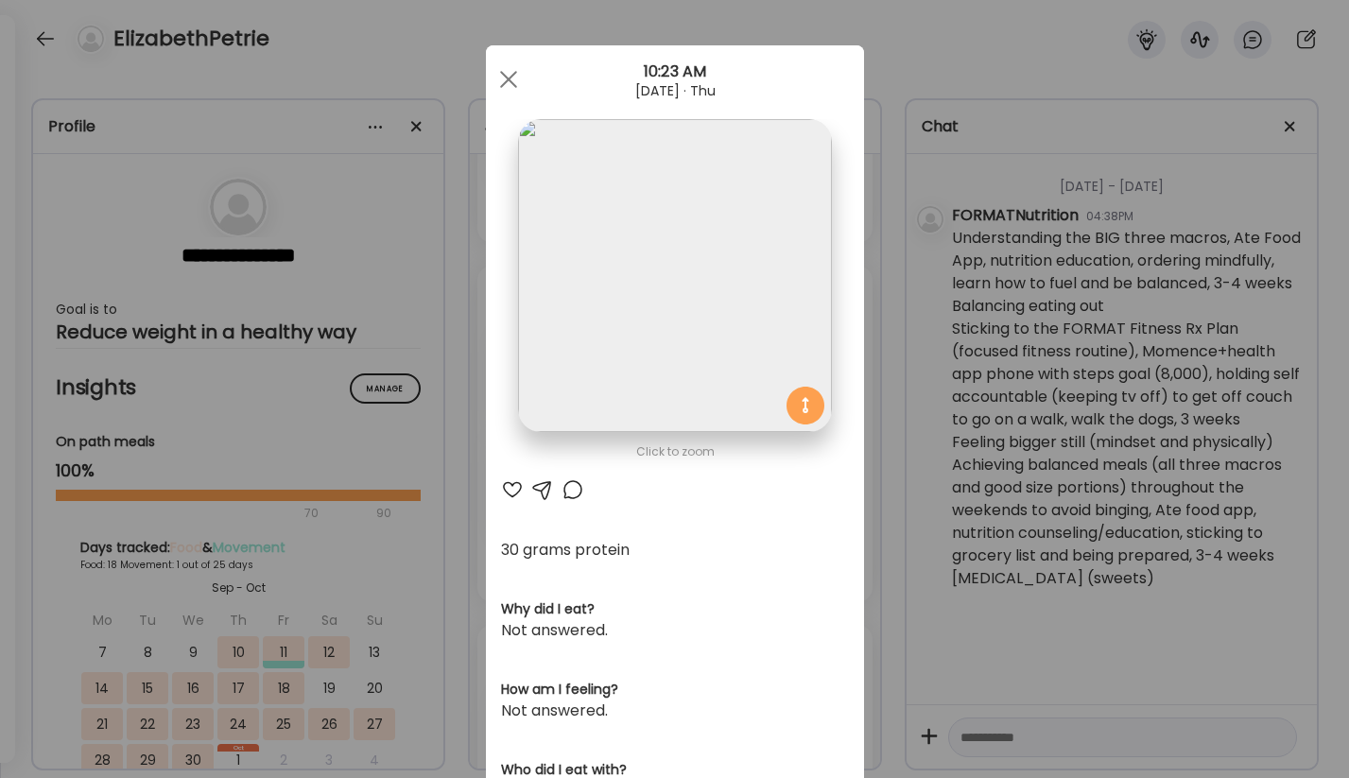
click at [509, 490] on div at bounding box center [512, 489] width 23 height 23
click at [495, 74] on div at bounding box center [509, 79] width 38 height 38
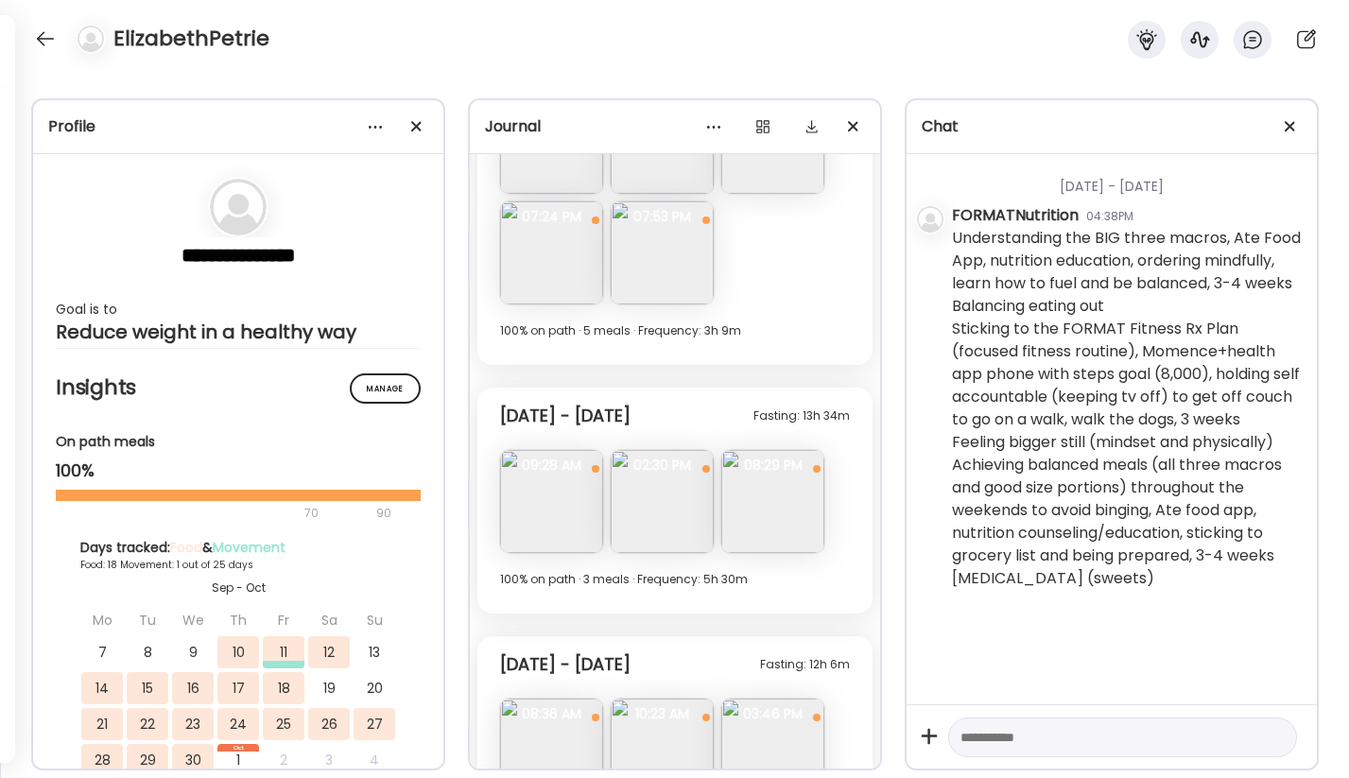
scroll to position [3269, 0]
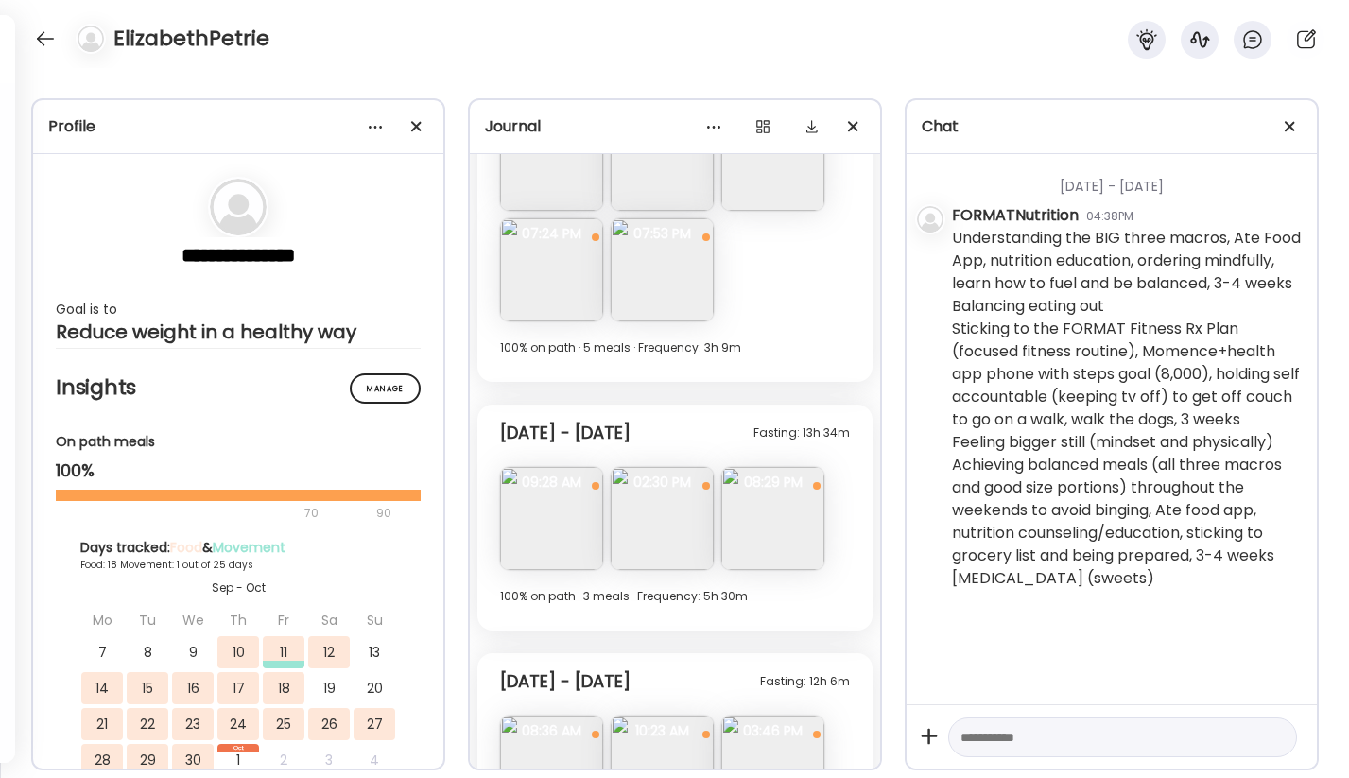
click at [658, 545] on img at bounding box center [661, 518] width 103 height 103
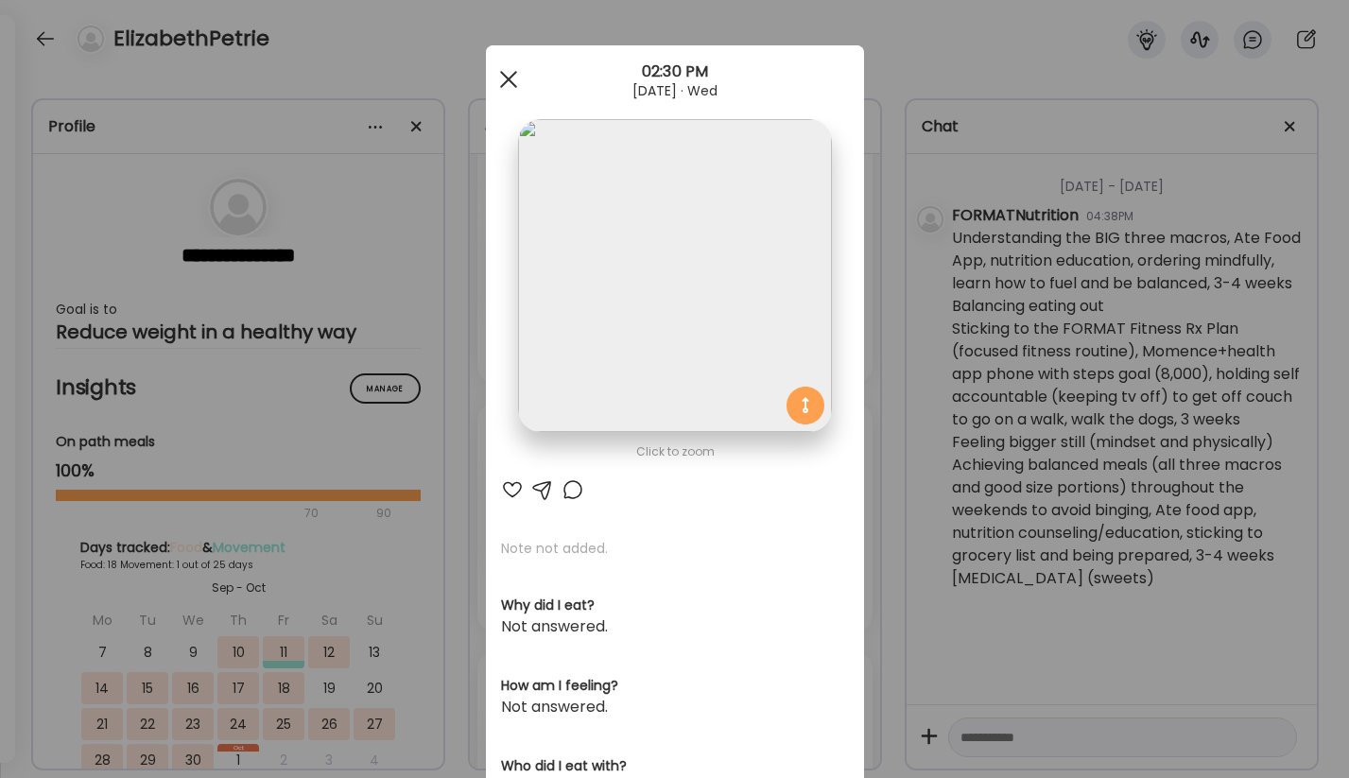
click at [515, 93] on div at bounding box center [509, 79] width 38 height 38
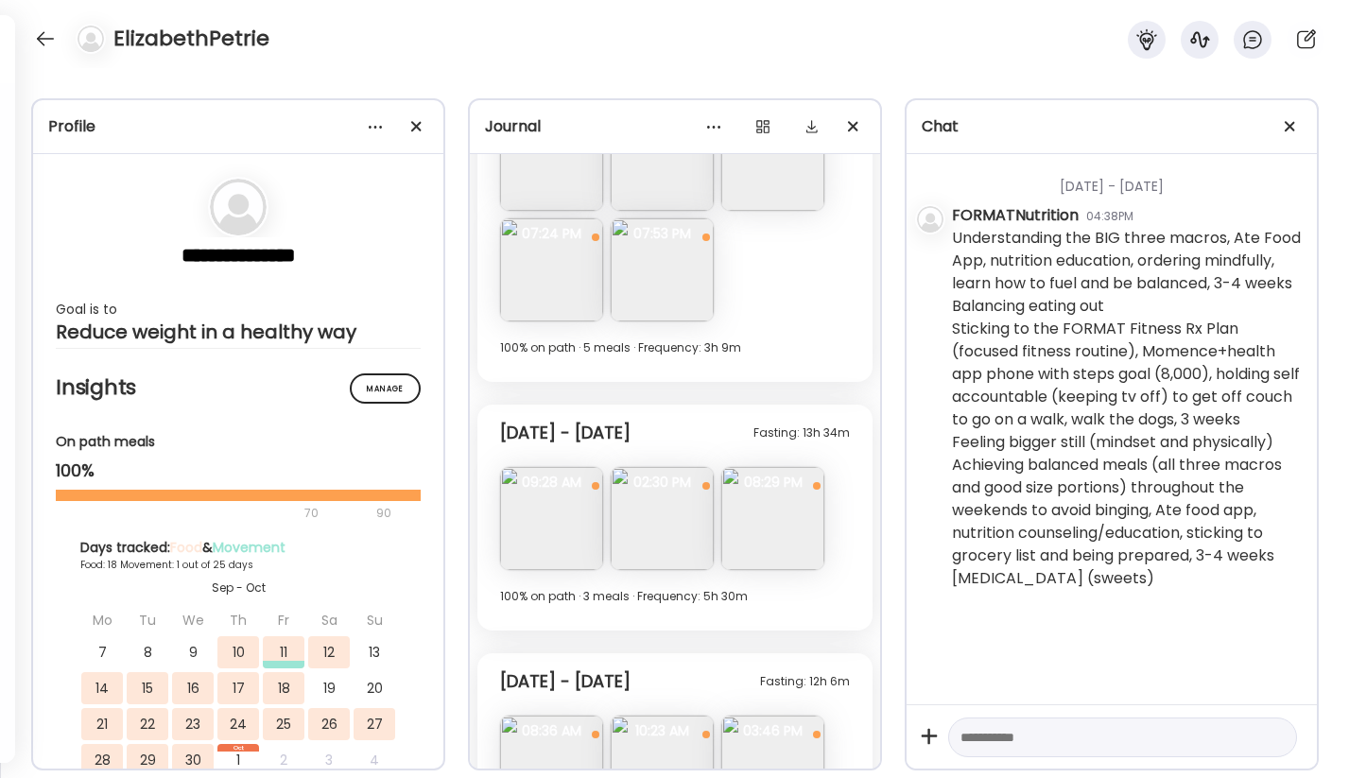
click at [795, 519] on img at bounding box center [772, 518] width 103 height 103
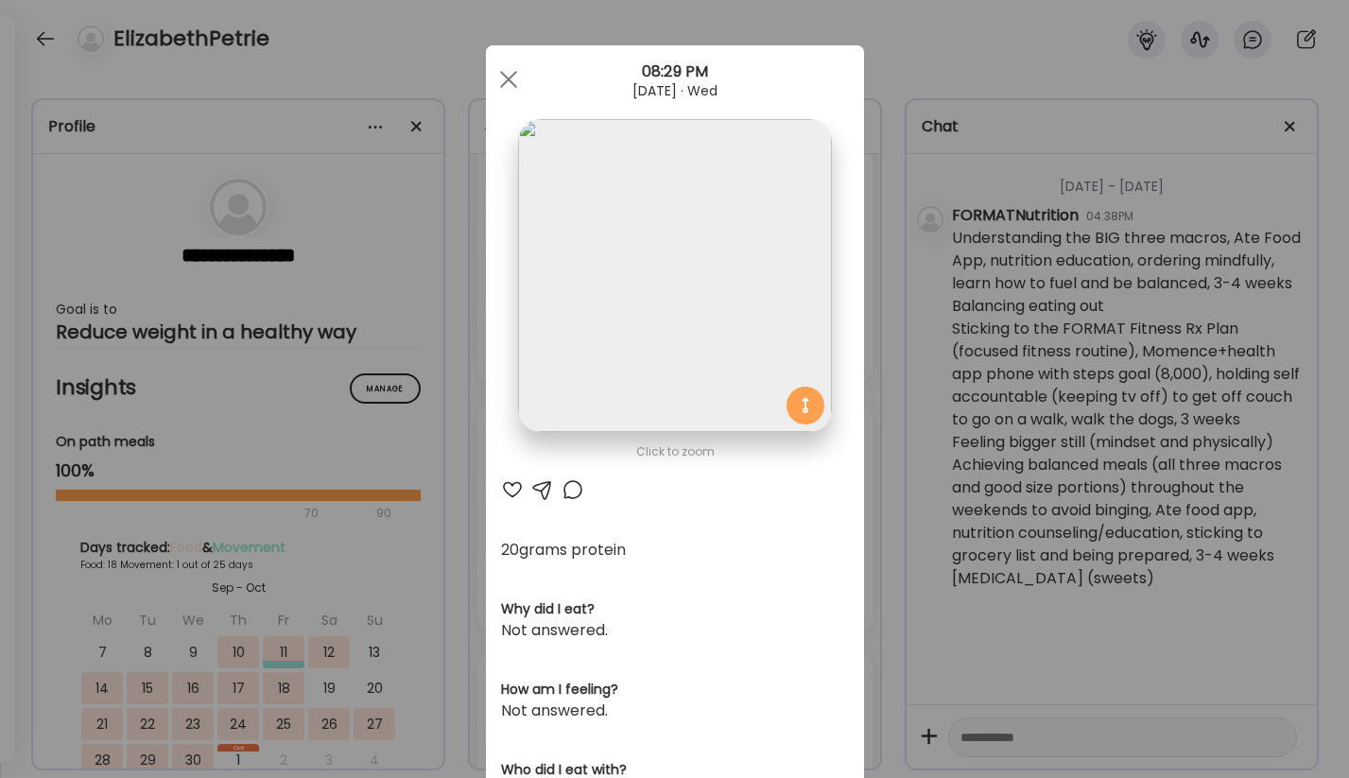
click at [508, 493] on div at bounding box center [512, 489] width 23 height 23
click at [619, 247] on img at bounding box center [674, 275] width 313 height 313
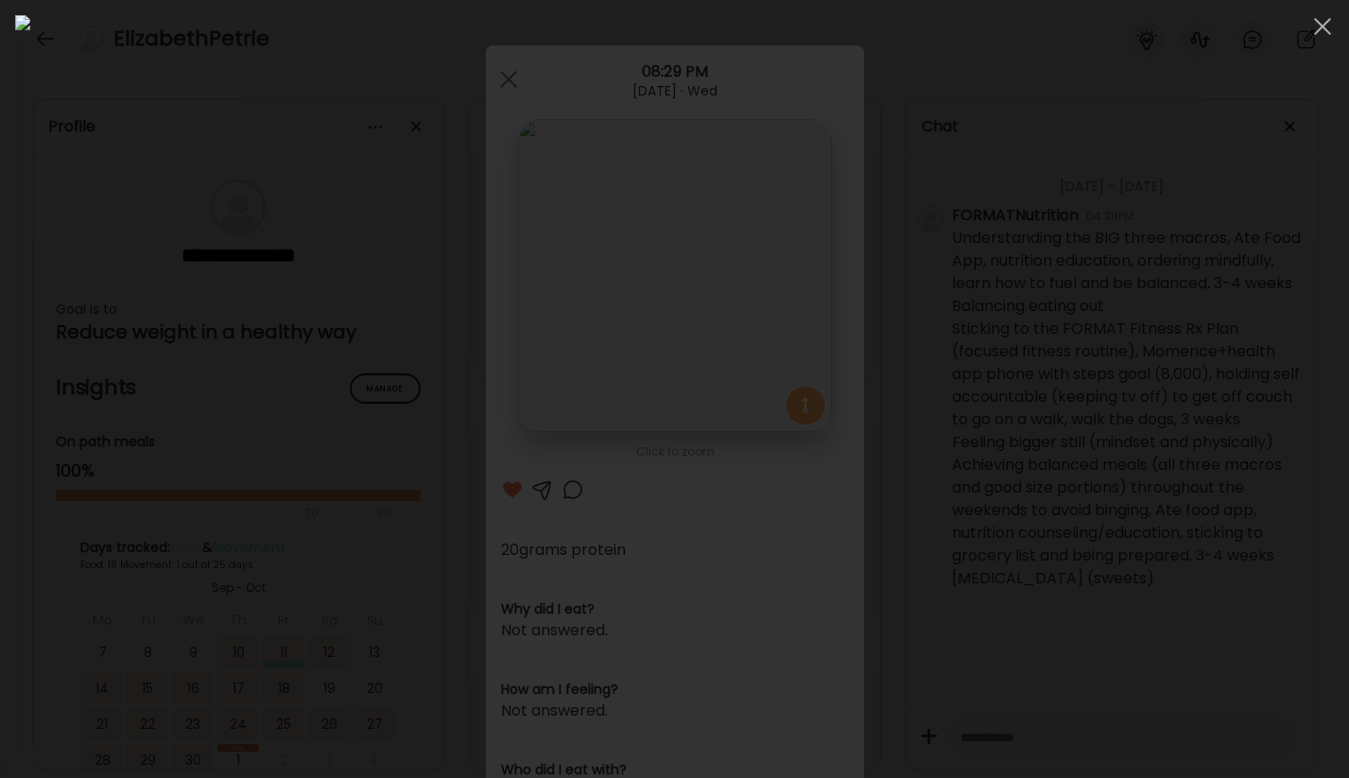
click at [297, 345] on div at bounding box center [674, 388] width 1318 height 747
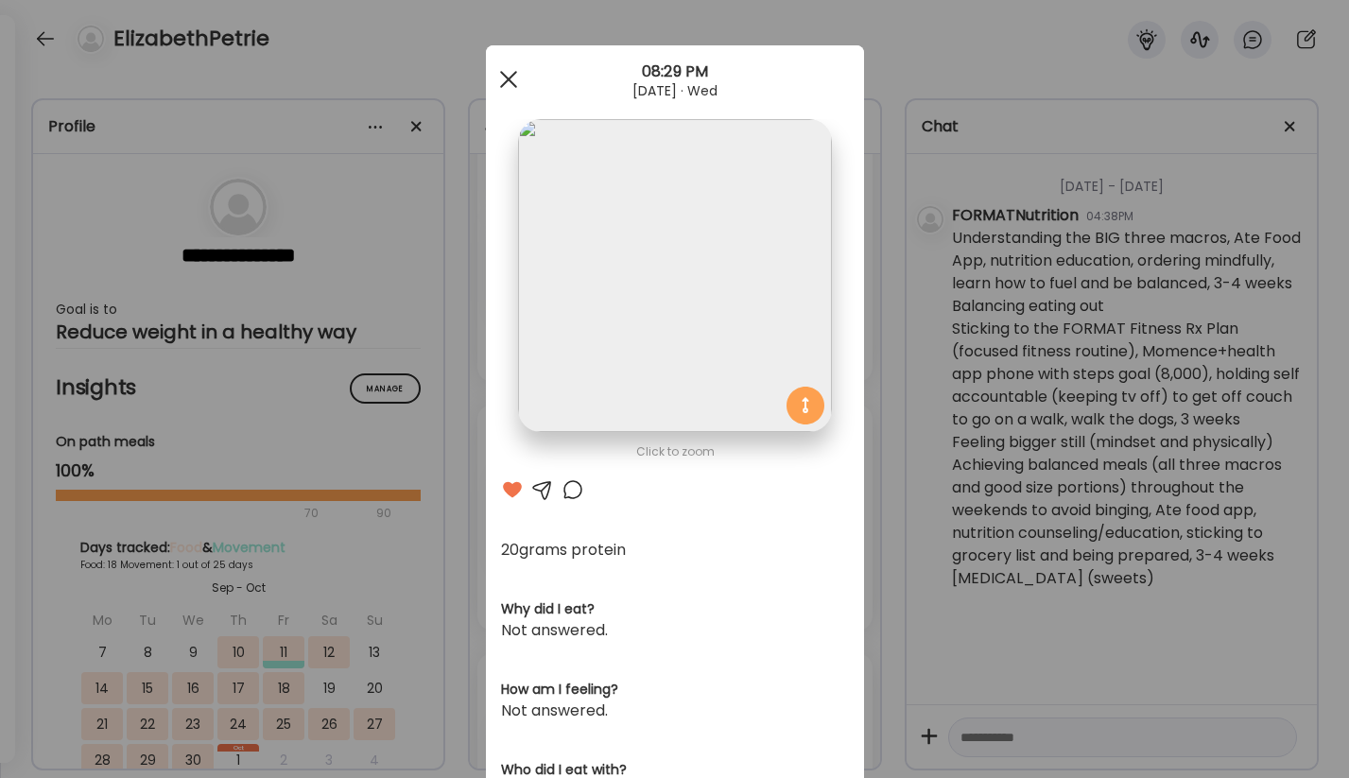
click at [515, 78] on div at bounding box center [509, 79] width 38 height 38
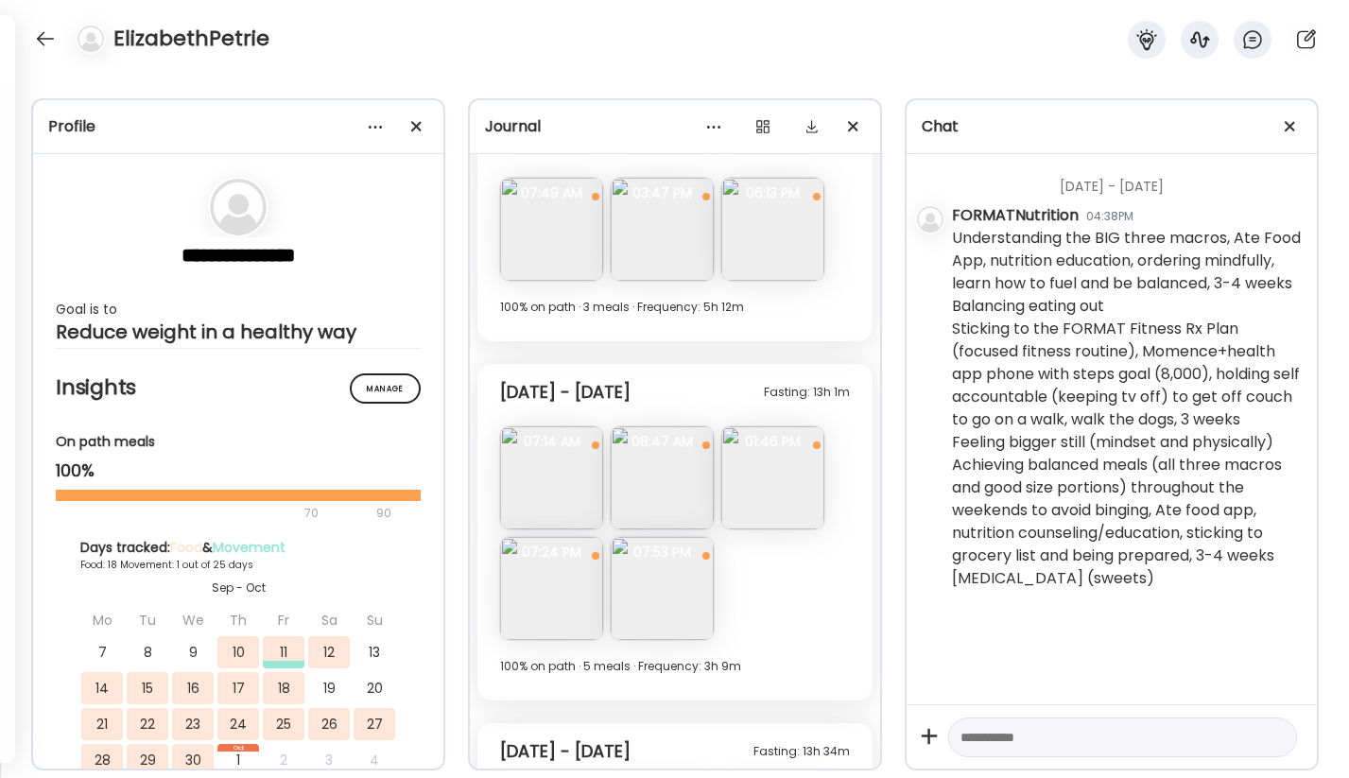
scroll to position [2952, 0]
click at [546, 496] on img at bounding box center [551, 475] width 103 height 103
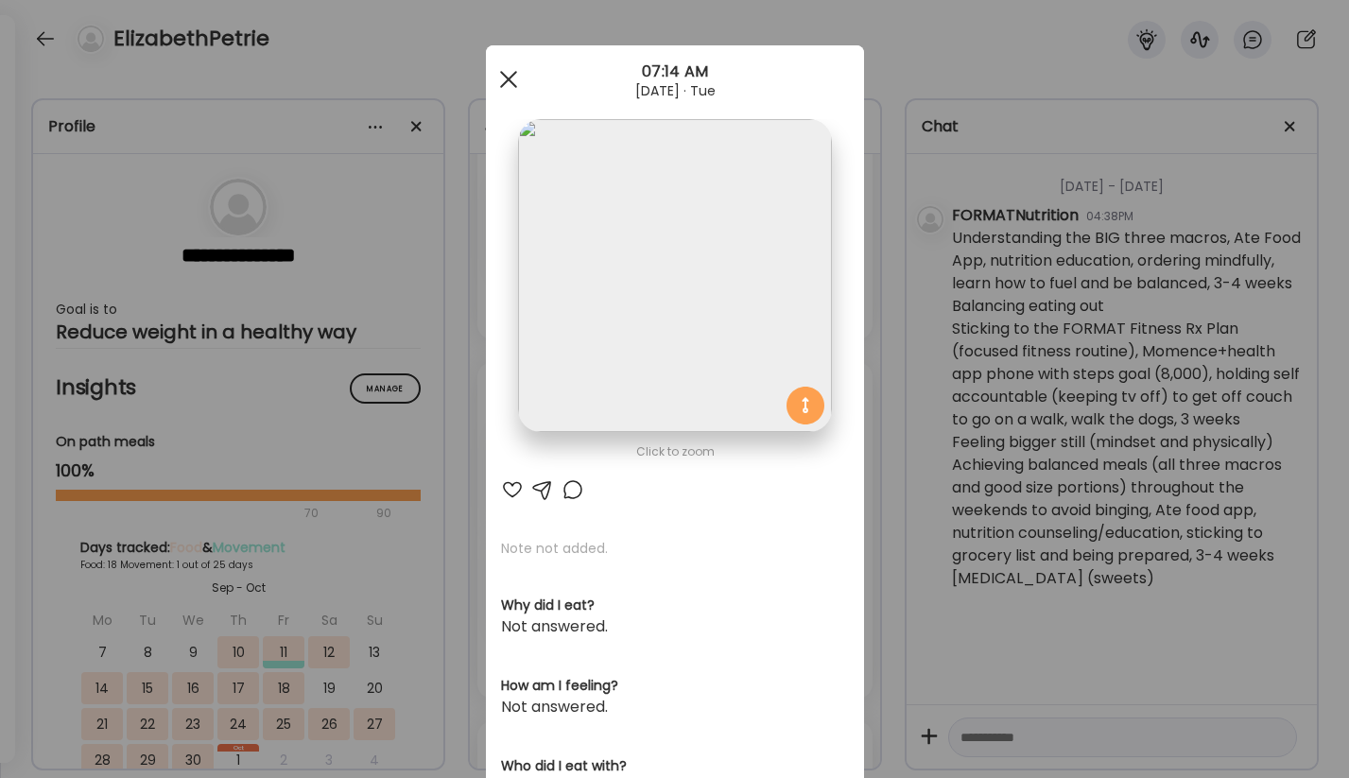
click at [498, 77] on div at bounding box center [509, 79] width 38 height 38
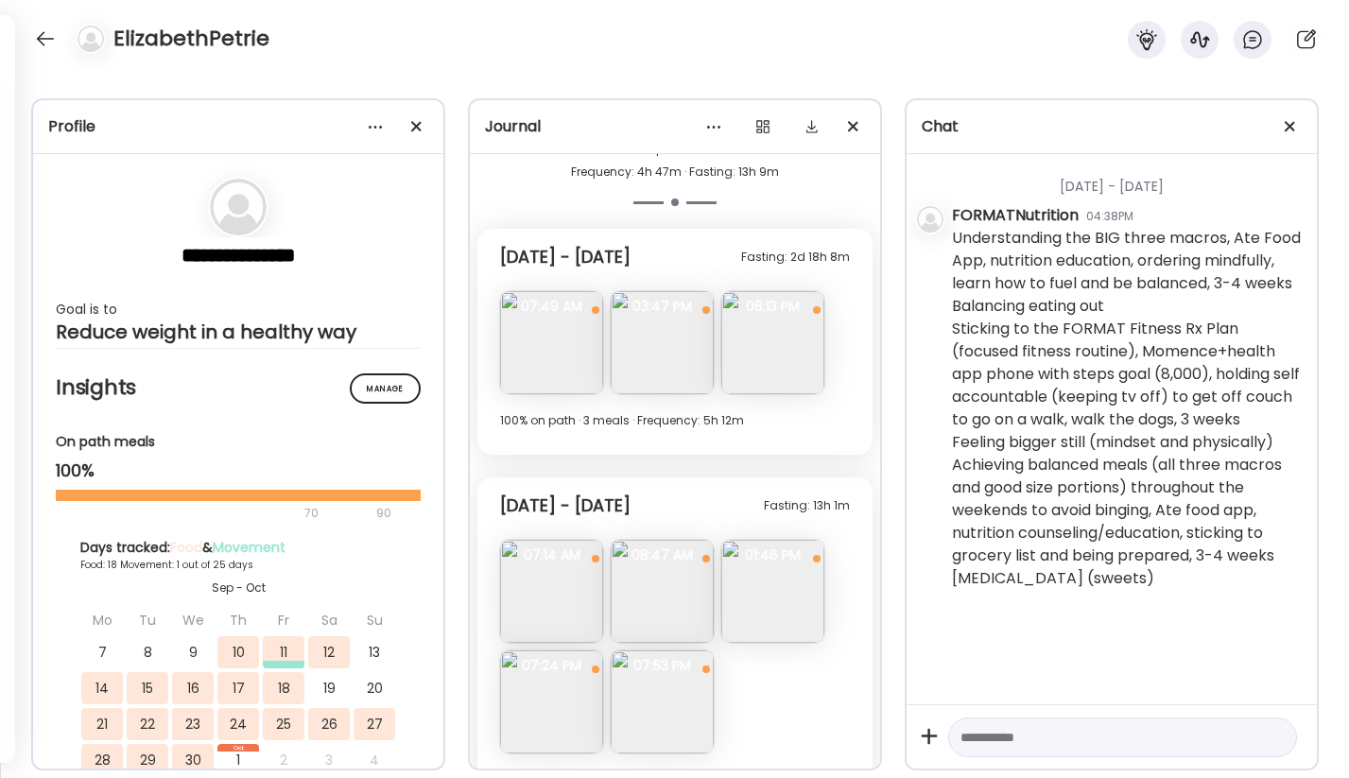
scroll to position [2838, 0]
click at [816, 332] on img at bounding box center [772, 341] width 103 height 103
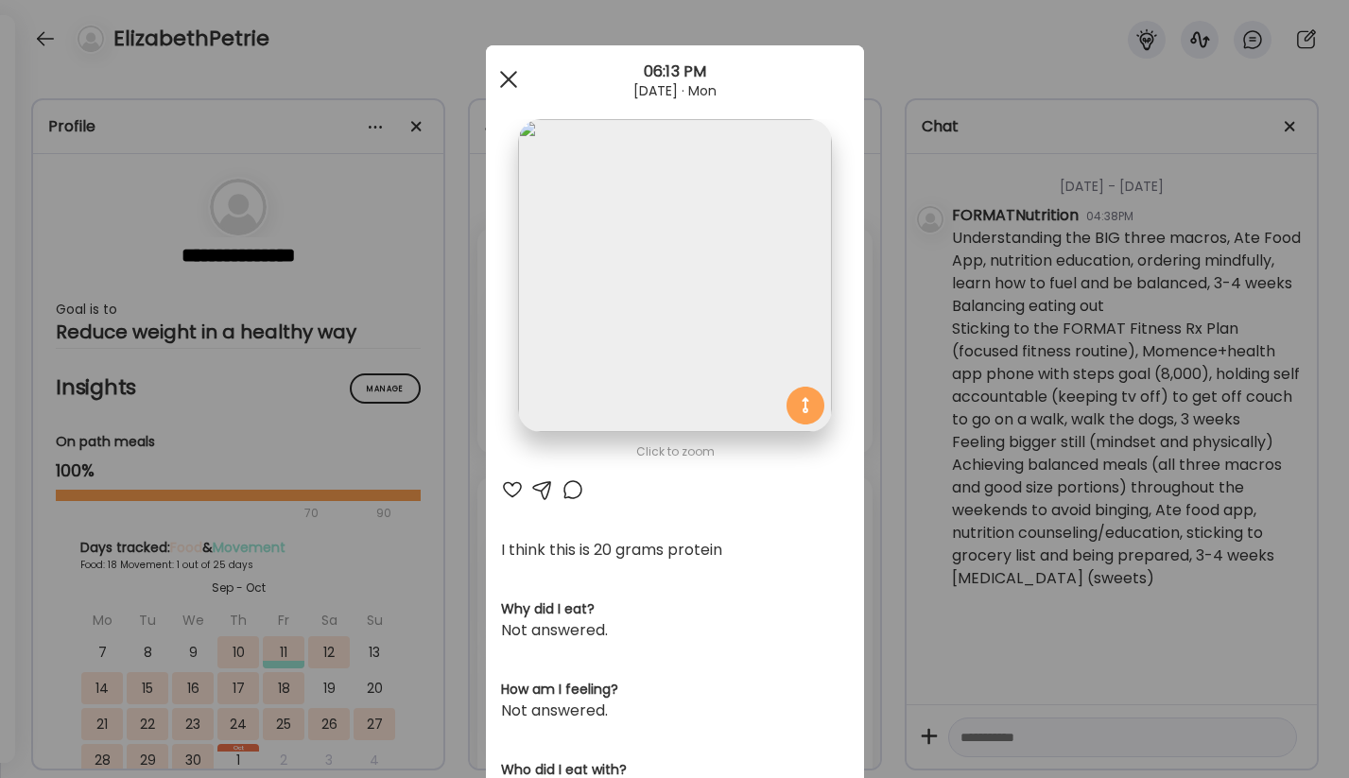
click at [507, 79] on span at bounding box center [507, 79] width 17 height 17
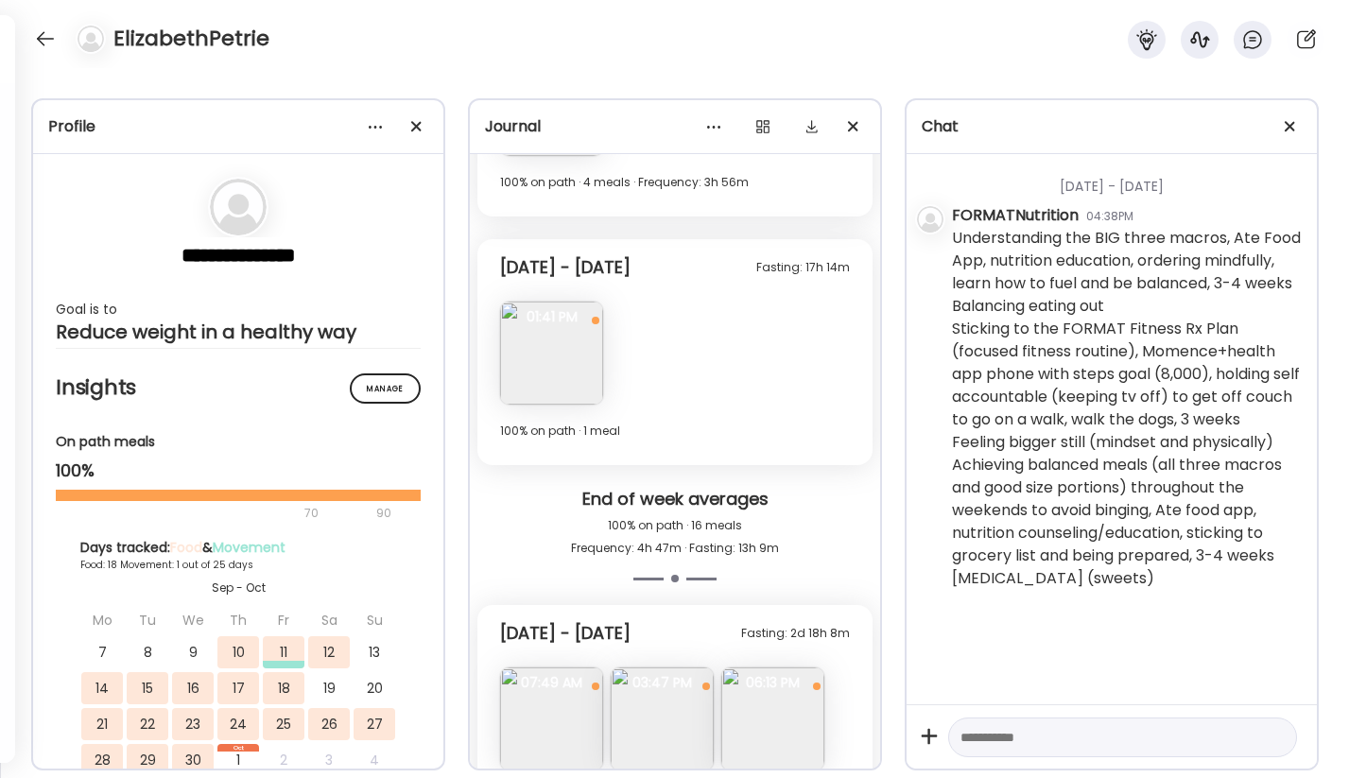
scroll to position [2448, 0]
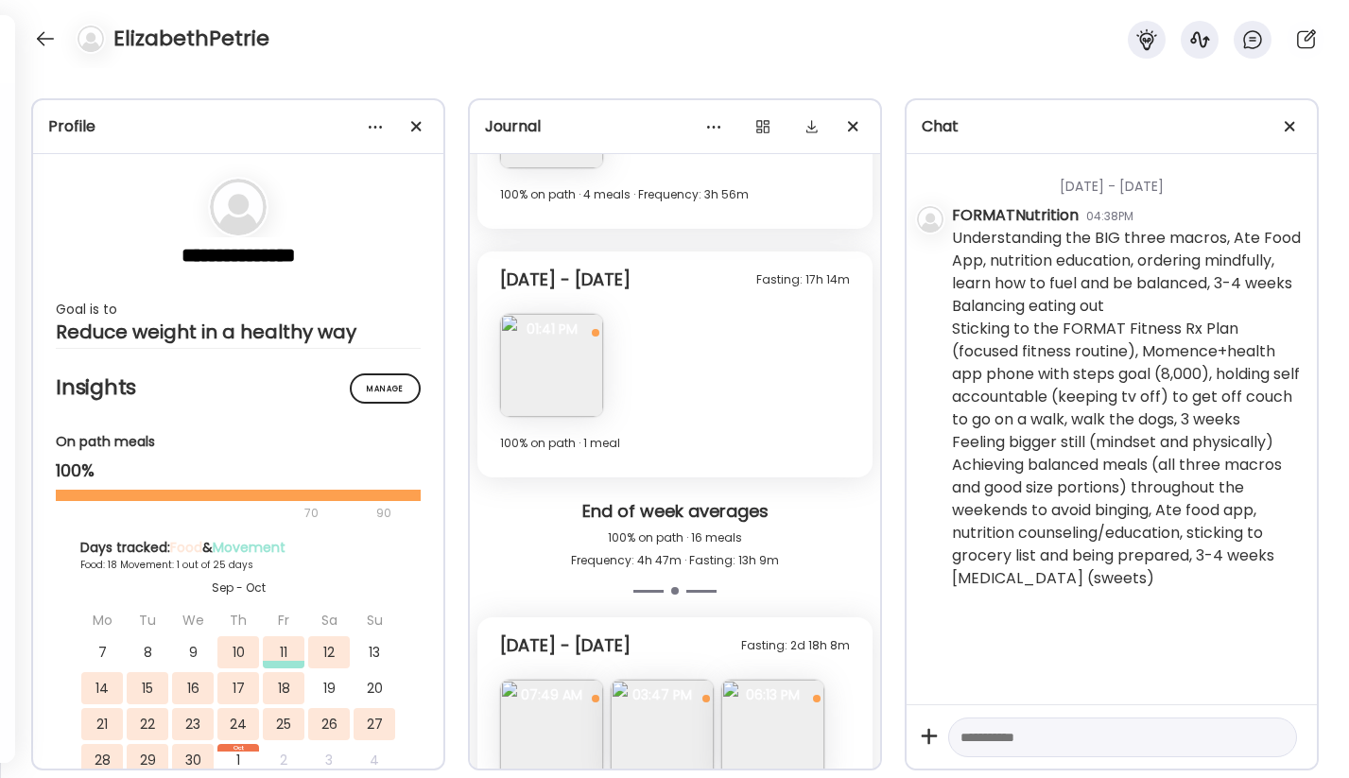
click at [560, 393] on img at bounding box center [551, 365] width 103 height 103
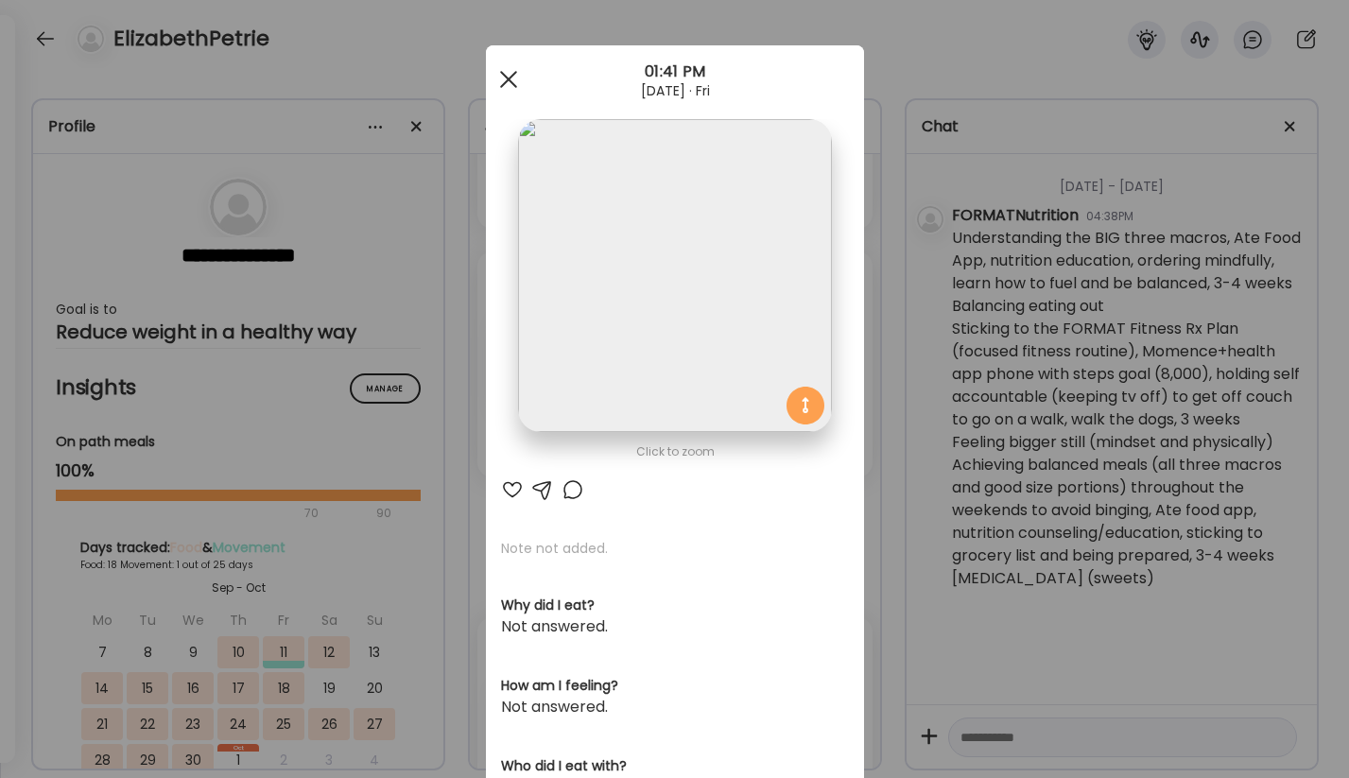
click at [501, 83] on div at bounding box center [509, 79] width 38 height 38
